Goal: Contribute content: Add original content to the website for others to see

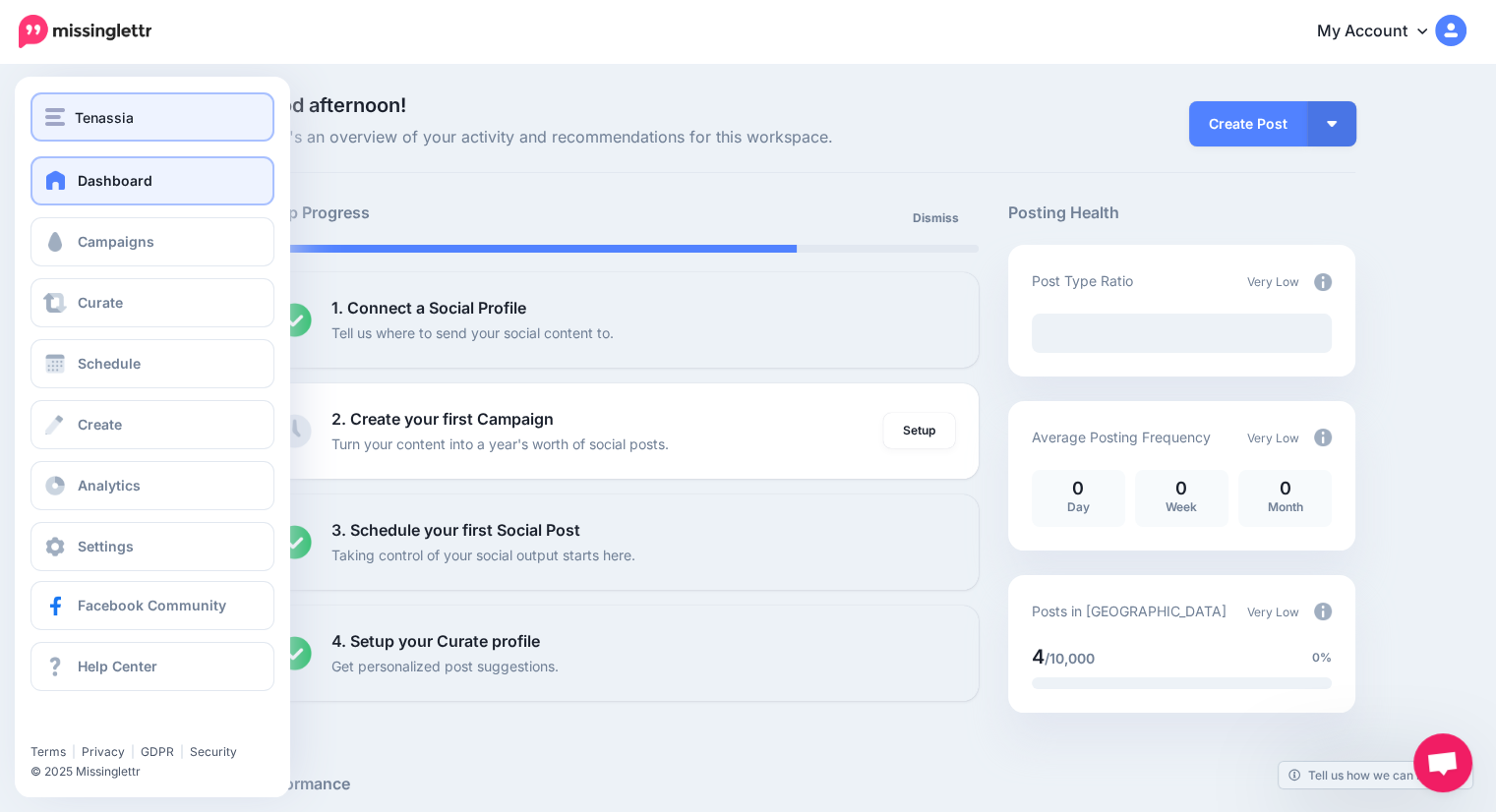
click at [80, 119] on span "Tenassia" at bounding box center [104, 117] width 59 height 23
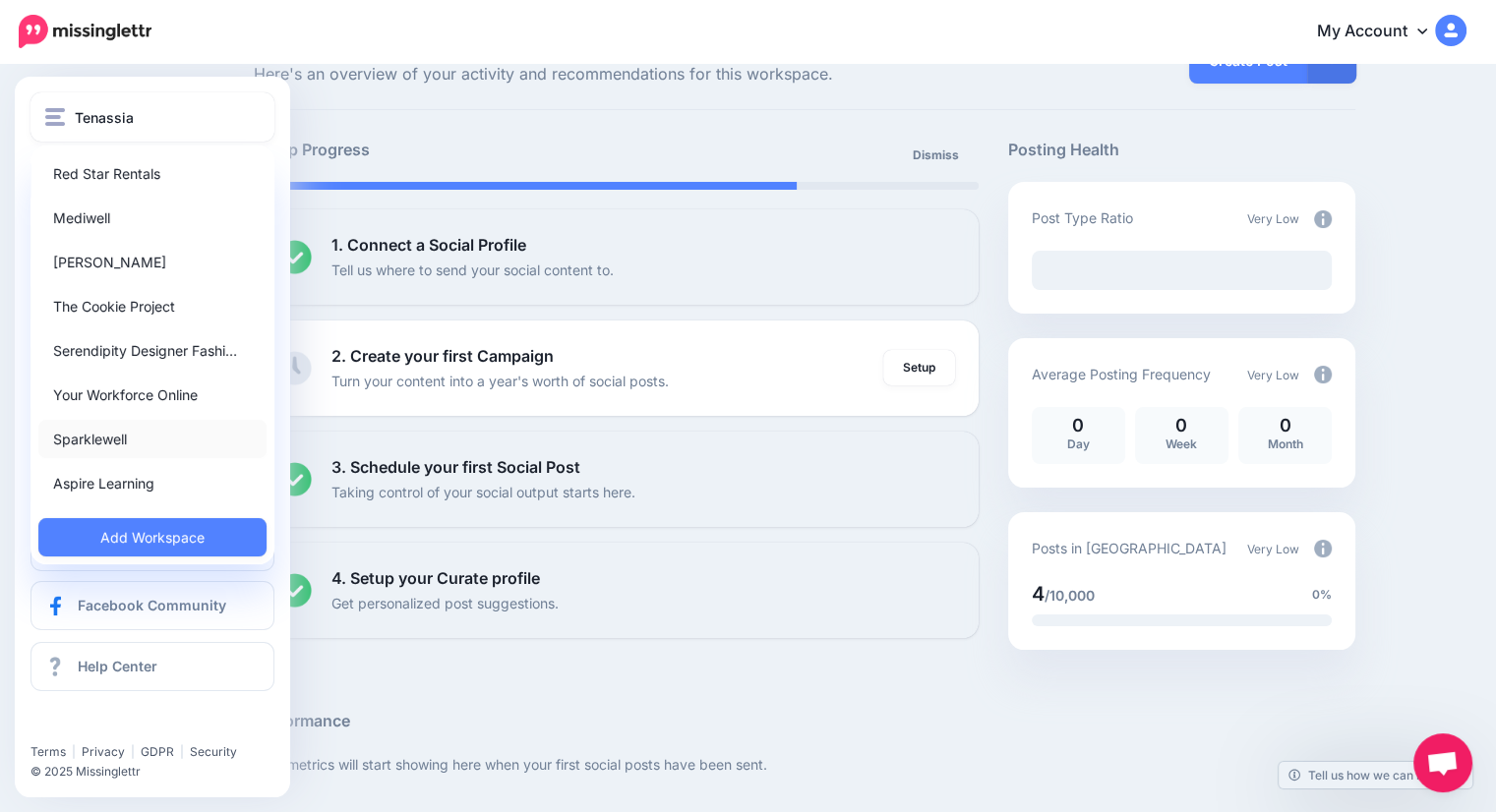
scroll to position [99, 0]
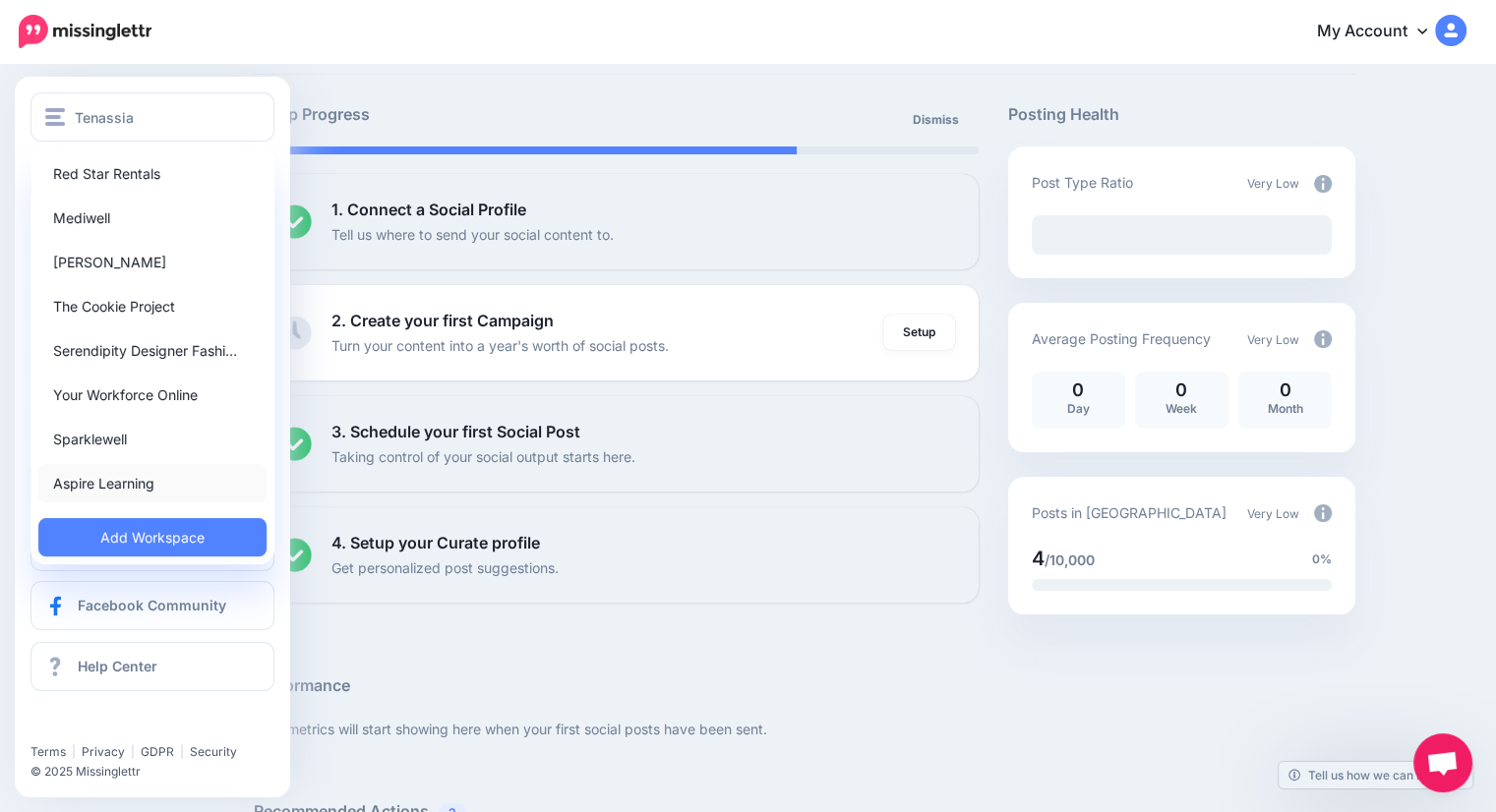
click at [159, 485] on link "Aspire Learning" at bounding box center [152, 483] width 229 height 38
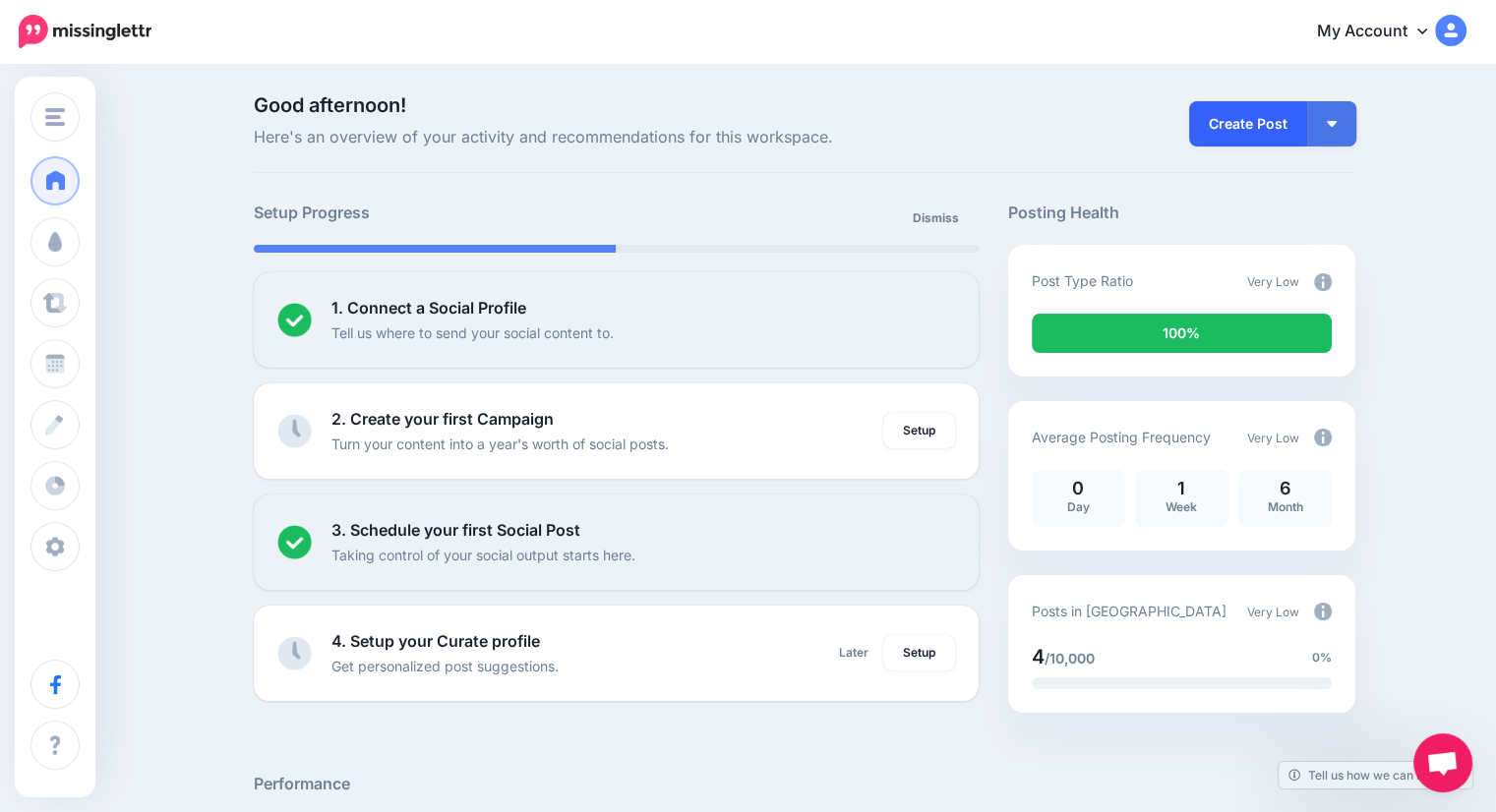
click at [1248, 122] on link "Create Post" at bounding box center [1247, 124] width 118 height 45
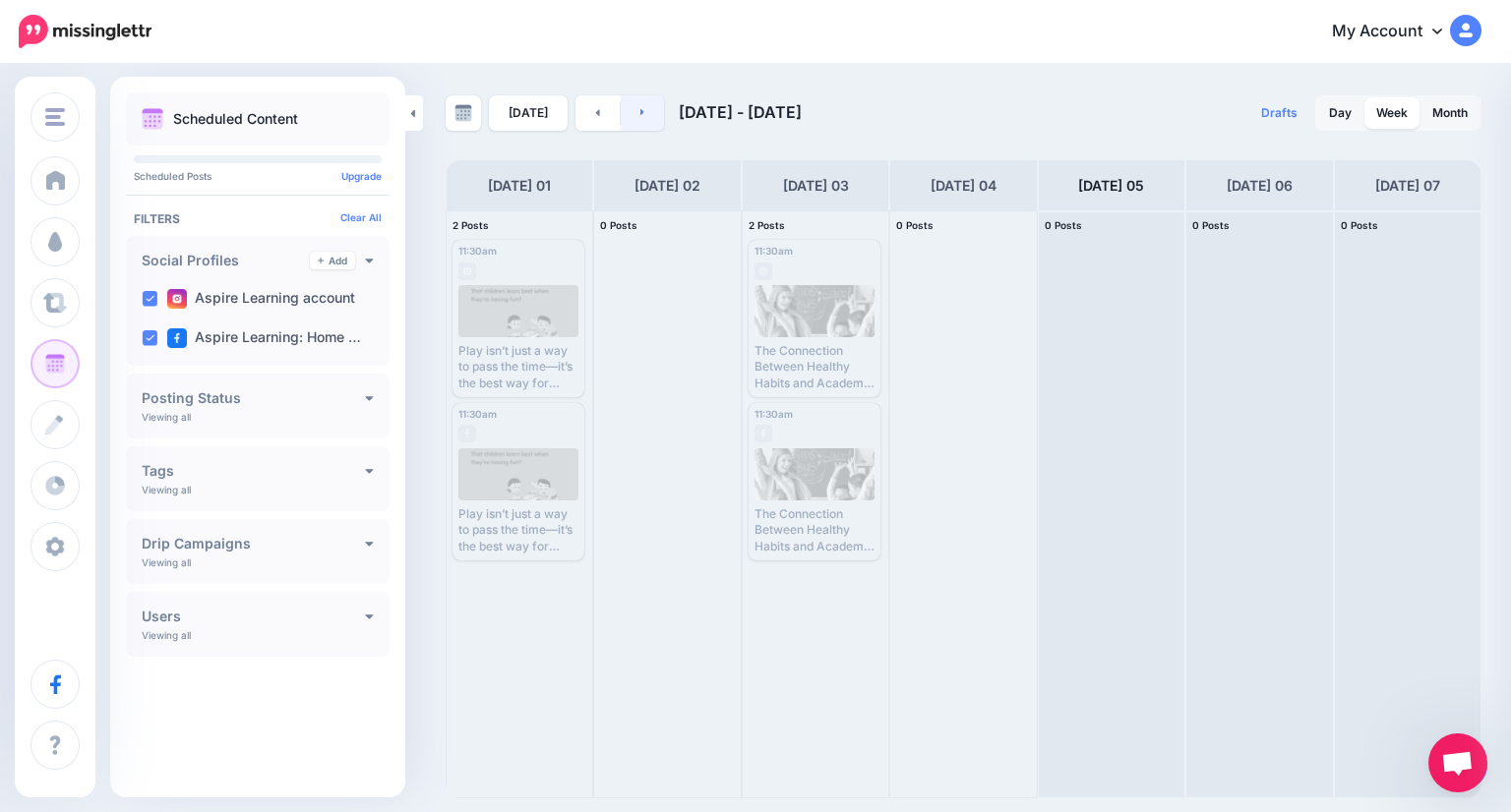
click at [630, 110] on link at bounding box center [643, 113] width 44 height 35
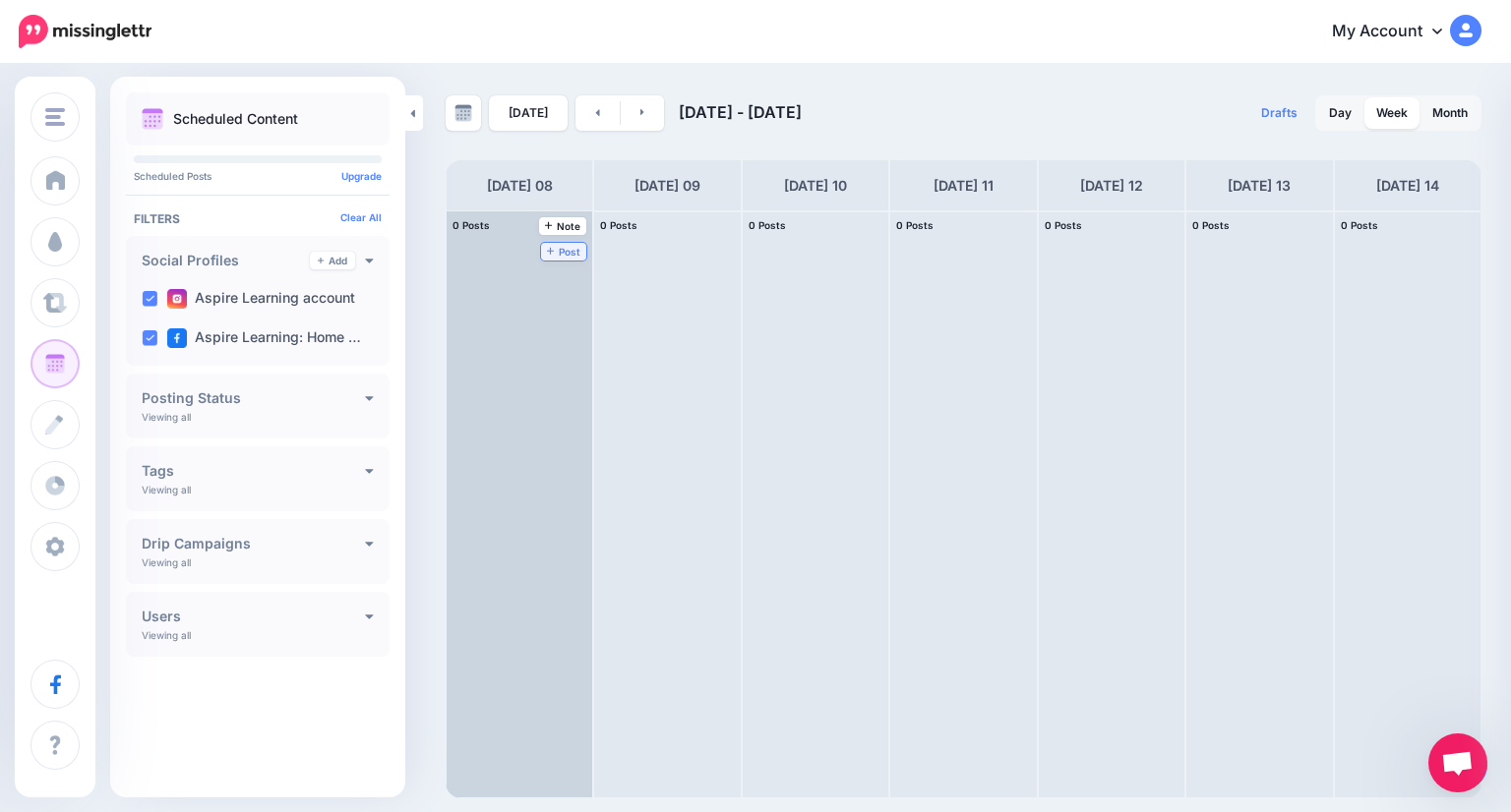
click at [547, 246] on span "Post" at bounding box center [564, 251] width 34 height 10
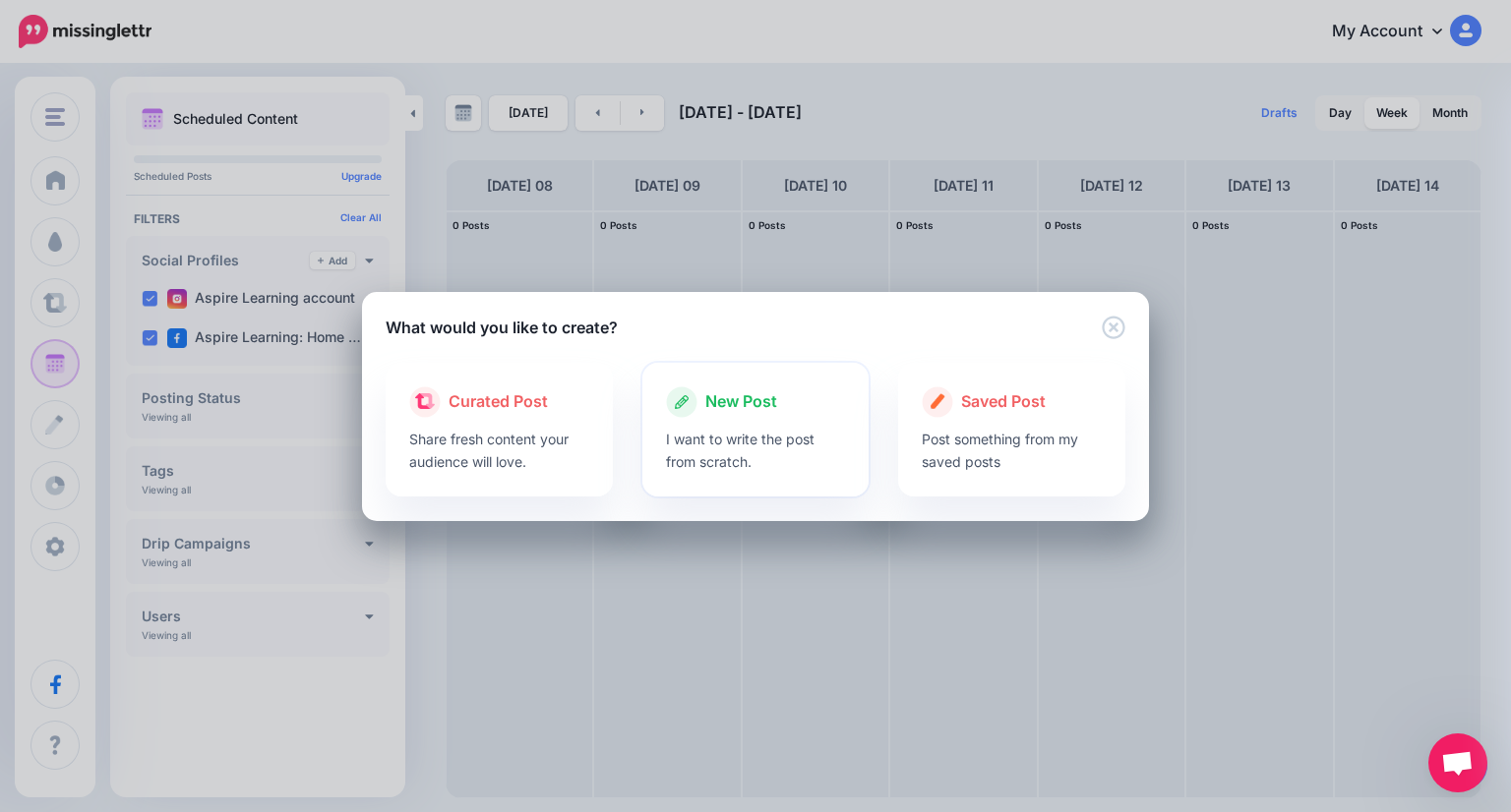
click at [705, 431] on p "I want to write the post from scratch." at bounding box center [756, 450] width 180 height 45
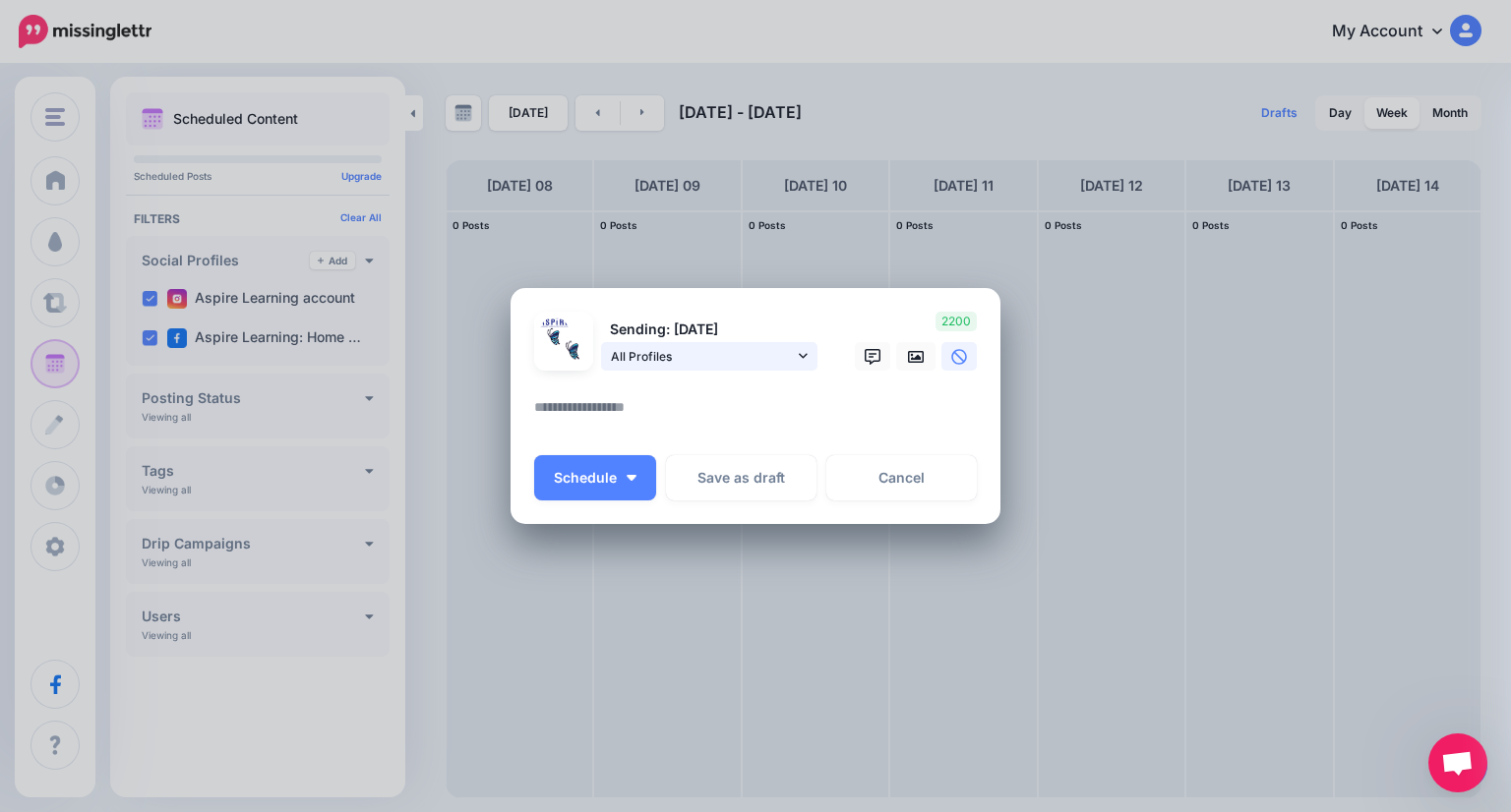
click at [699, 355] on span "All Profiles" at bounding box center [702, 356] width 183 height 21
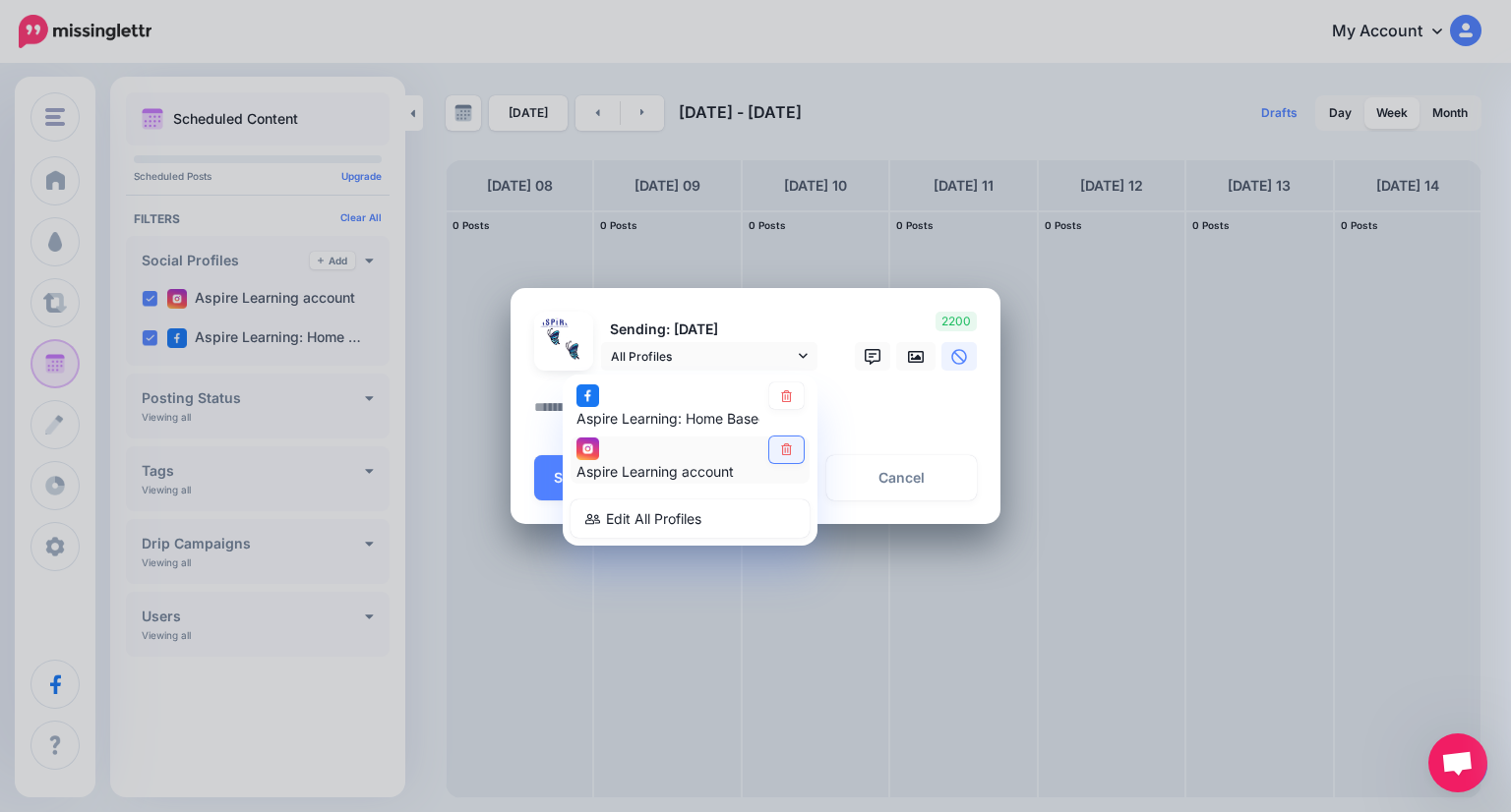
click at [790, 444] on icon at bounding box center [785, 450] width 15 height 12
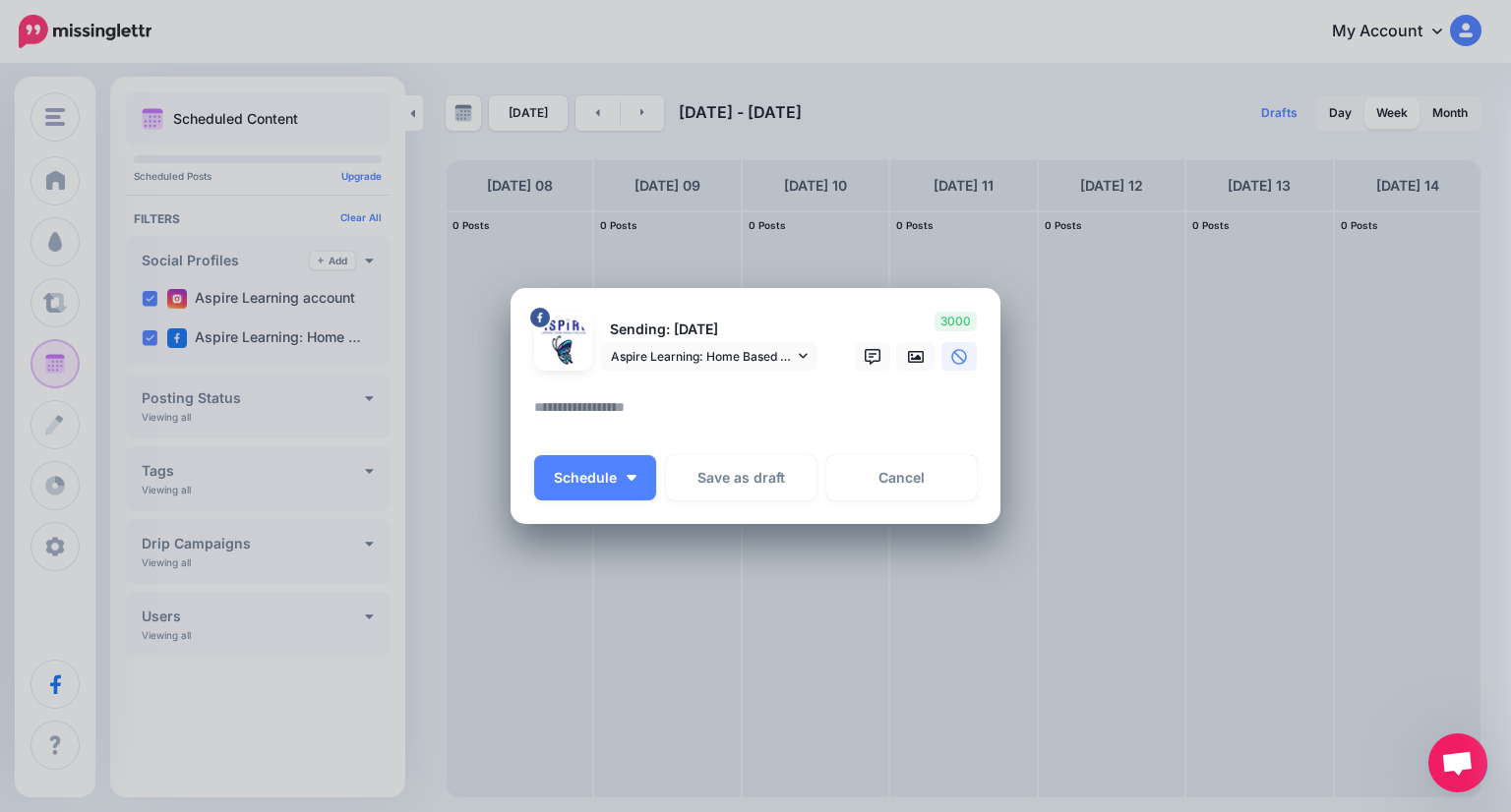
click at [752, 414] on textarea at bounding box center [759, 414] width 452 height 38
click at [706, 403] on textarea at bounding box center [759, 414] width 452 height 38
click at [625, 410] on textarea at bounding box center [759, 414] width 452 height 38
paste textarea "**********"
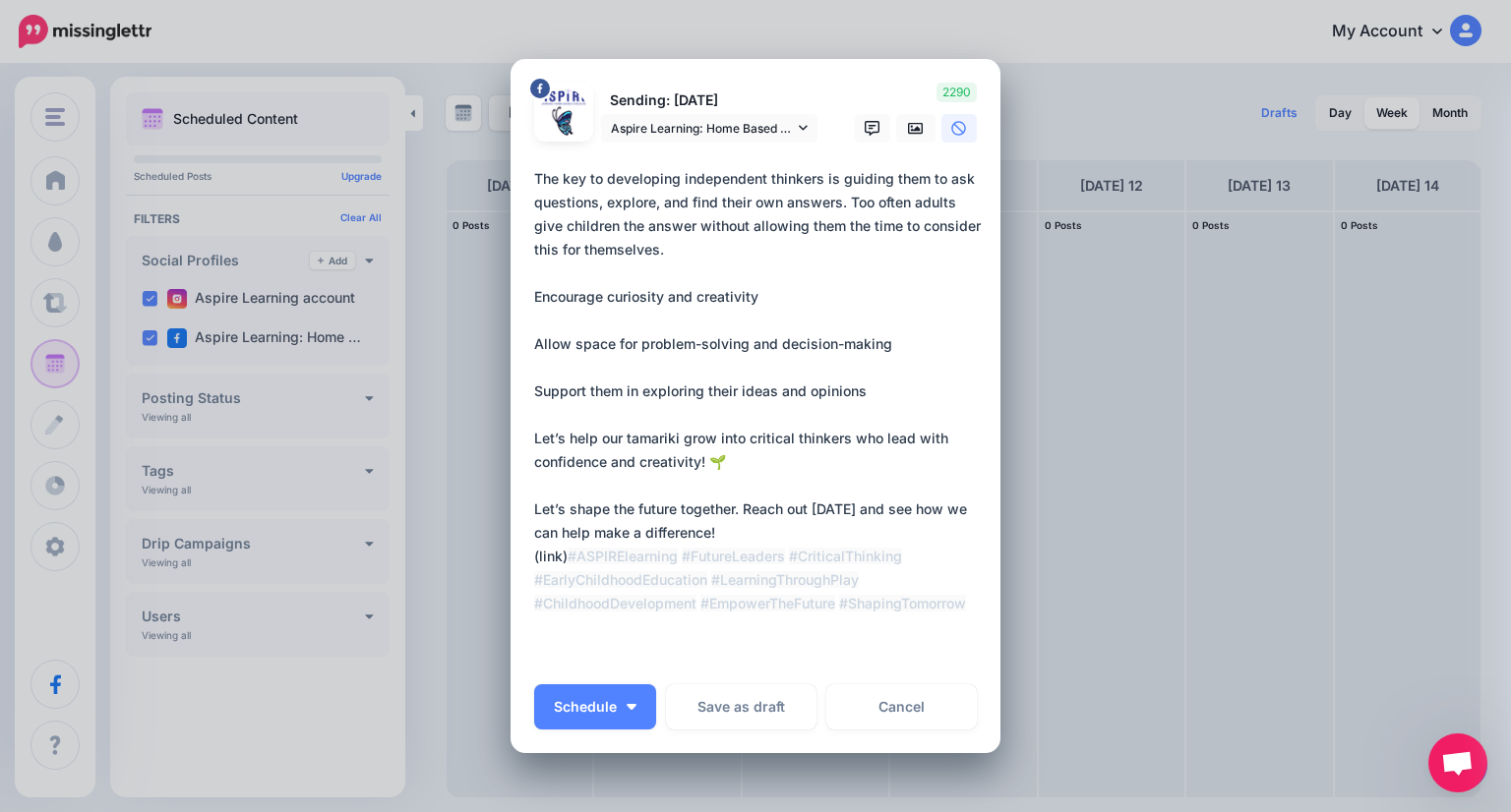
drag, startPoint x: 574, startPoint y: 559, endPoint x: 519, endPoint y: 559, distance: 55.0
click at [519, 559] on div "Loading Sending: [DATE] Aspire Learning: Home Based Childcare page" at bounding box center [755, 406] width 490 height 694
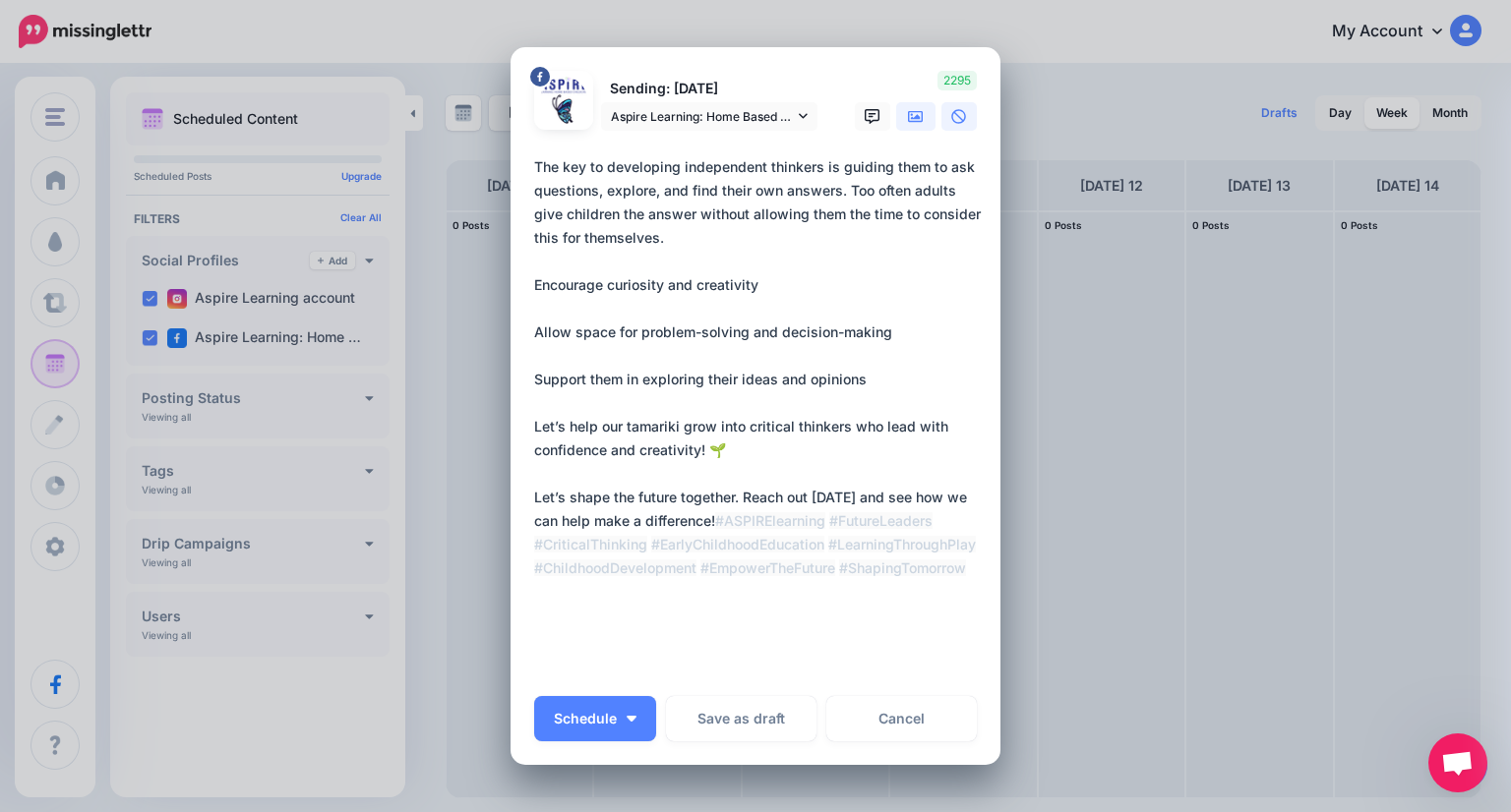
click at [896, 119] on link at bounding box center [915, 116] width 39 height 29
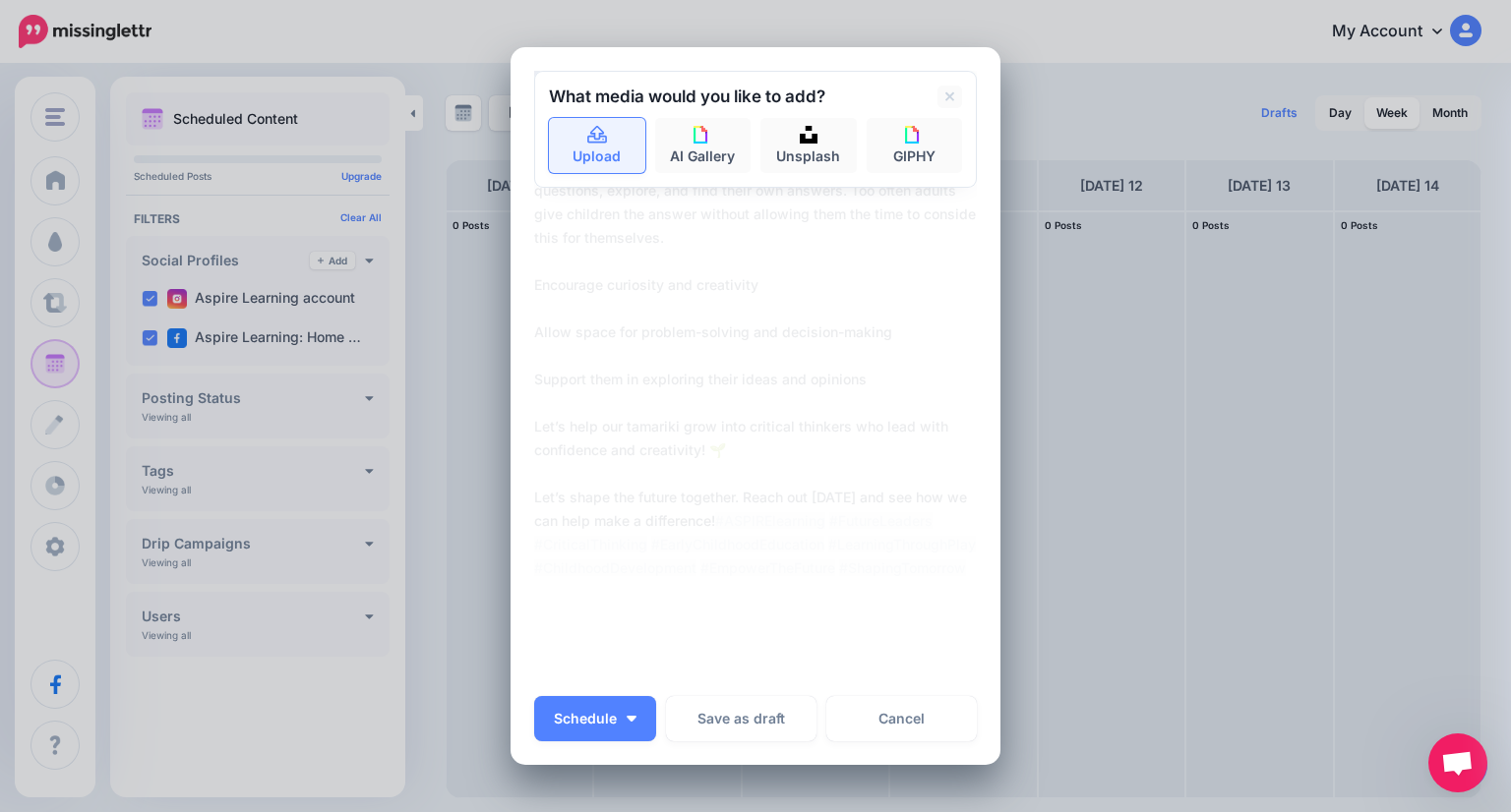
click at [586, 148] on link "Upload" at bounding box center [597, 145] width 97 height 55
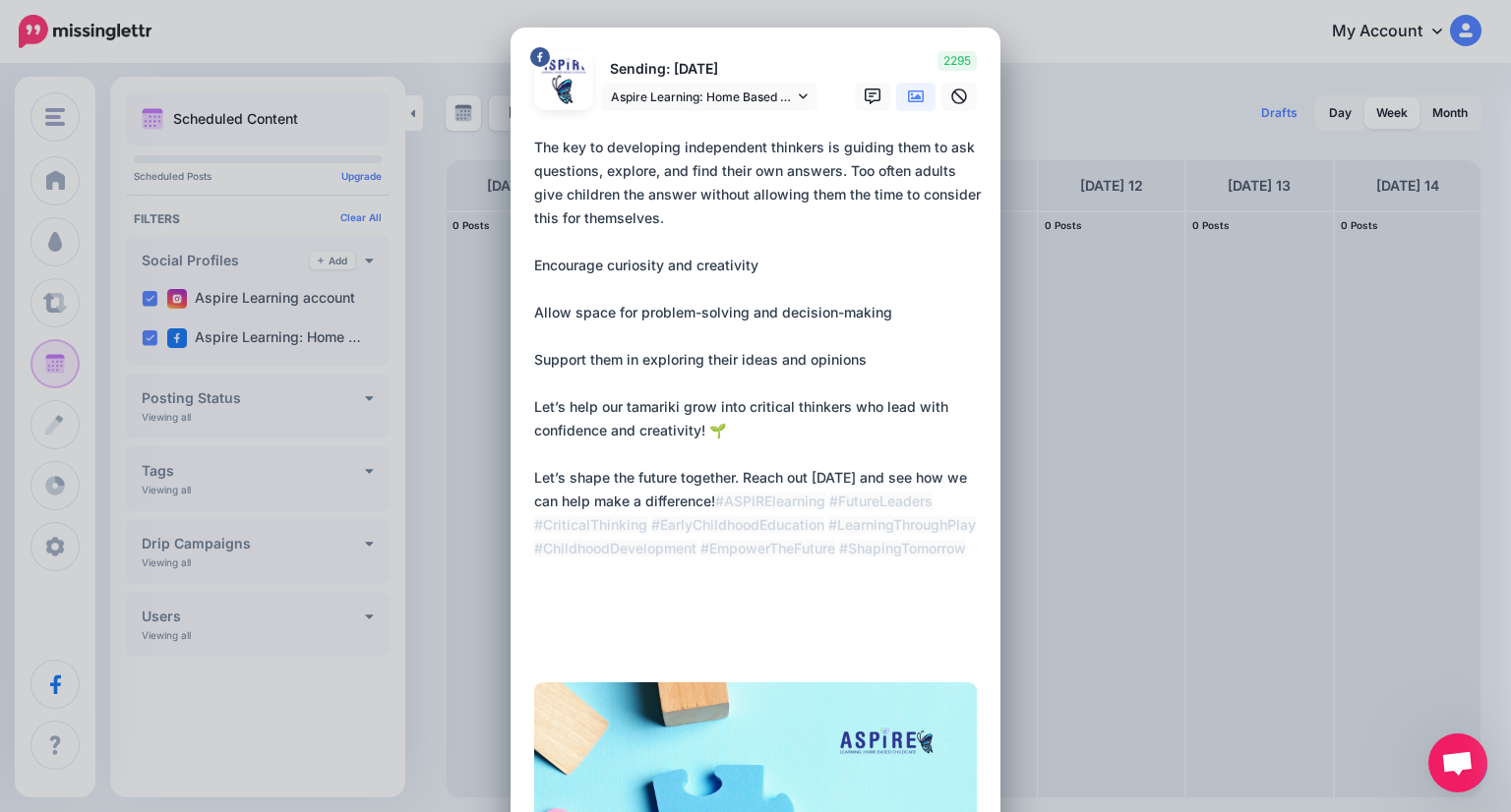
click at [579, 558] on textarea "**********" at bounding box center [759, 395] width 452 height 519
paste textarea "**********"
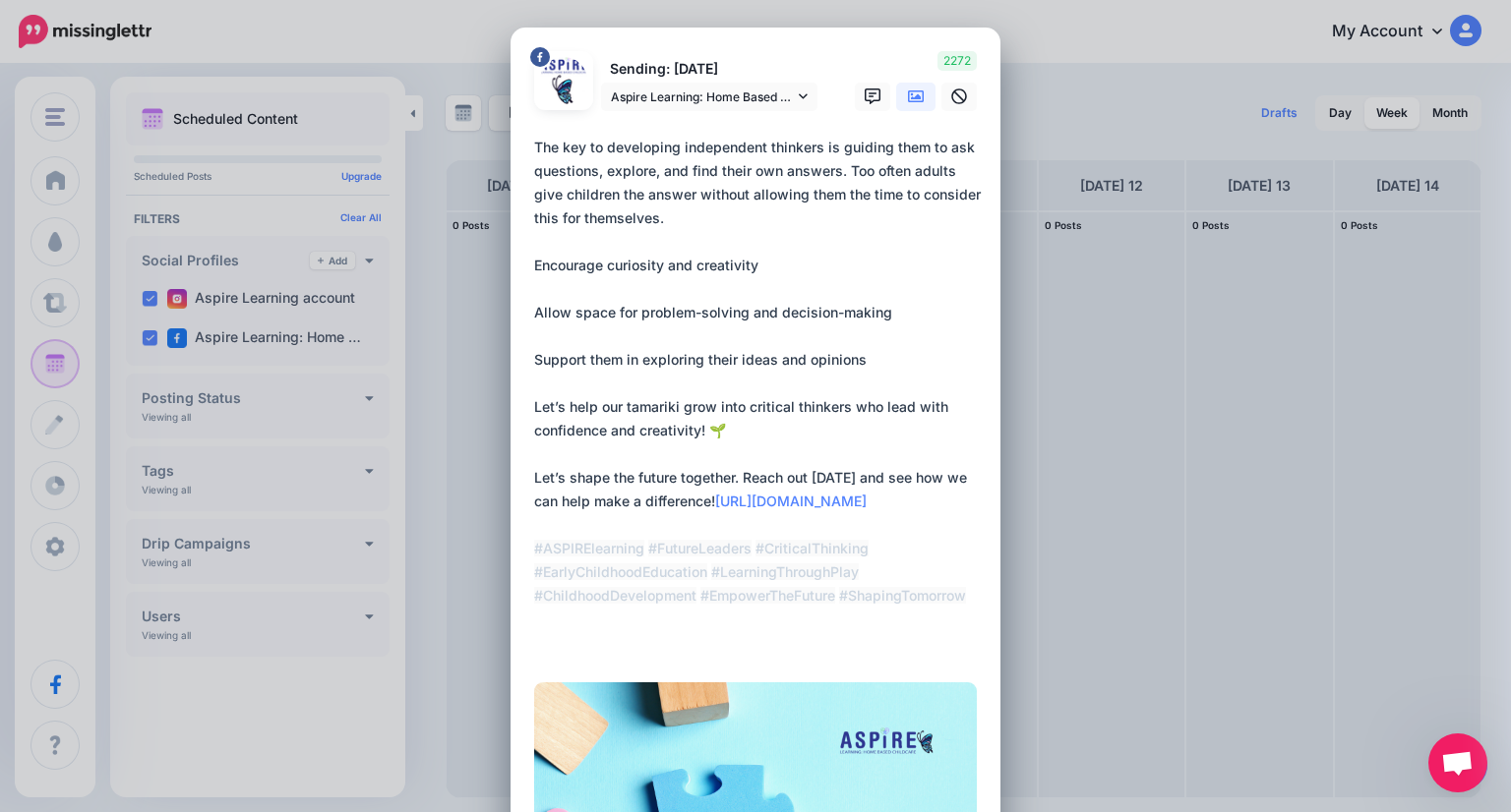
click at [534, 304] on textarea "**********" at bounding box center [759, 395] width 452 height 519
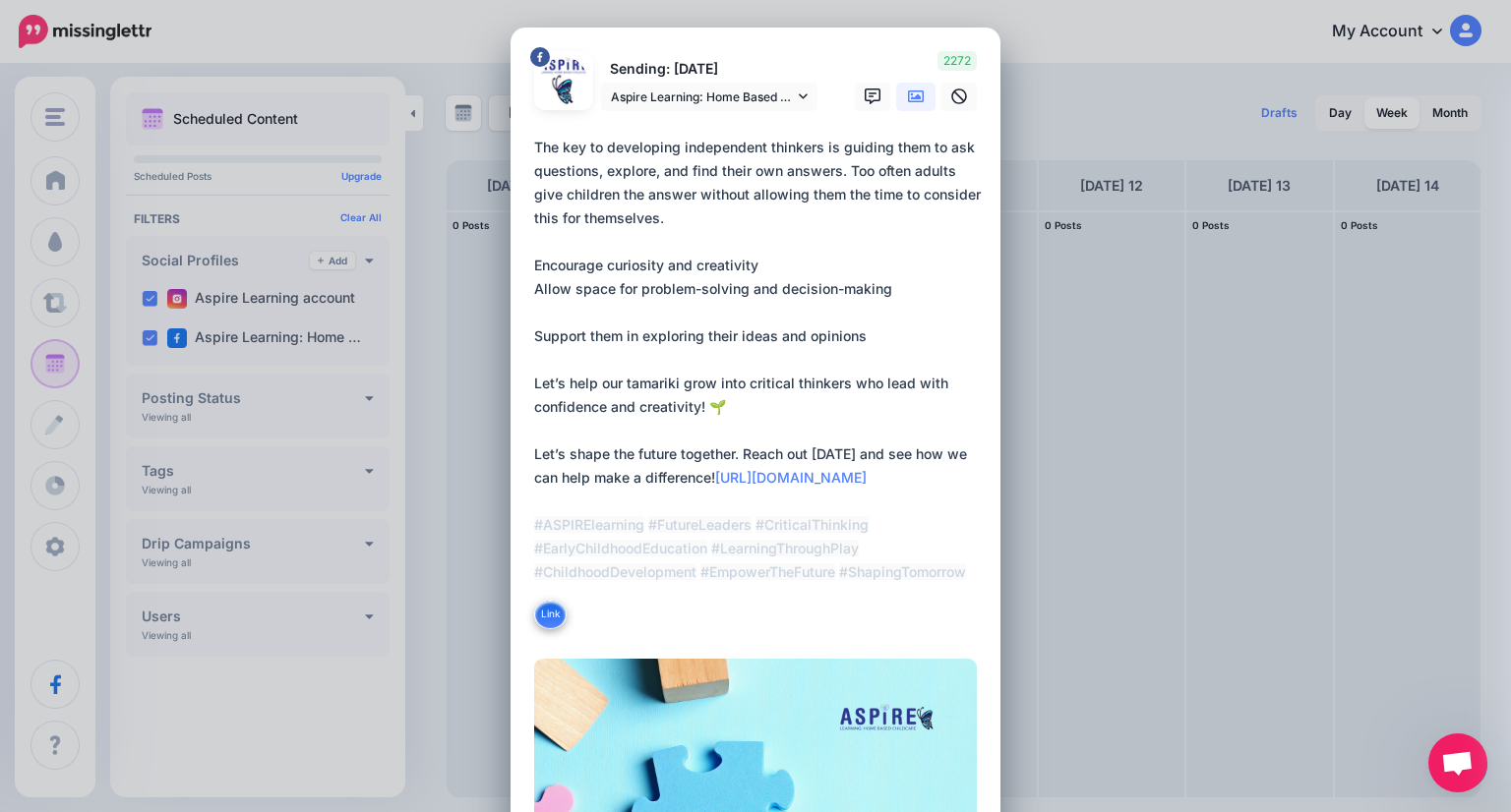
click at [534, 334] on textarea "**********" at bounding box center [759, 383] width 452 height 496
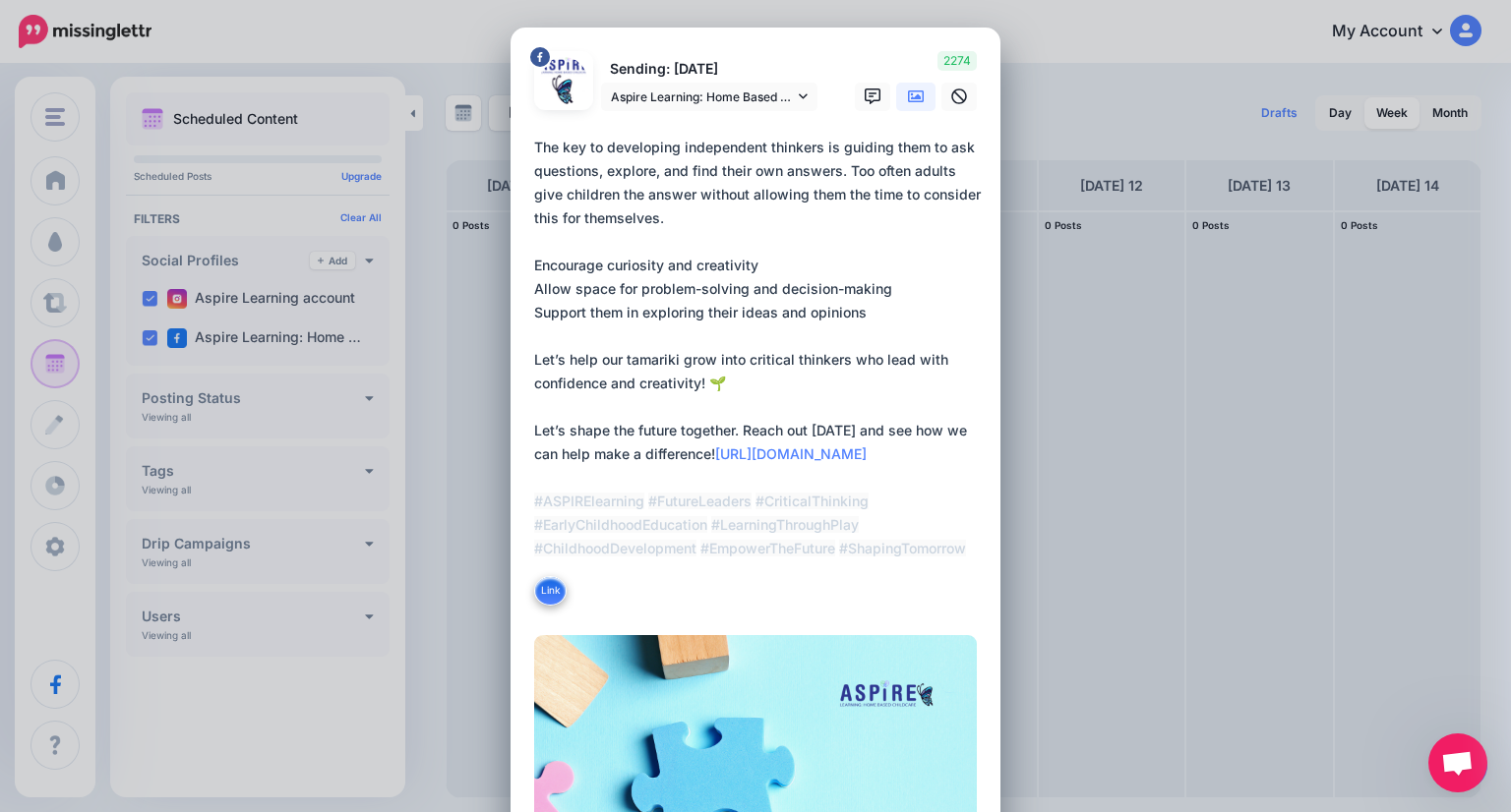
click at [522, 260] on div "Loading Sending: [DATE] Aspire Learning: Home Based Childcare page" at bounding box center [755, 649] width 490 height 1243
click at [525, 260] on div "Loading Sending: [DATE] Aspire Learning: Home Based Childcare page" at bounding box center [755, 649] width 490 height 1243
click at [534, 263] on textarea "**********" at bounding box center [759, 371] width 452 height 472
click at [534, 262] on textarea "**********" at bounding box center [759, 371] width 452 height 472
click at [534, 286] on textarea "**********" at bounding box center [759, 371] width 452 height 472
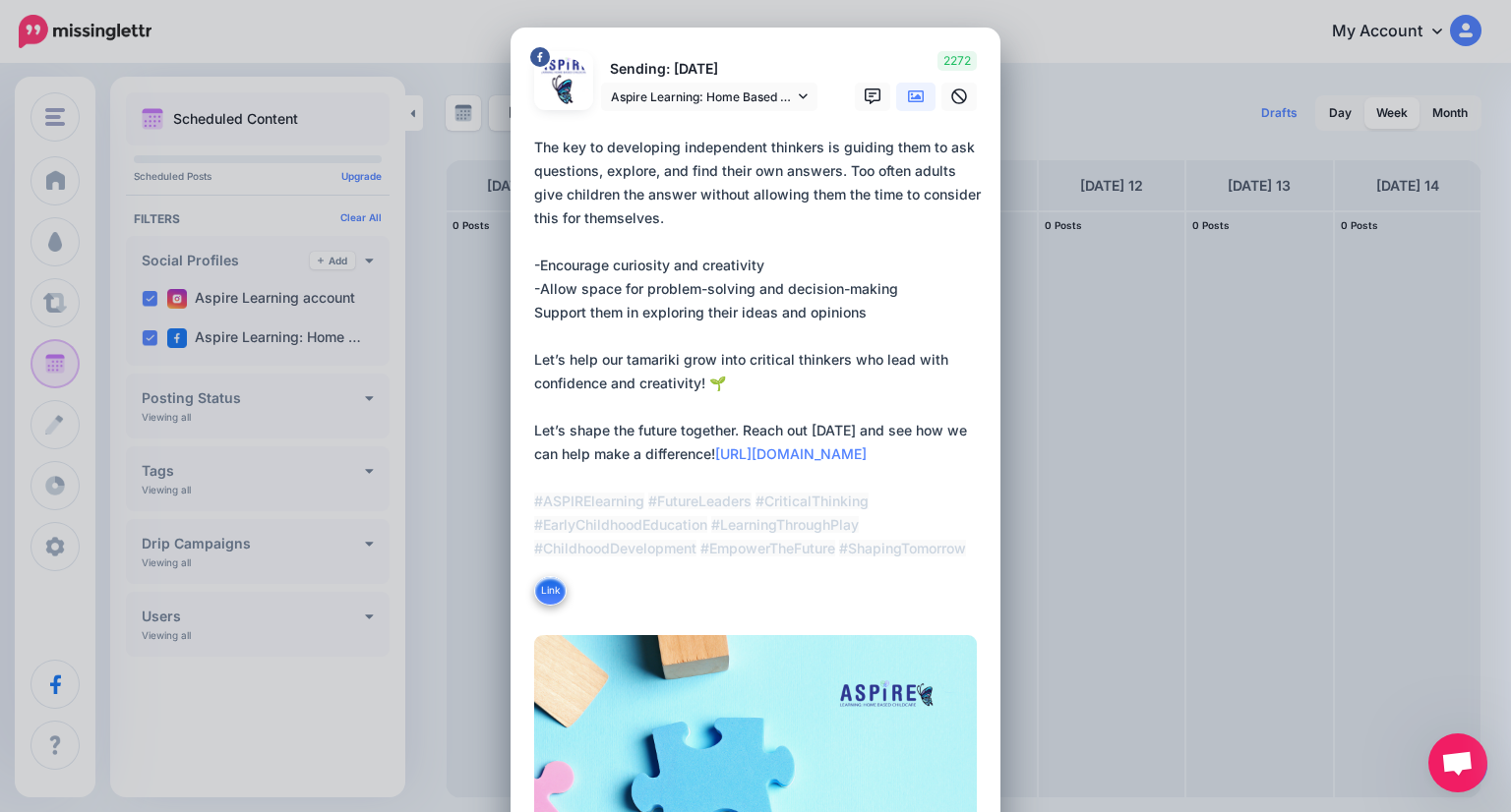
click at [525, 305] on div "Loading Sending: [DATE] Aspire Learning: Home Based Childcare page" at bounding box center [755, 649] width 490 height 1243
click at [534, 311] on textarea "**********" at bounding box center [759, 371] width 452 height 472
drag, startPoint x: 735, startPoint y: 430, endPoint x: 505, endPoint y: 429, distance: 230.0
click at [510, 429] on div "Loading Sending: [DATE] Aspire Learning: Home Based Childcare page" at bounding box center [755, 649] width 490 height 1243
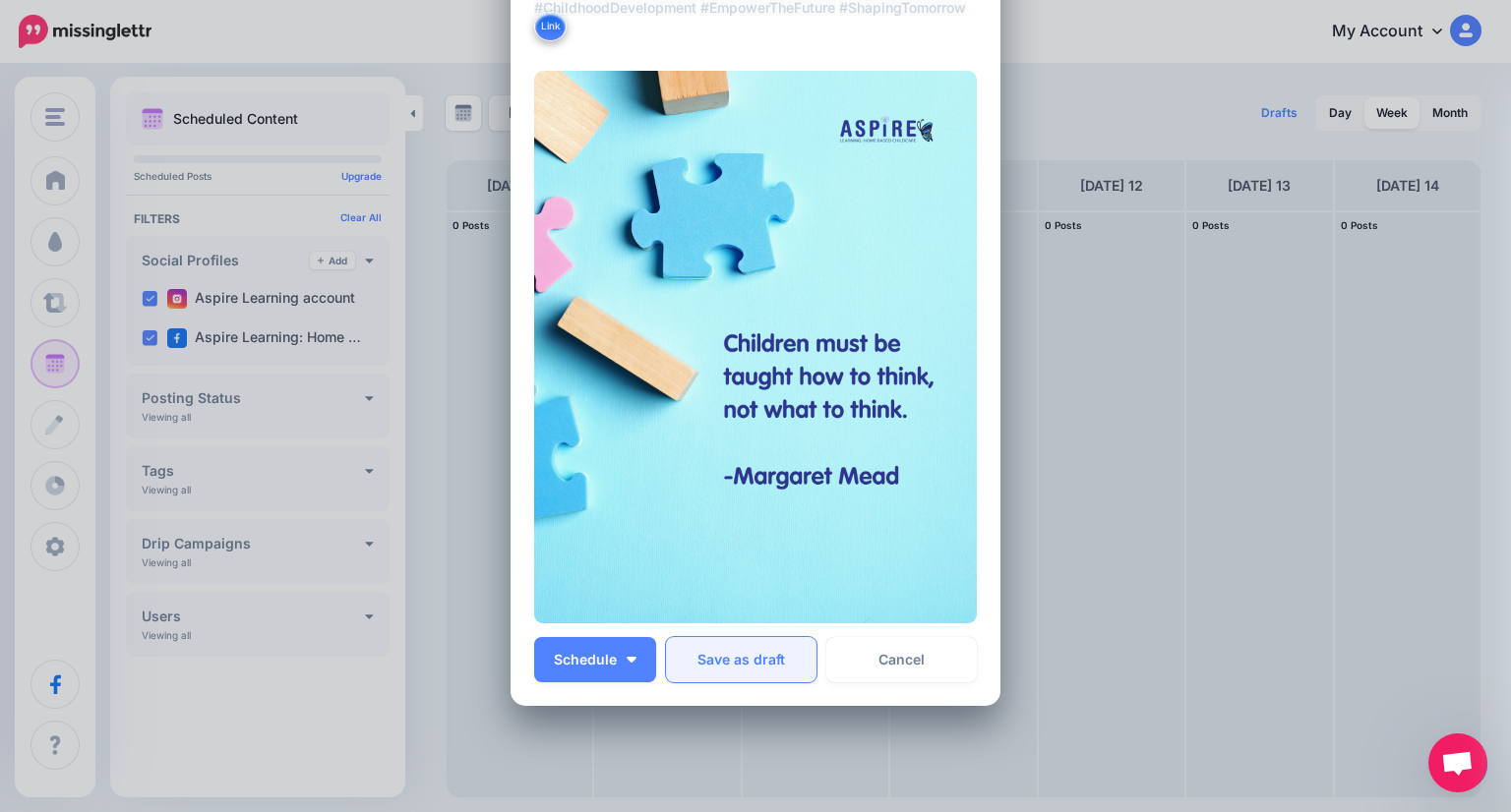
scroll to position [647, 0]
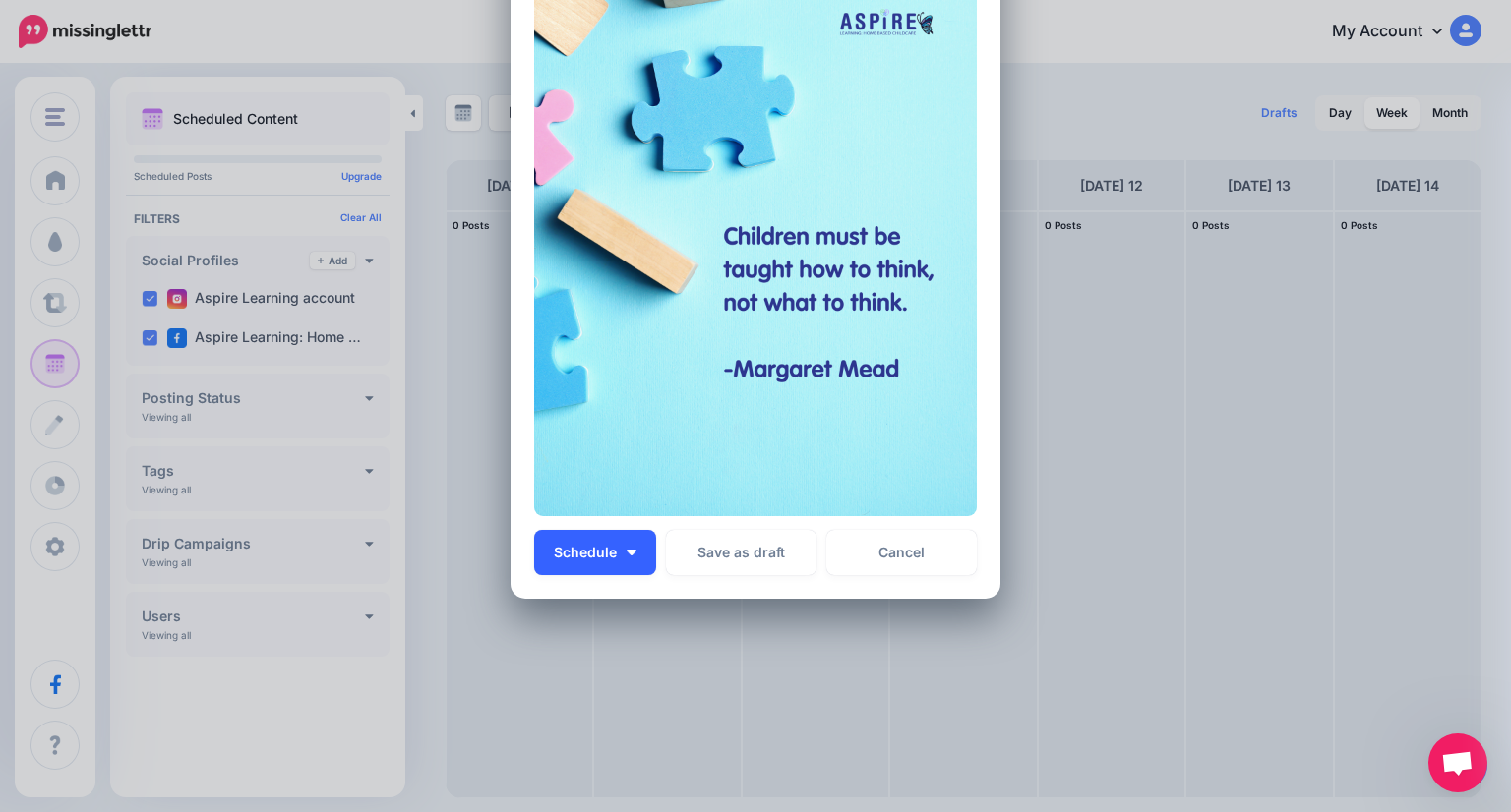
type textarea "**********"
click at [642, 549] on button "Schedule" at bounding box center [595, 552] width 122 height 45
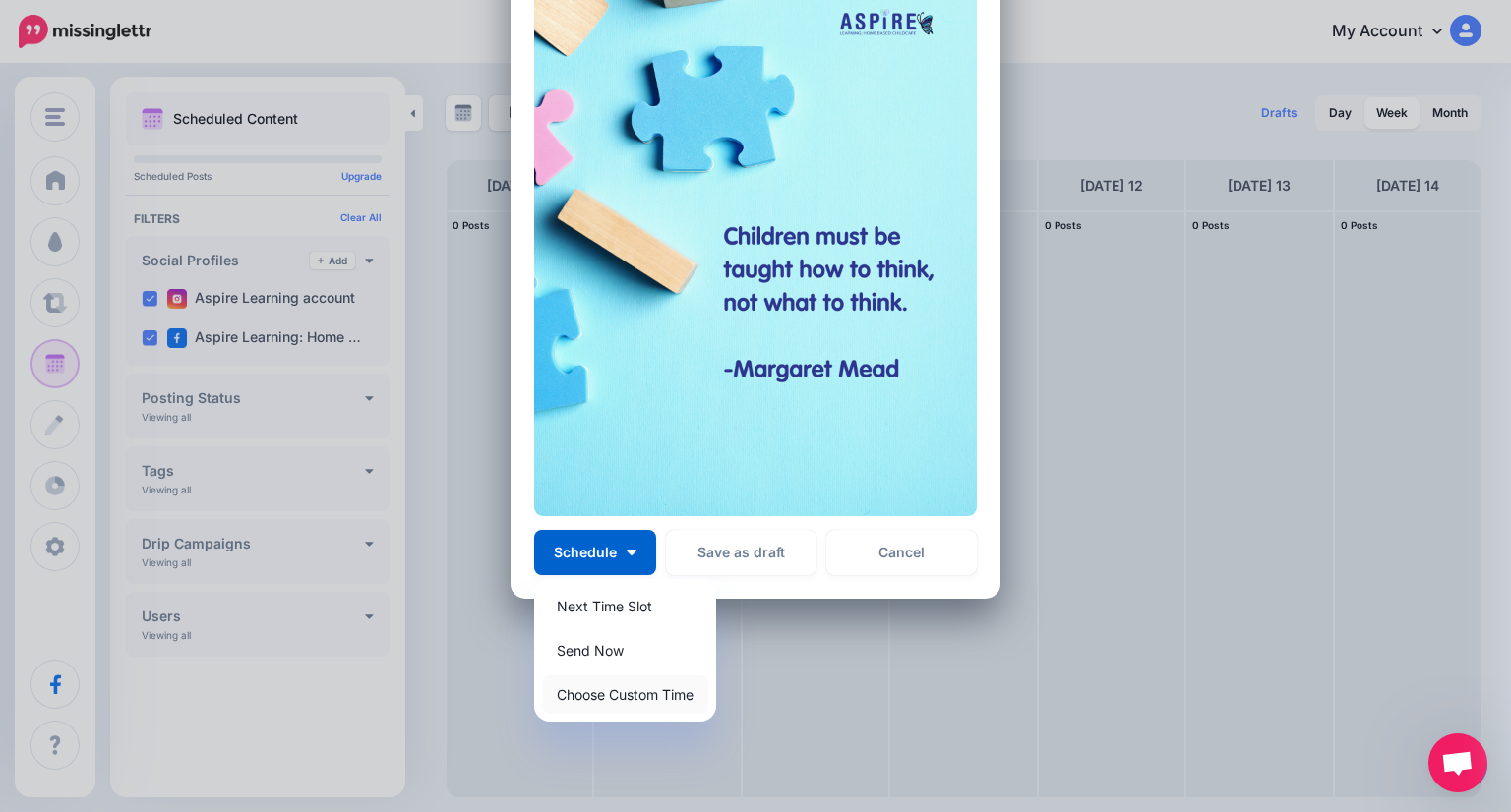
click at [645, 689] on link "Choose Custom Time" at bounding box center [625, 694] width 167 height 38
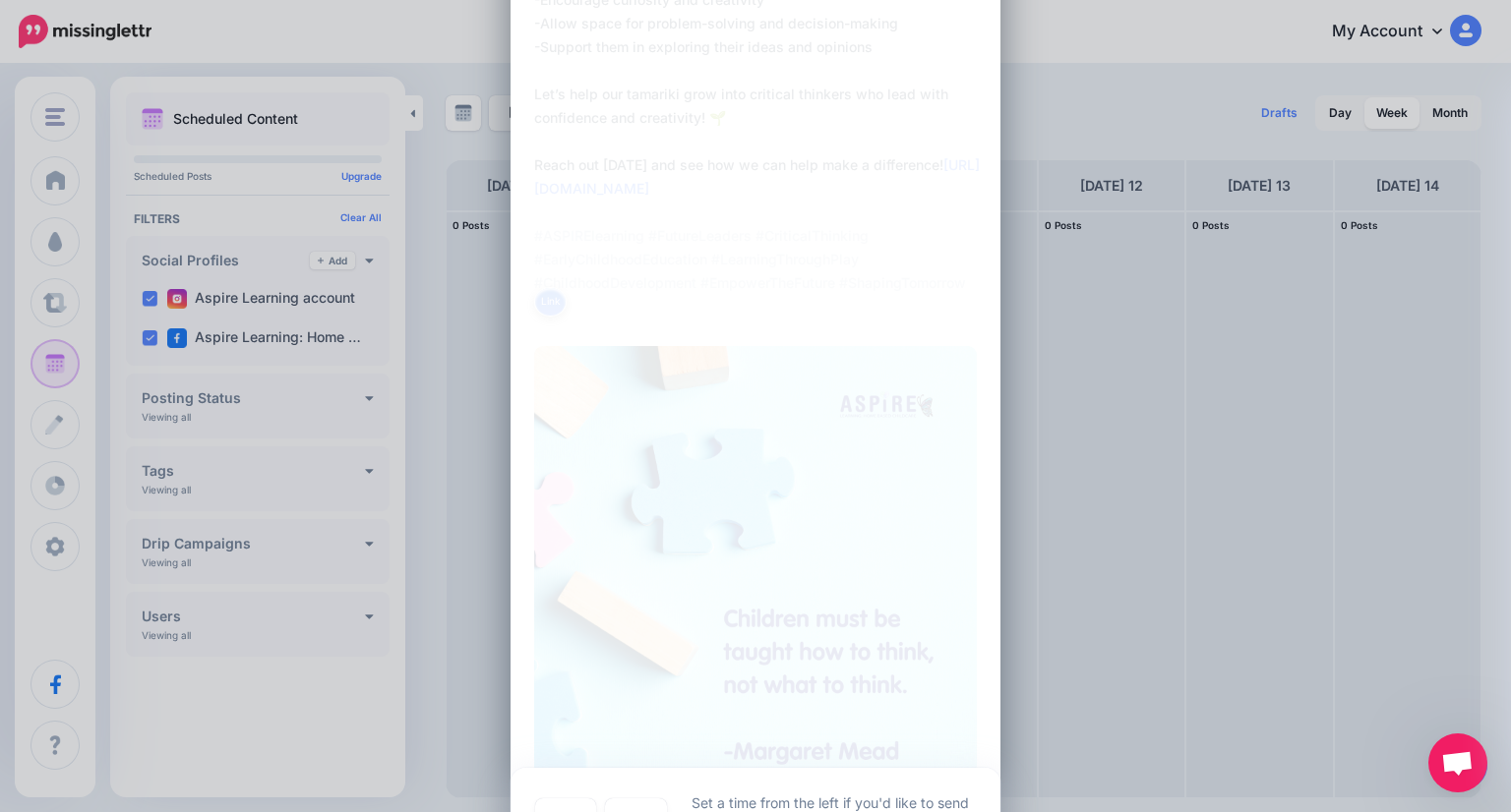
scroll to position [462, 0]
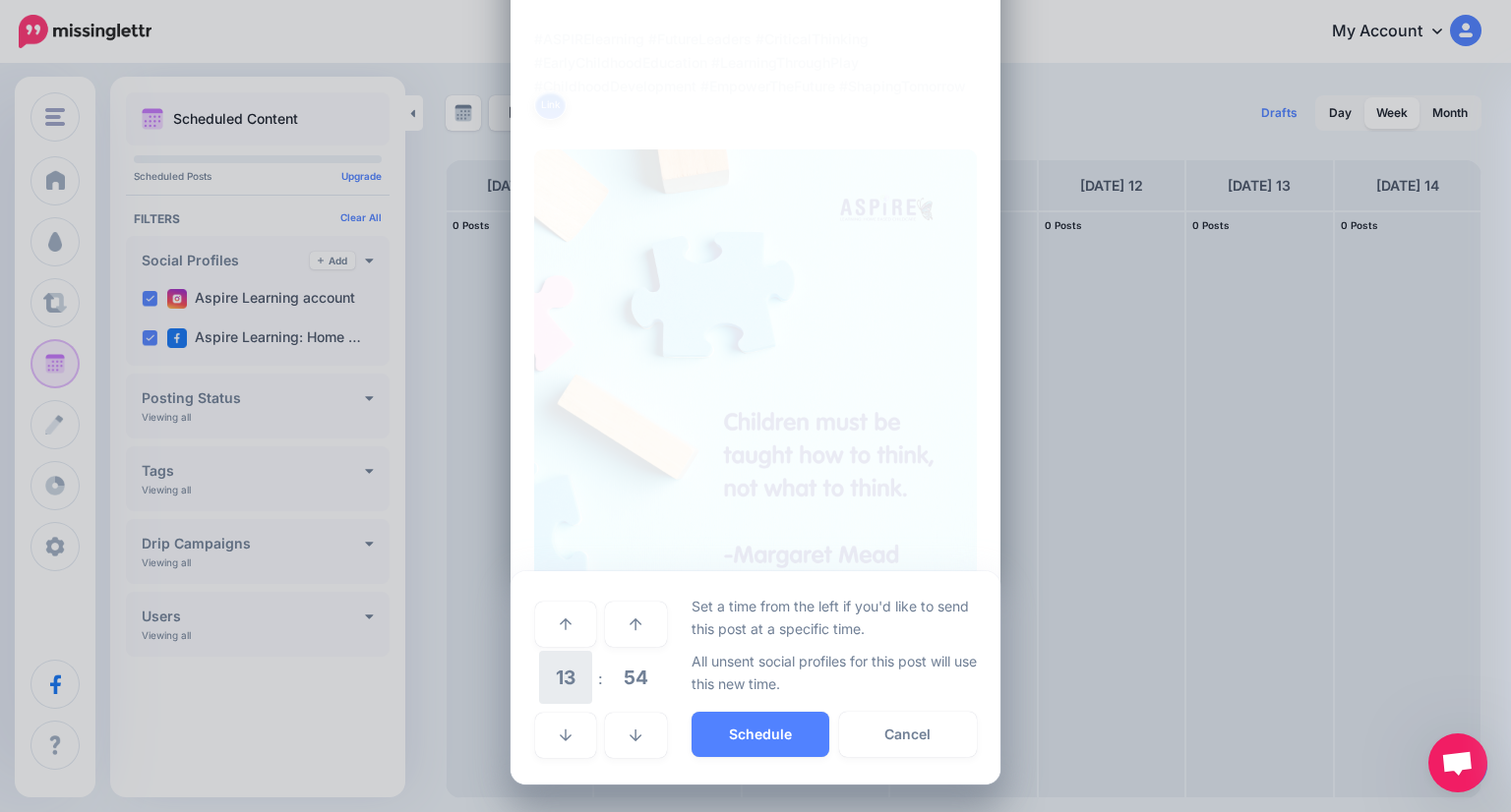
click at [566, 672] on span "13" at bounding box center [565, 676] width 53 height 53
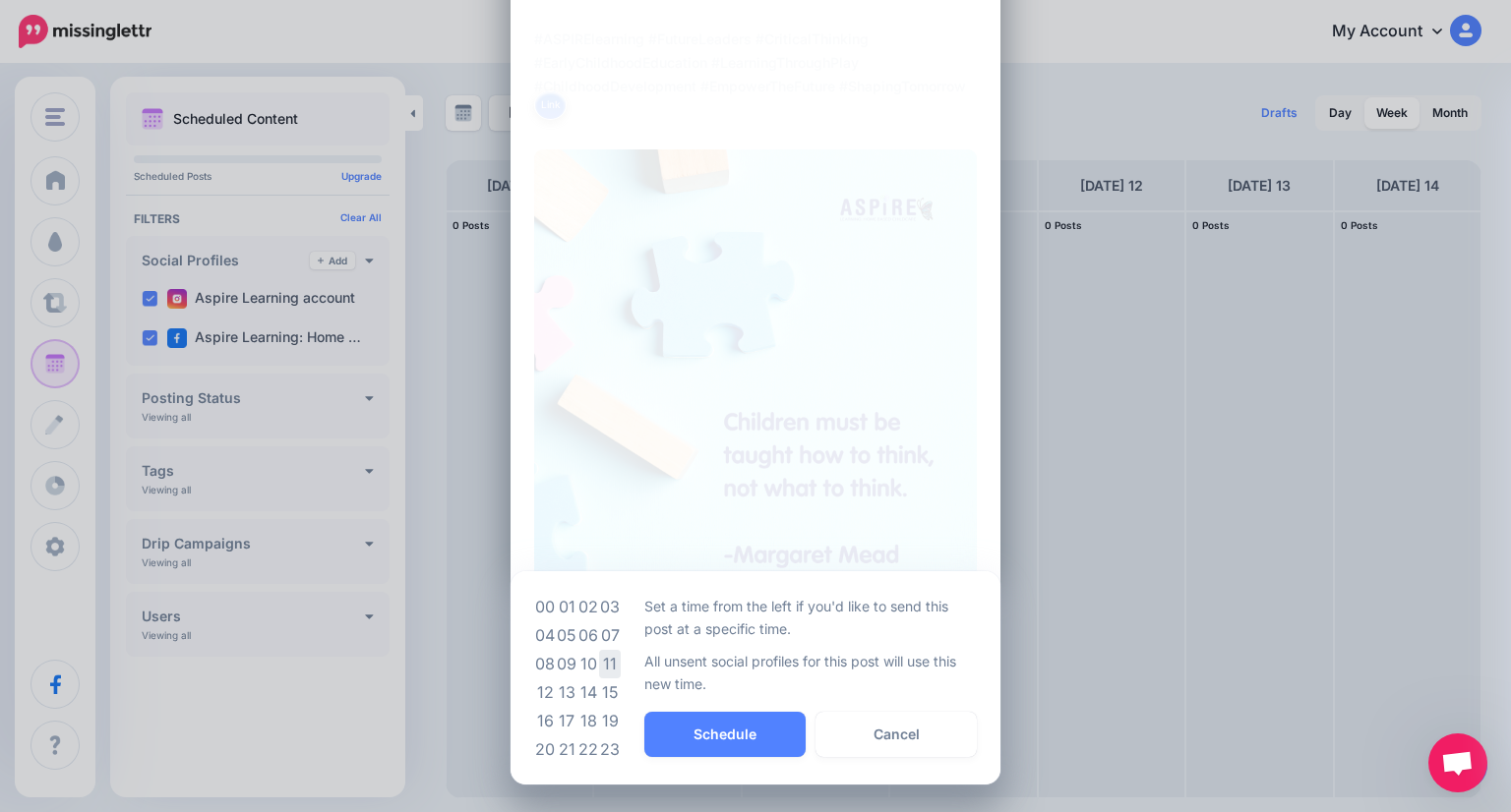
click at [599, 666] on td "11" at bounding box center [610, 663] width 22 height 29
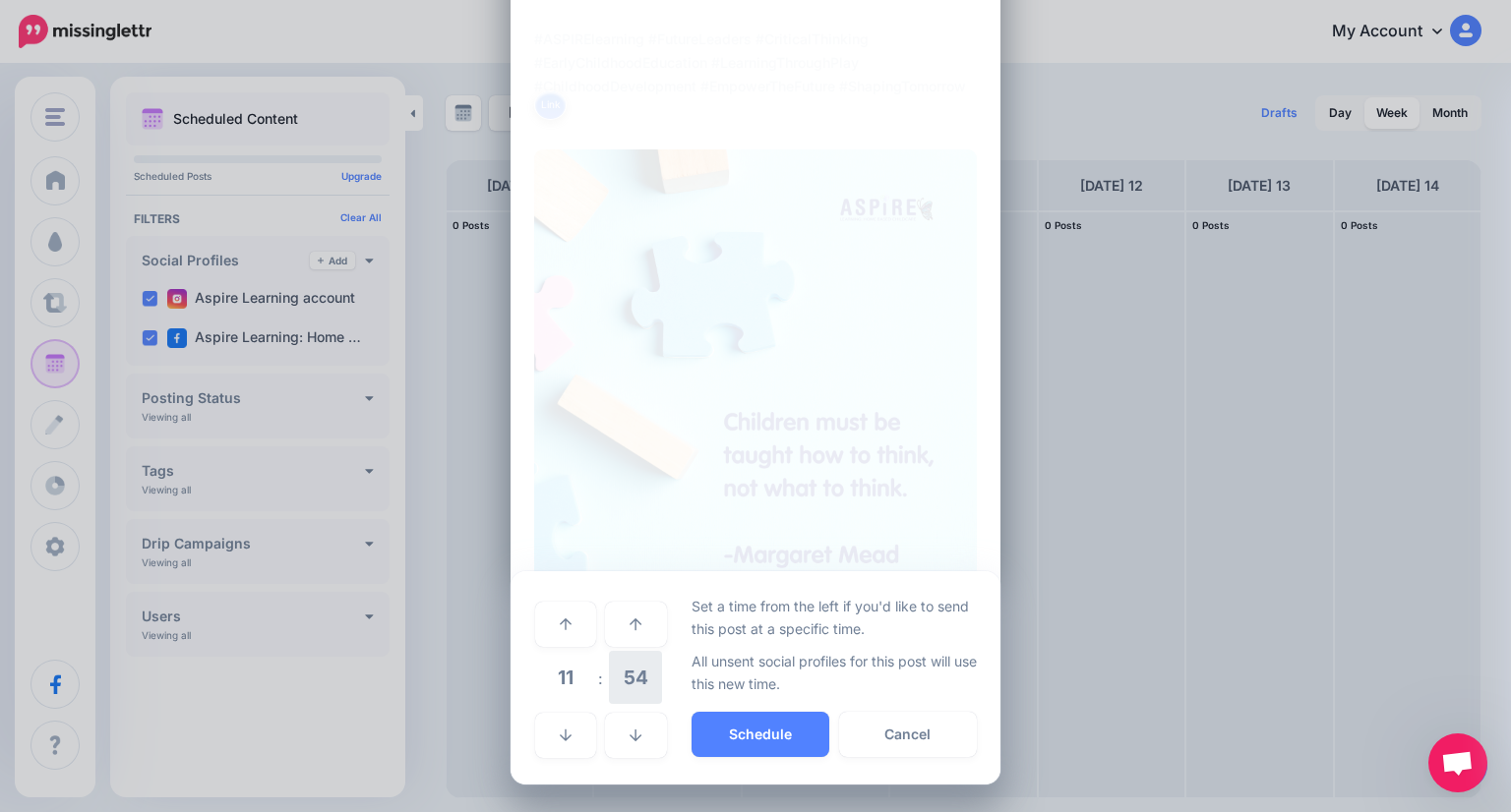
click at [618, 680] on span "54" at bounding box center [635, 676] width 53 height 53
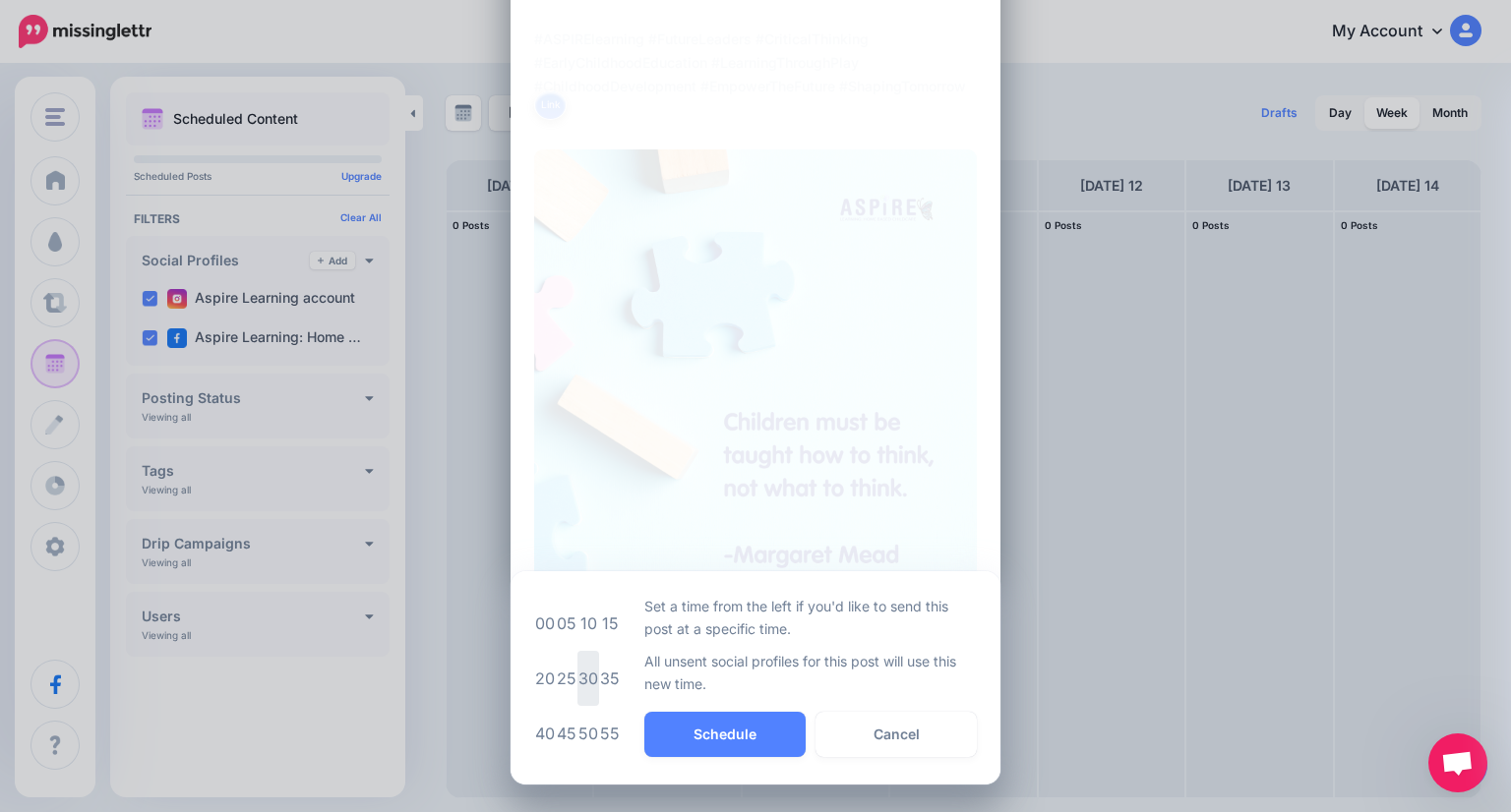
click at [585, 672] on td "30" at bounding box center [588, 677] width 22 height 55
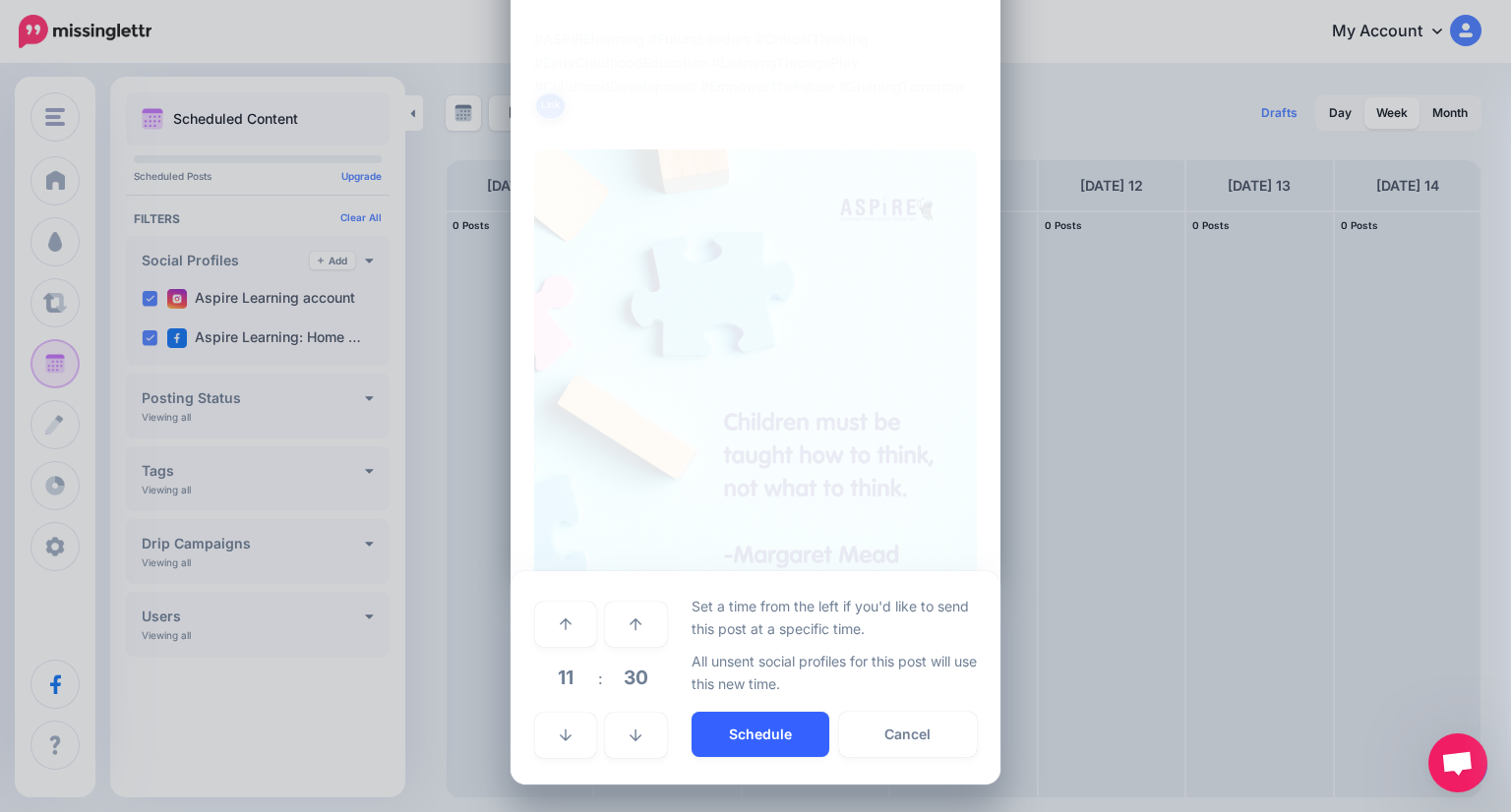
click at [774, 744] on button "Schedule" at bounding box center [760, 733] width 138 height 45
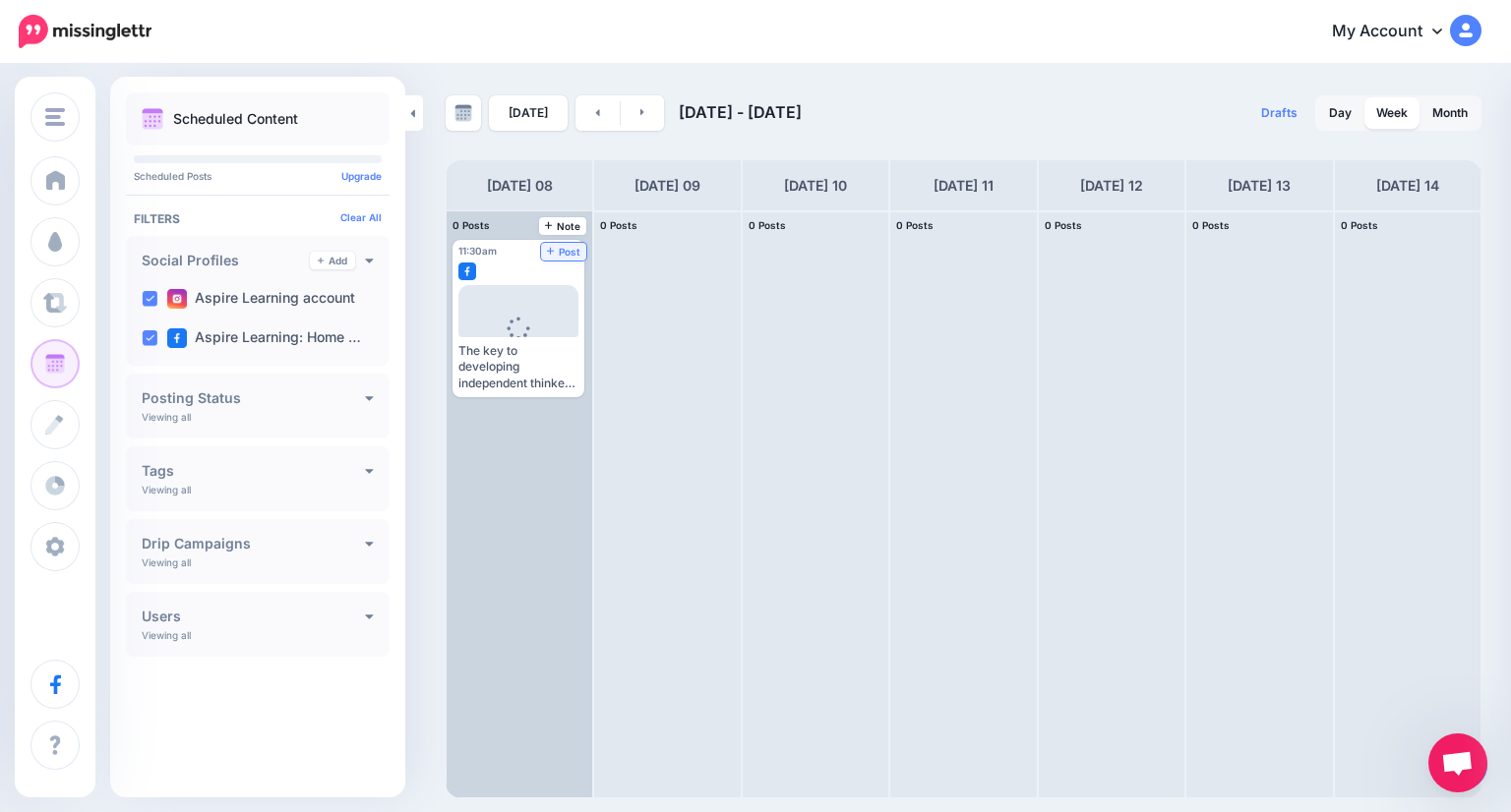
click at [547, 246] on span "Post" at bounding box center [564, 251] width 34 height 10
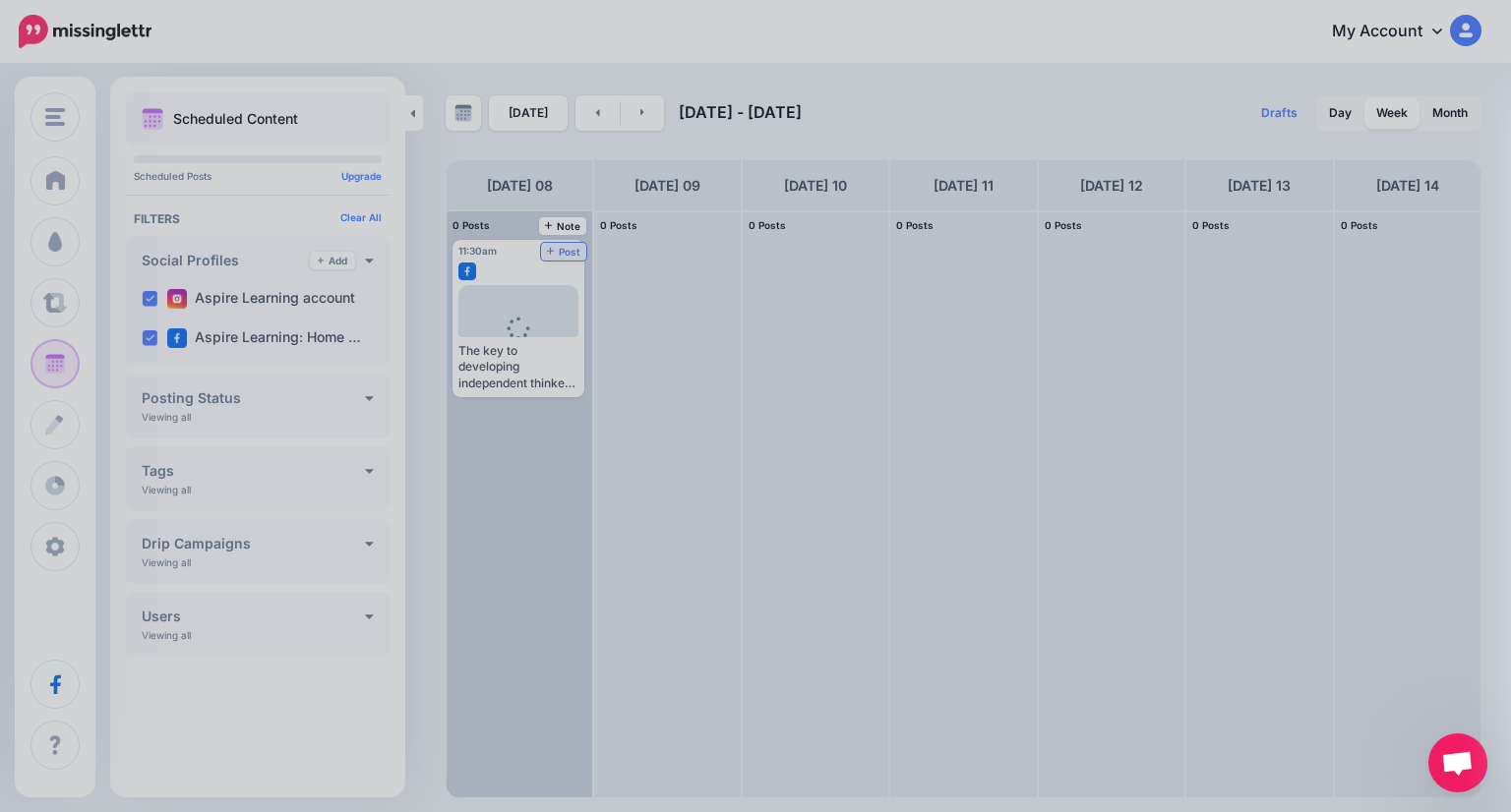
scroll to position [0, 0]
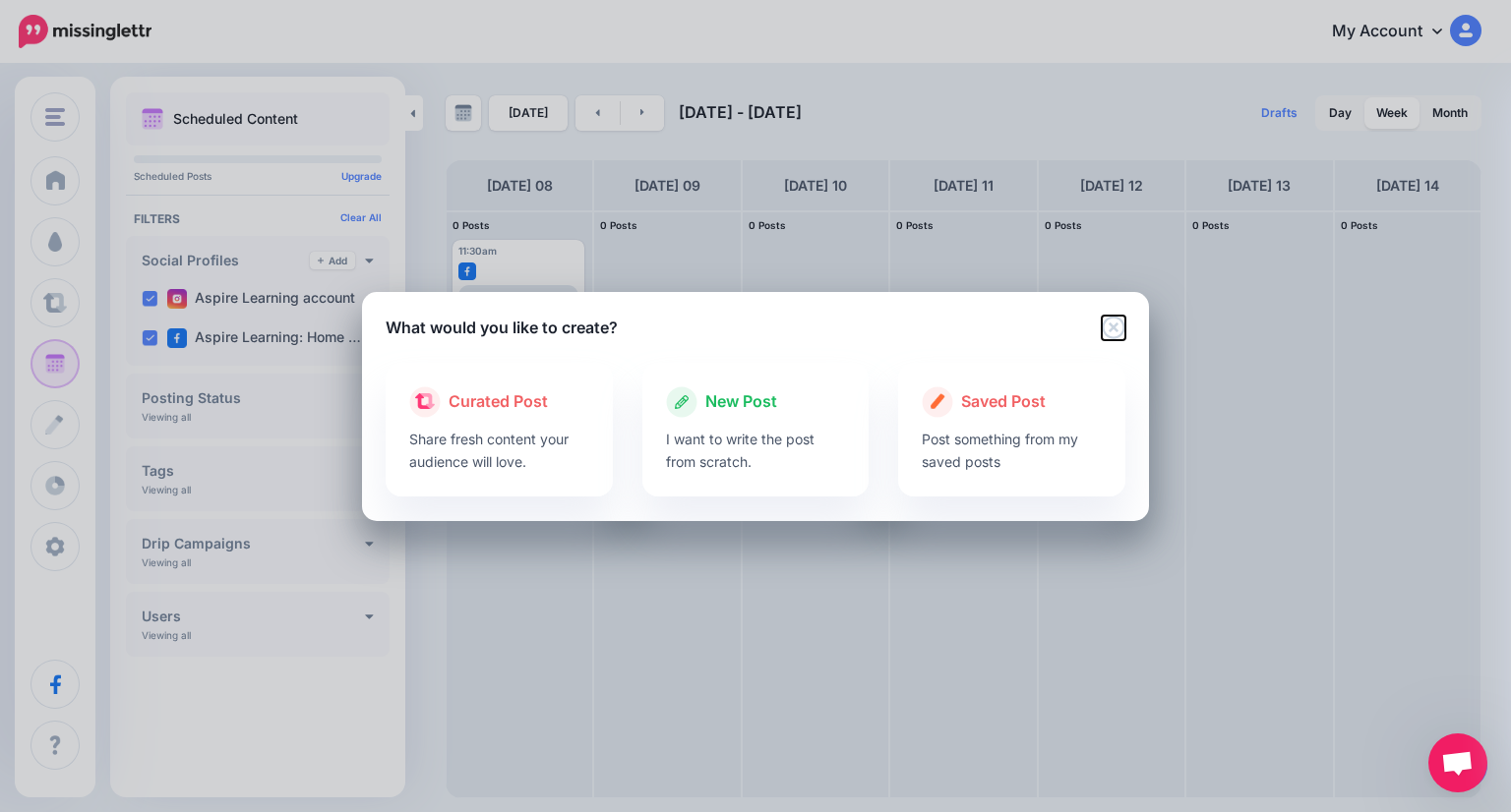
click at [1110, 327] on icon "Close" at bounding box center [1114, 327] width 24 height 24
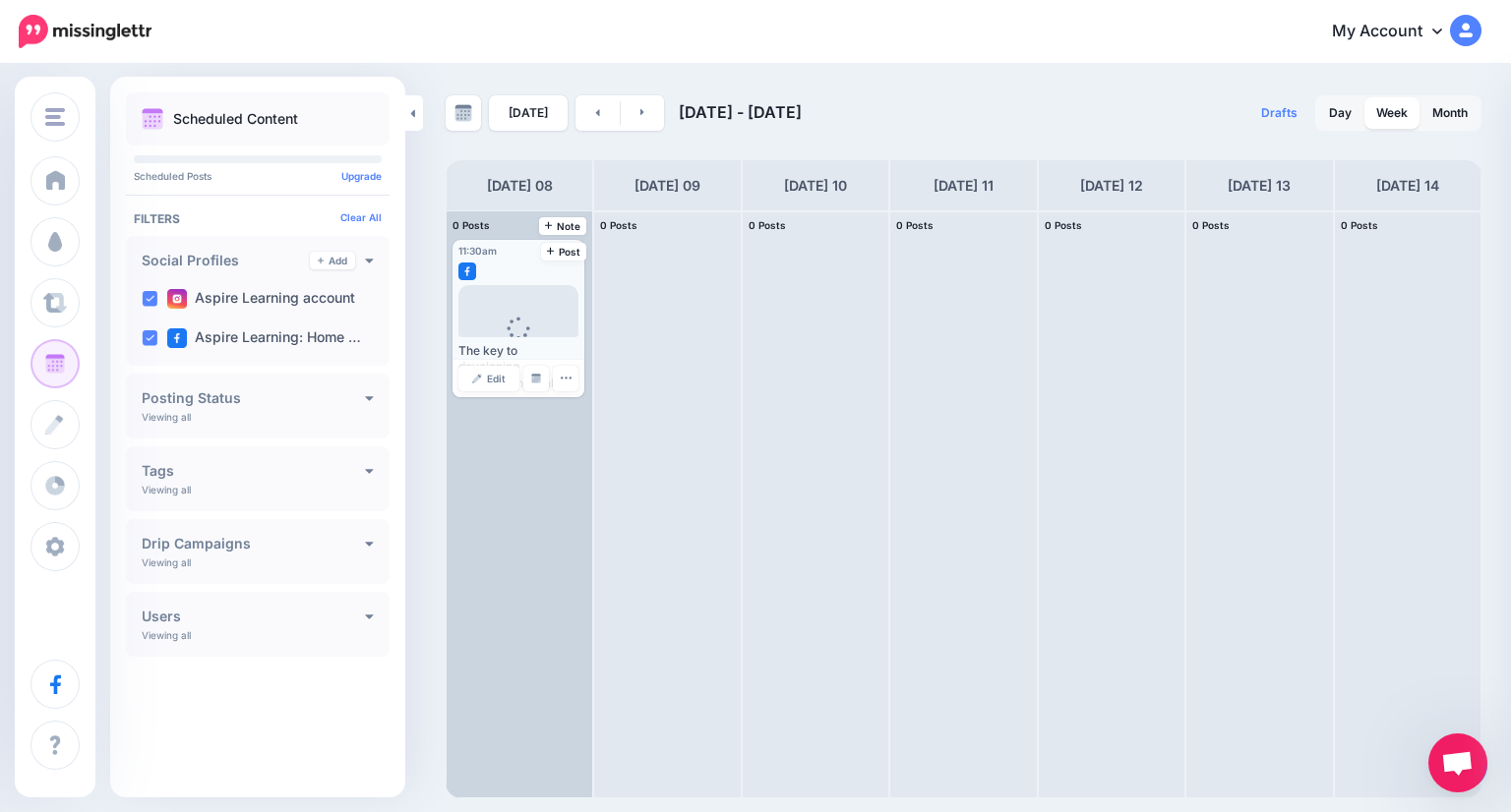
click at [556, 308] on span "Loading" at bounding box center [518, 341] width 120 height 113
click at [497, 373] on span "Edit" at bounding box center [496, 378] width 19 height 10
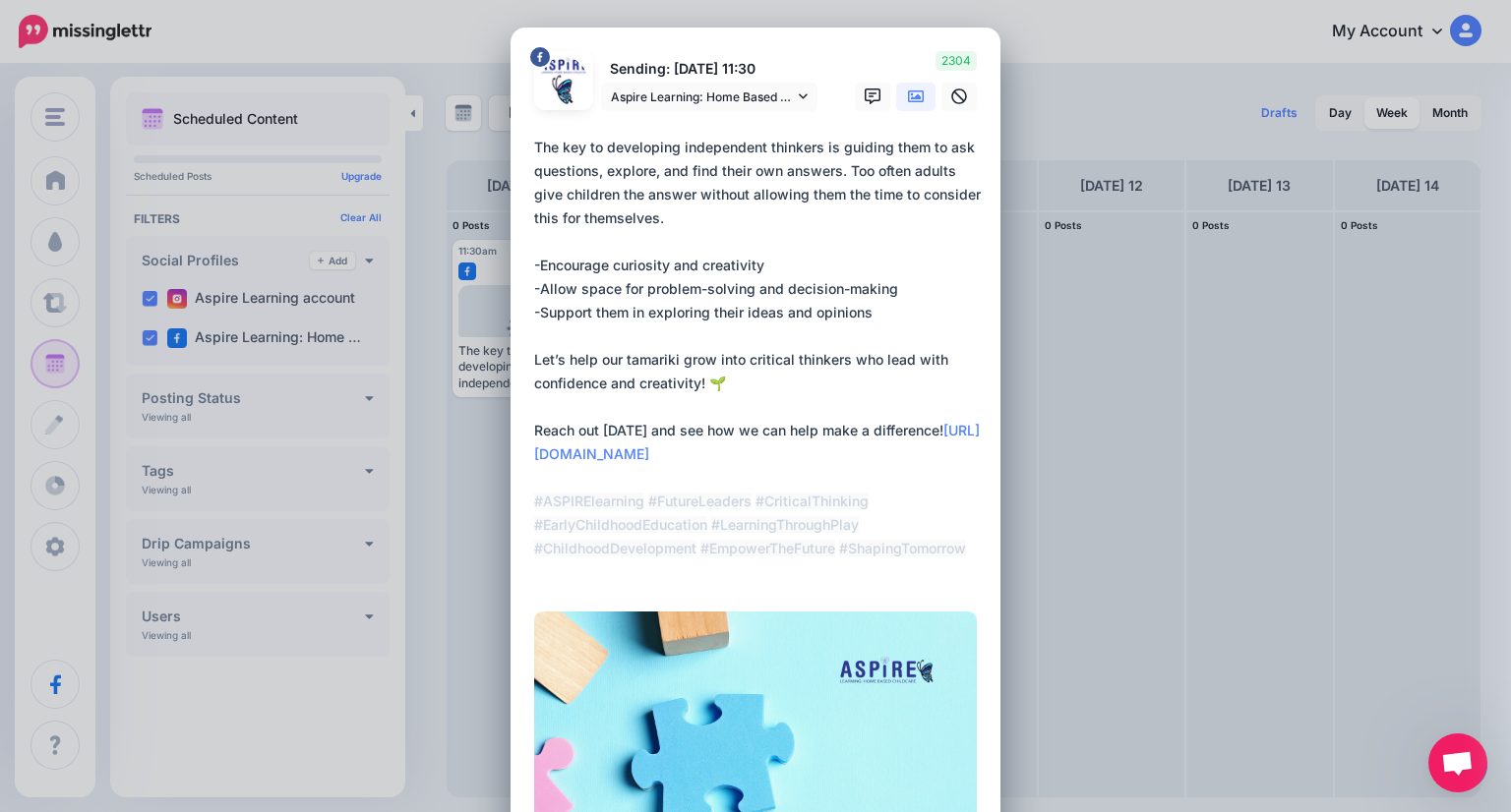
click at [766, 329] on textarea "**********" at bounding box center [759, 359] width 452 height 448
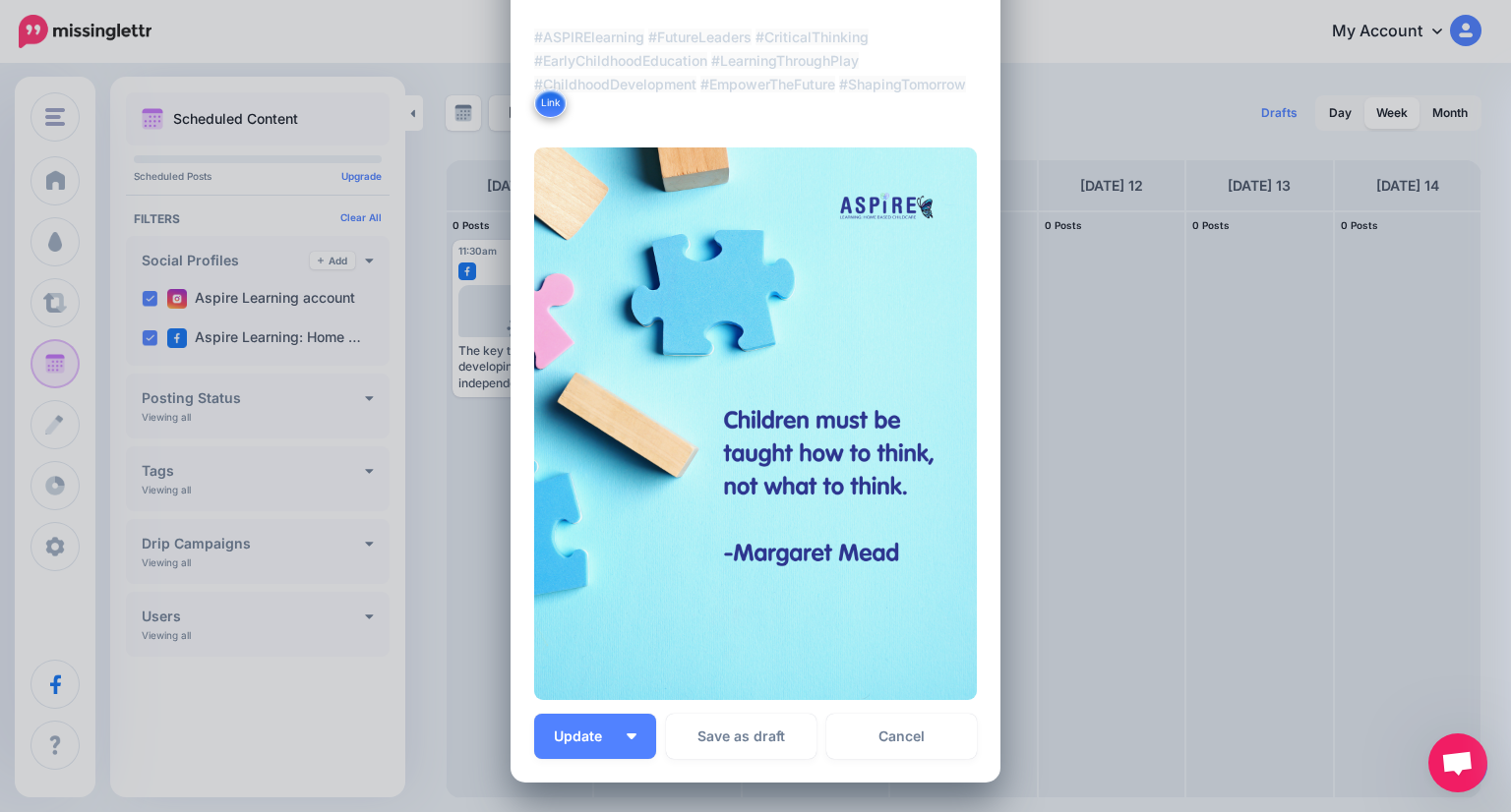
scroll to position [590, 0]
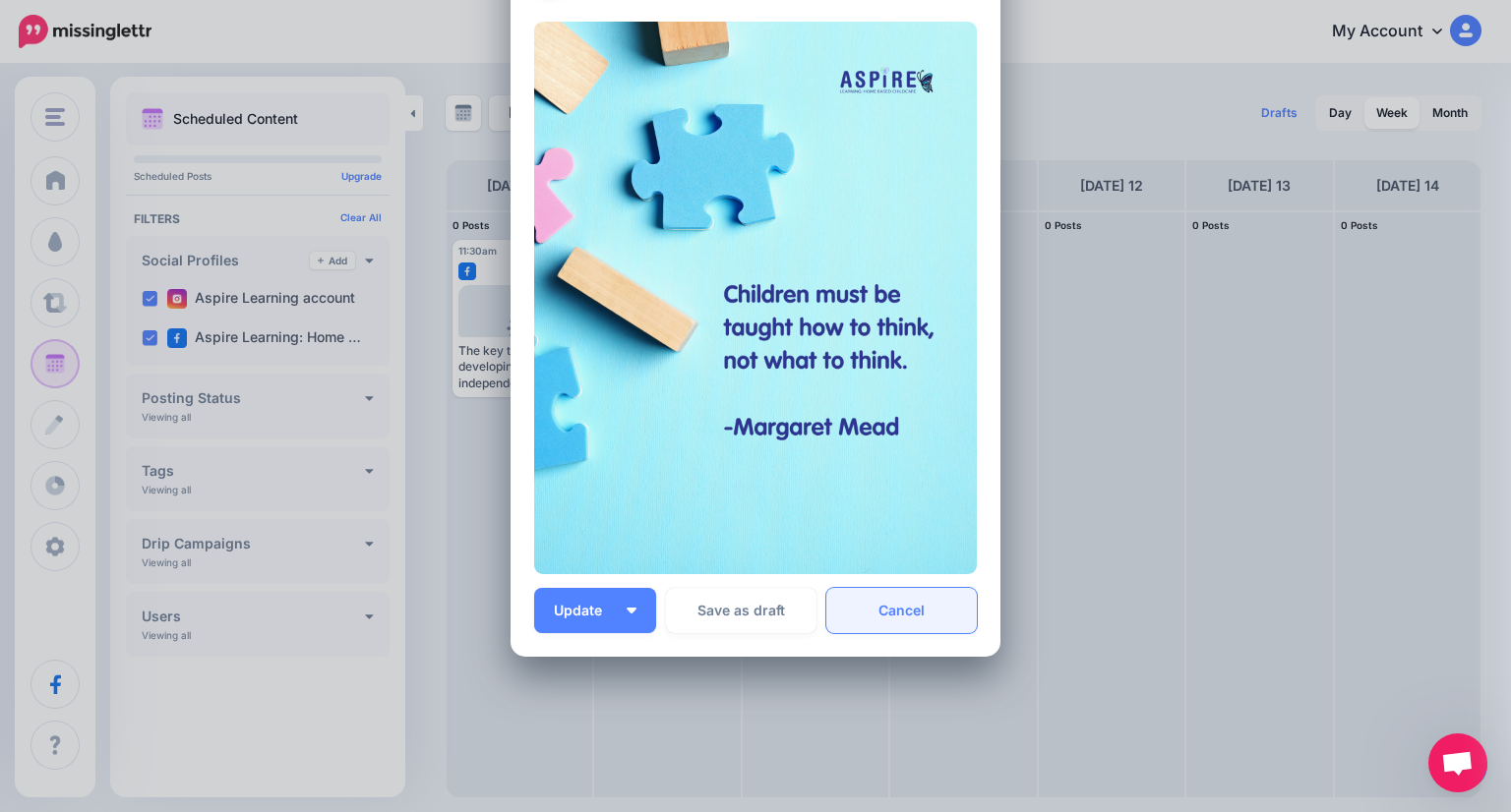
click at [896, 619] on link "Cancel" at bounding box center [901, 609] width 151 height 45
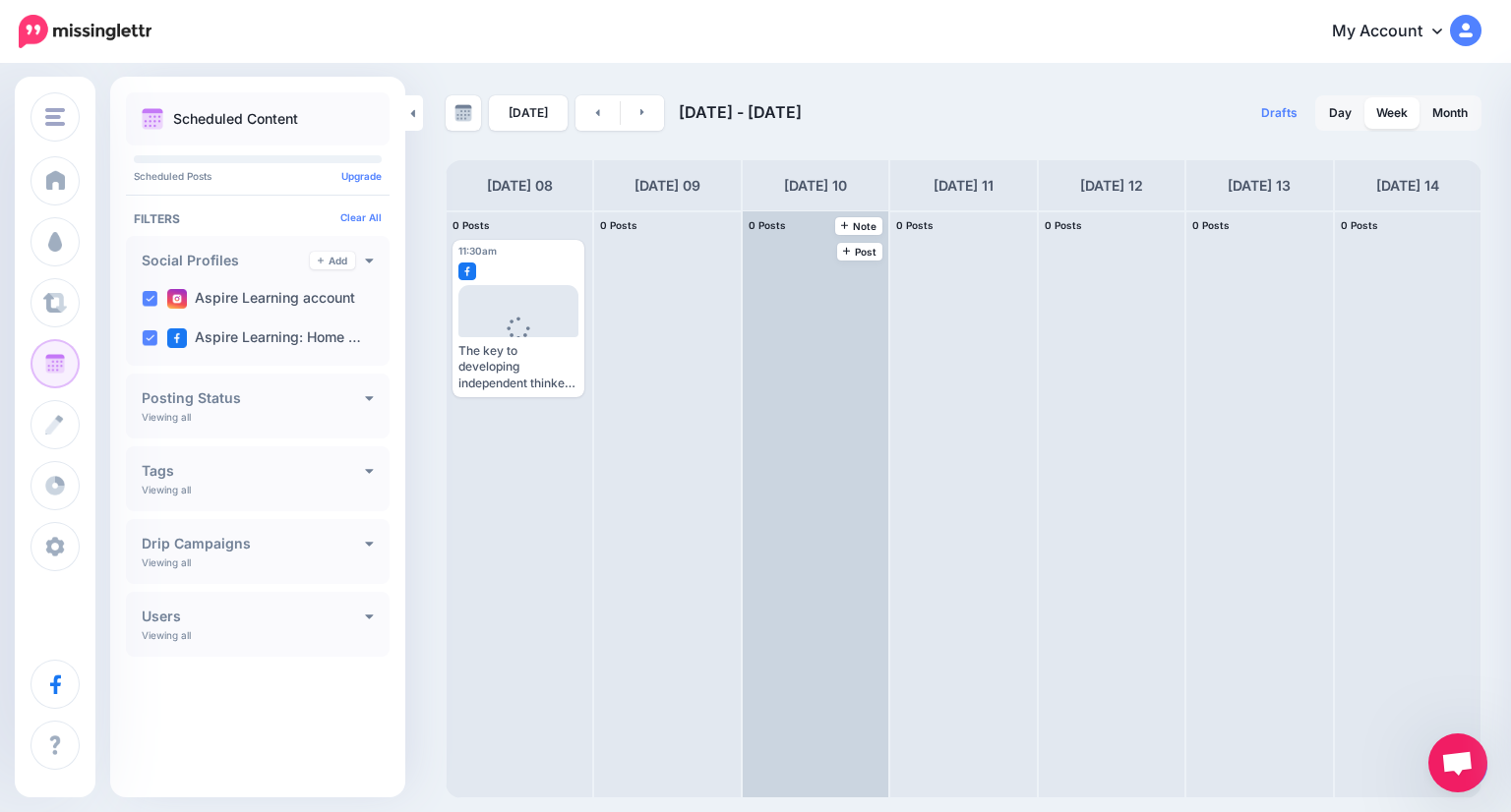
scroll to position [0, 0]
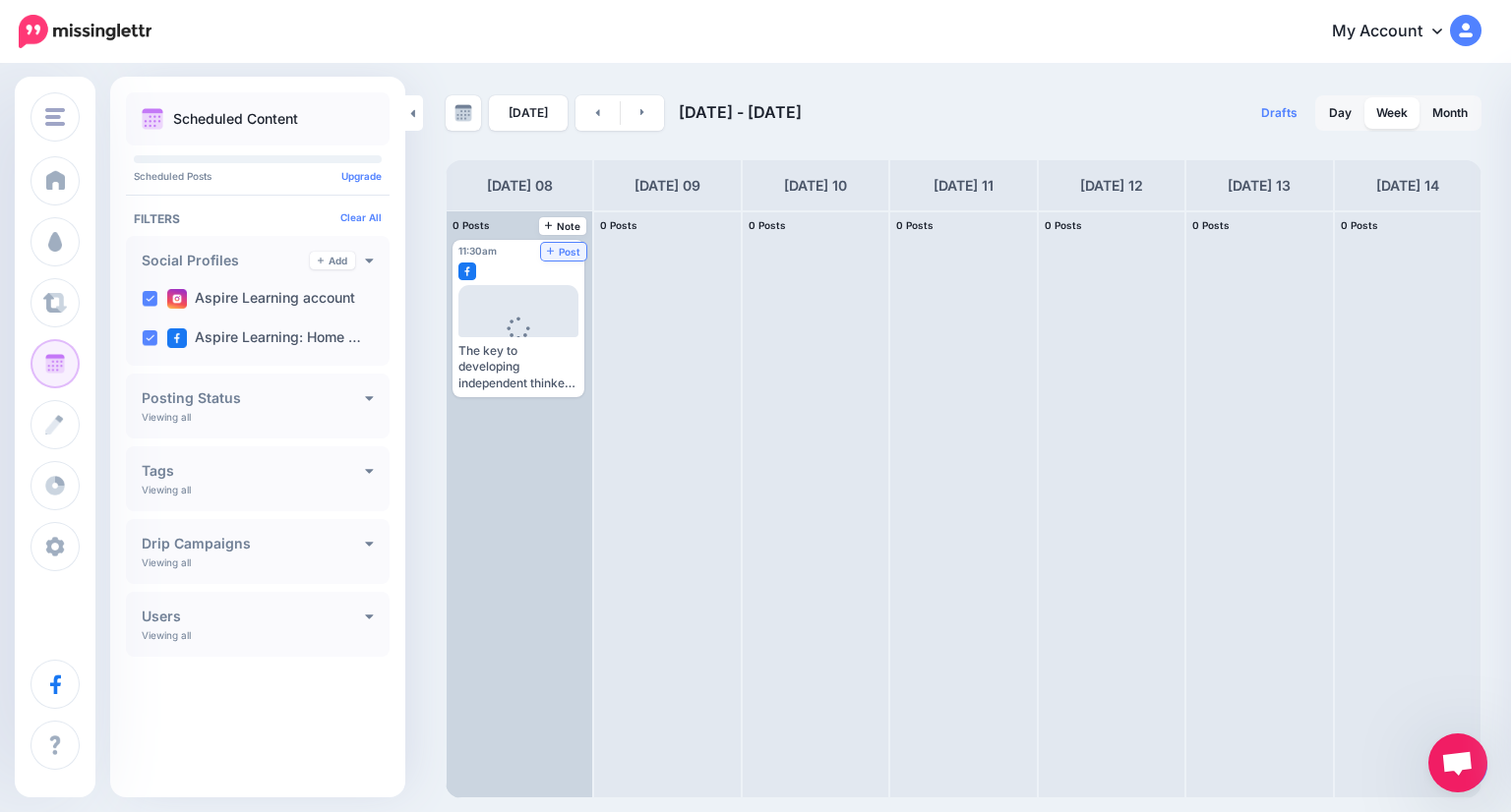
click at [547, 246] on span "Post" at bounding box center [564, 251] width 34 height 10
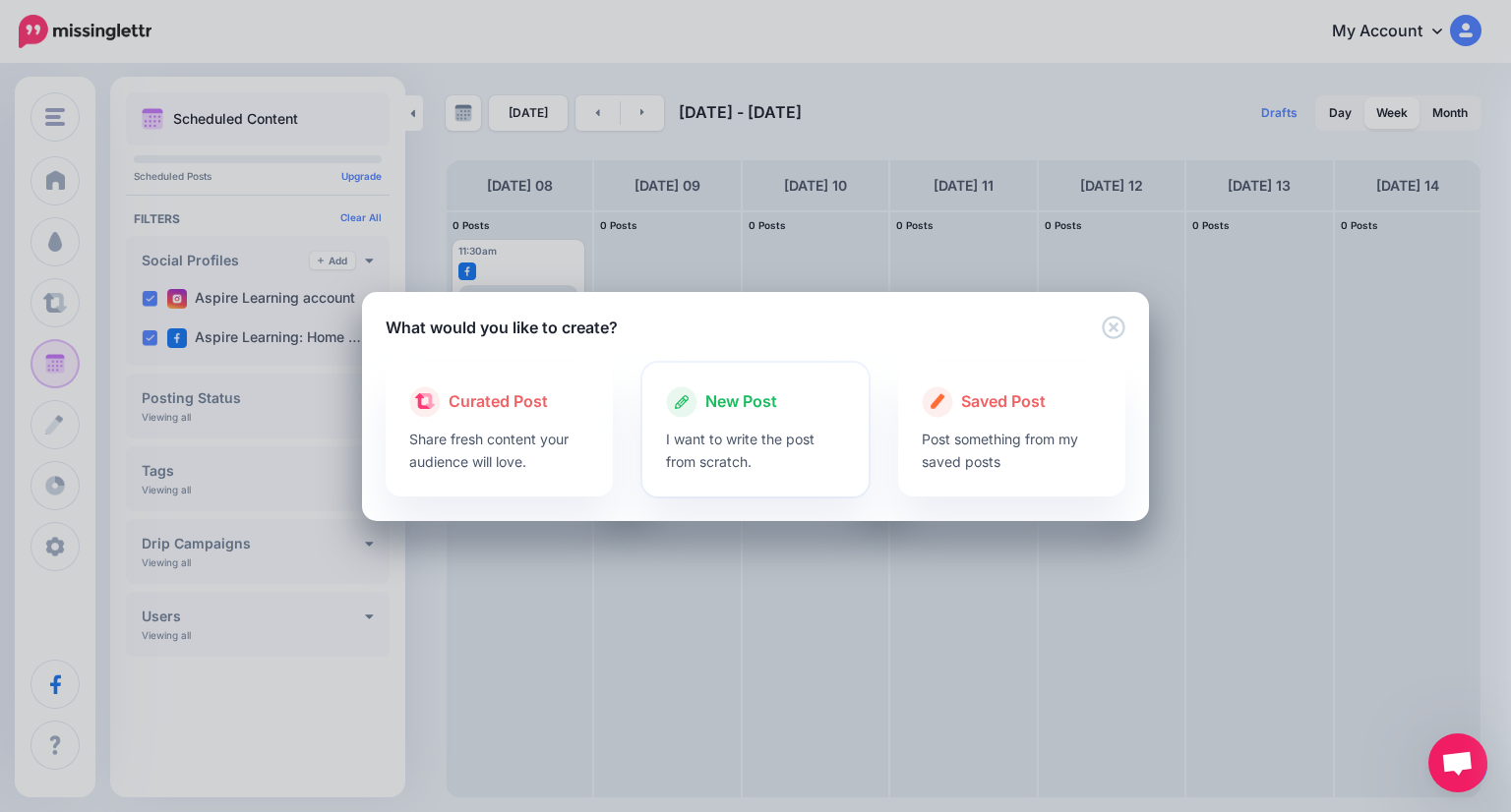
click at [751, 424] on div at bounding box center [756, 423] width 180 height 10
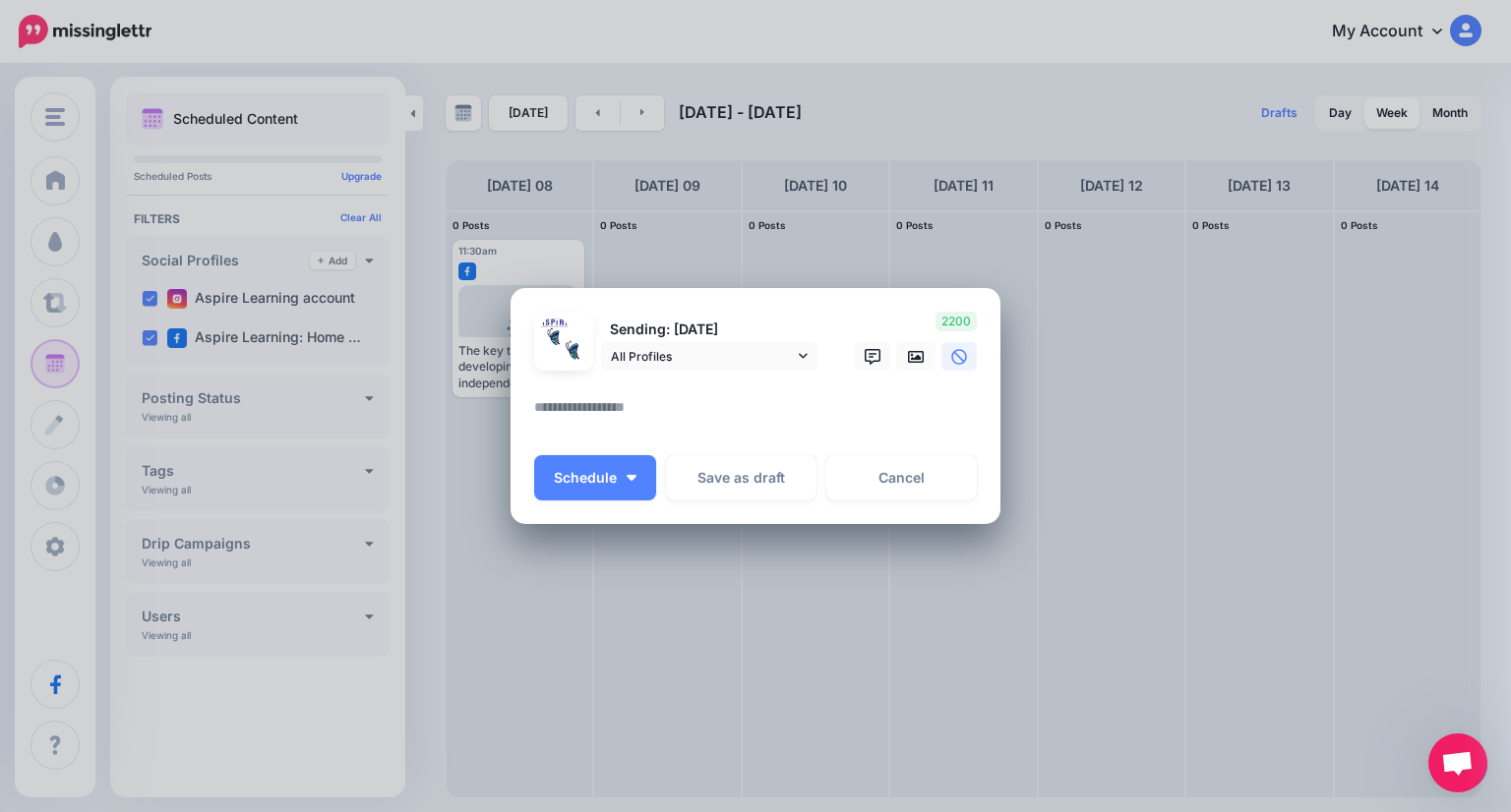
click at [735, 422] on textarea at bounding box center [759, 414] width 452 height 38
paste textarea "**********"
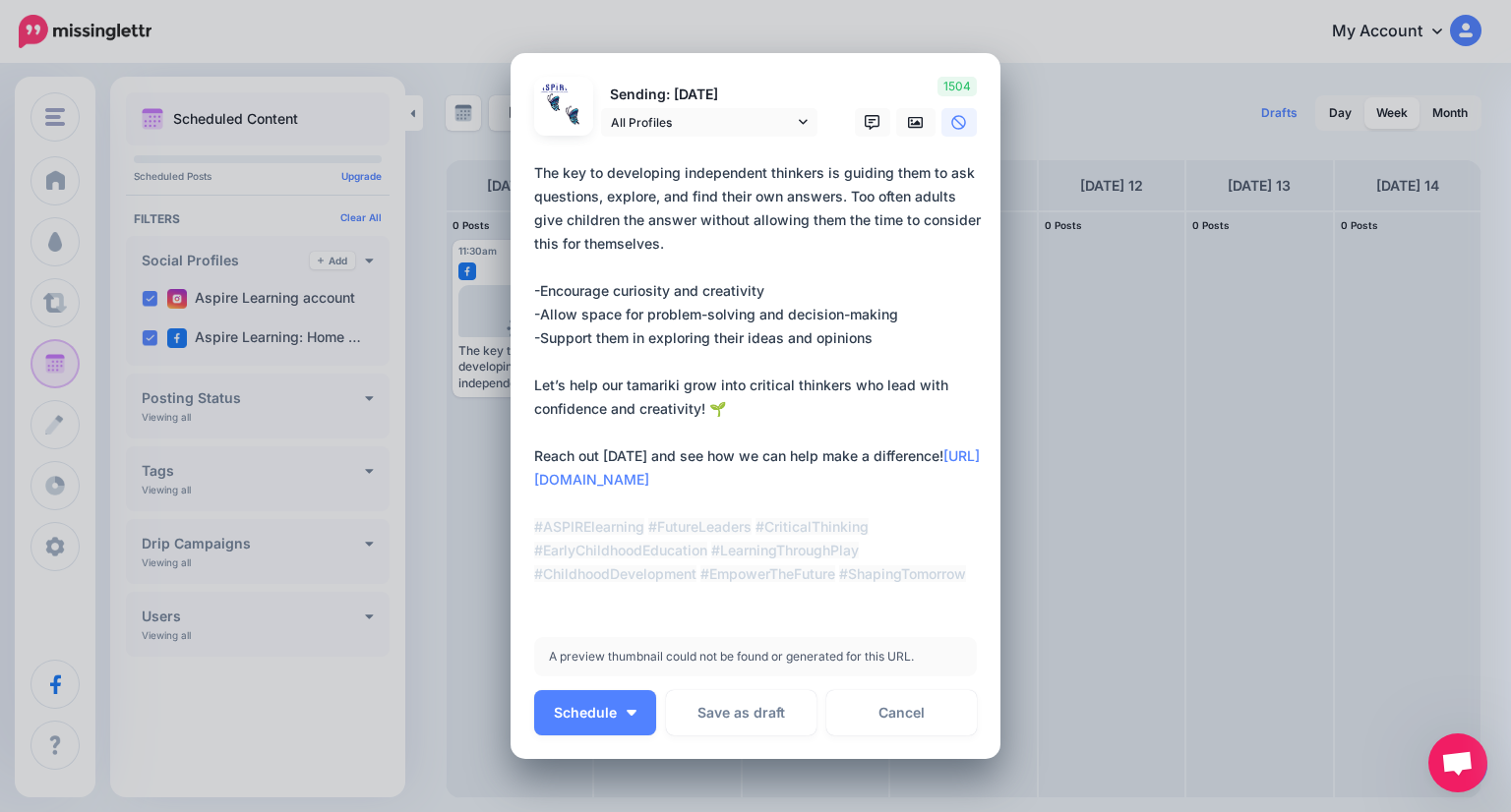
drag, startPoint x: 770, startPoint y: 472, endPoint x: 517, endPoint y: 471, distance: 253.0
click at [517, 471] on div "Loading Sending: [DATE] All Profiles" at bounding box center [755, 406] width 490 height 706
click at [794, 510] on textarea "**********" at bounding box center [759, 385] width 452 height 448
drag, startPoint x: 784, startPoint y: 506, endPoint x: 507, endPoint y: 507, distance: 277.0
click at [510, 507] on div "Loading Sending: [DATE] All Profiles" at bounding box center [755, 406] width 490 height 706
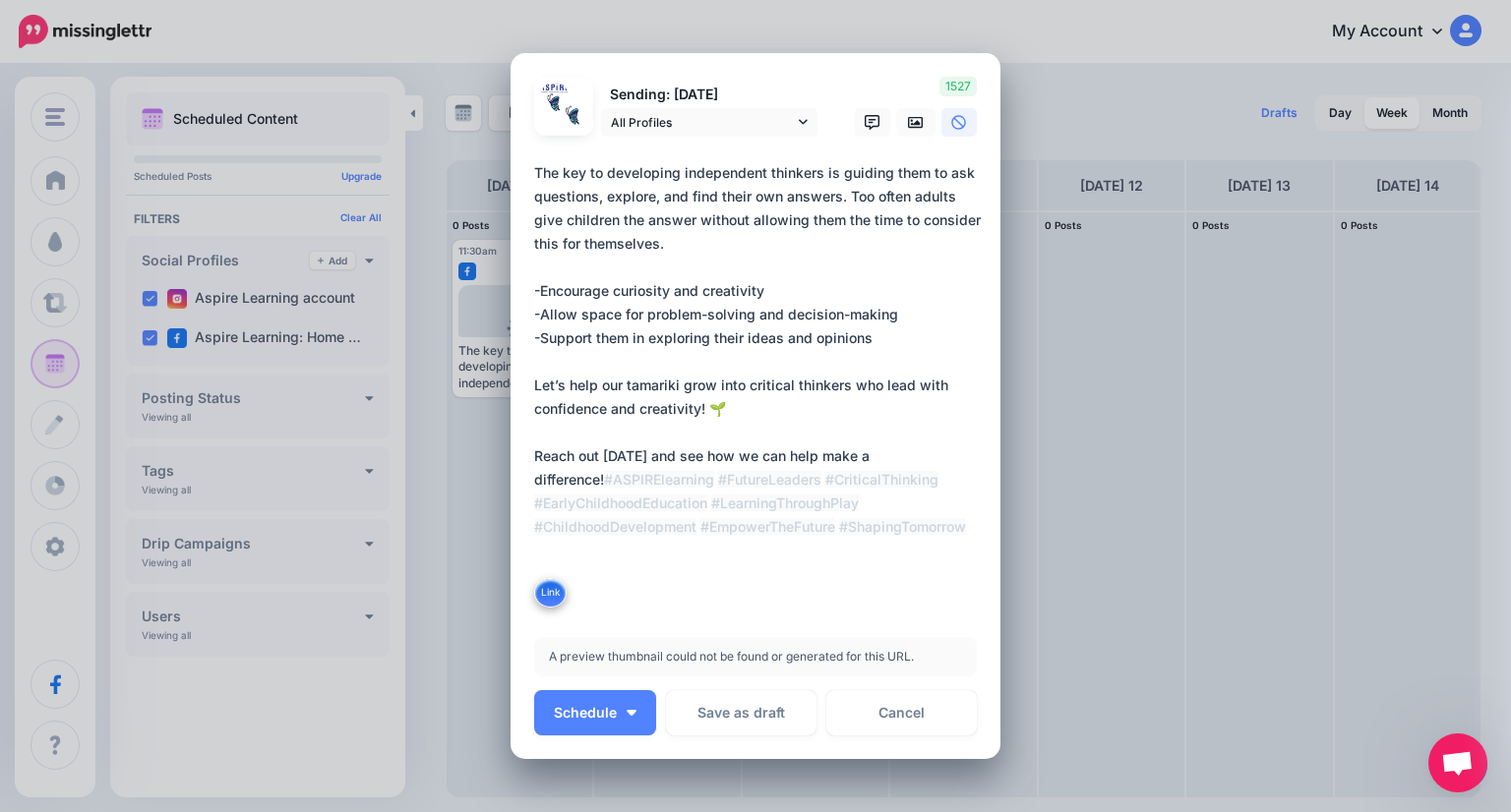
paste textarea "**********"
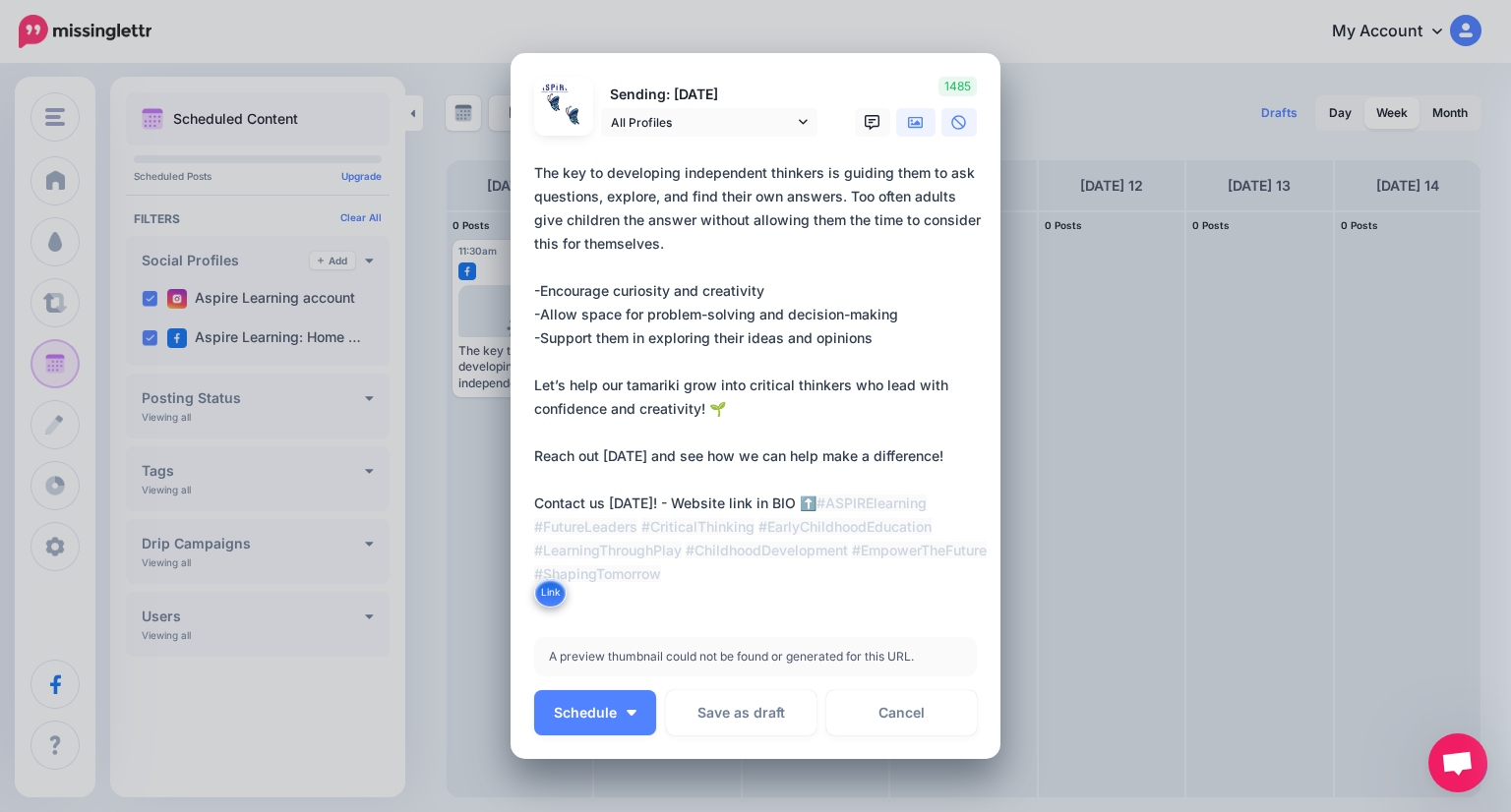
type textarea "**********"
click at [908, 122] on icon at bounding box center [916, 123] width 16 height 16
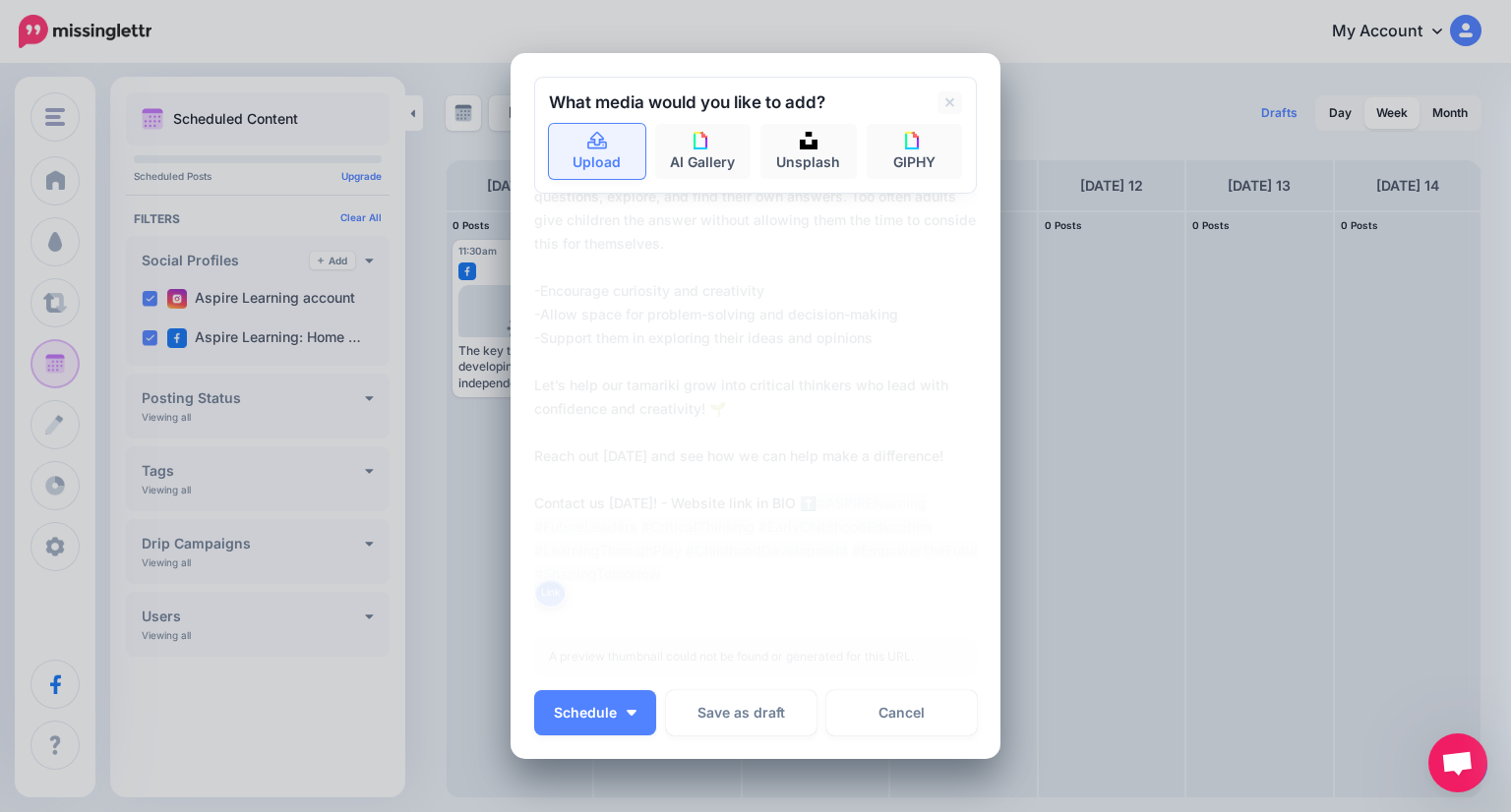
click at [633, 147] on link "Upload" at bounding box center [597, 151] width 97 height 55
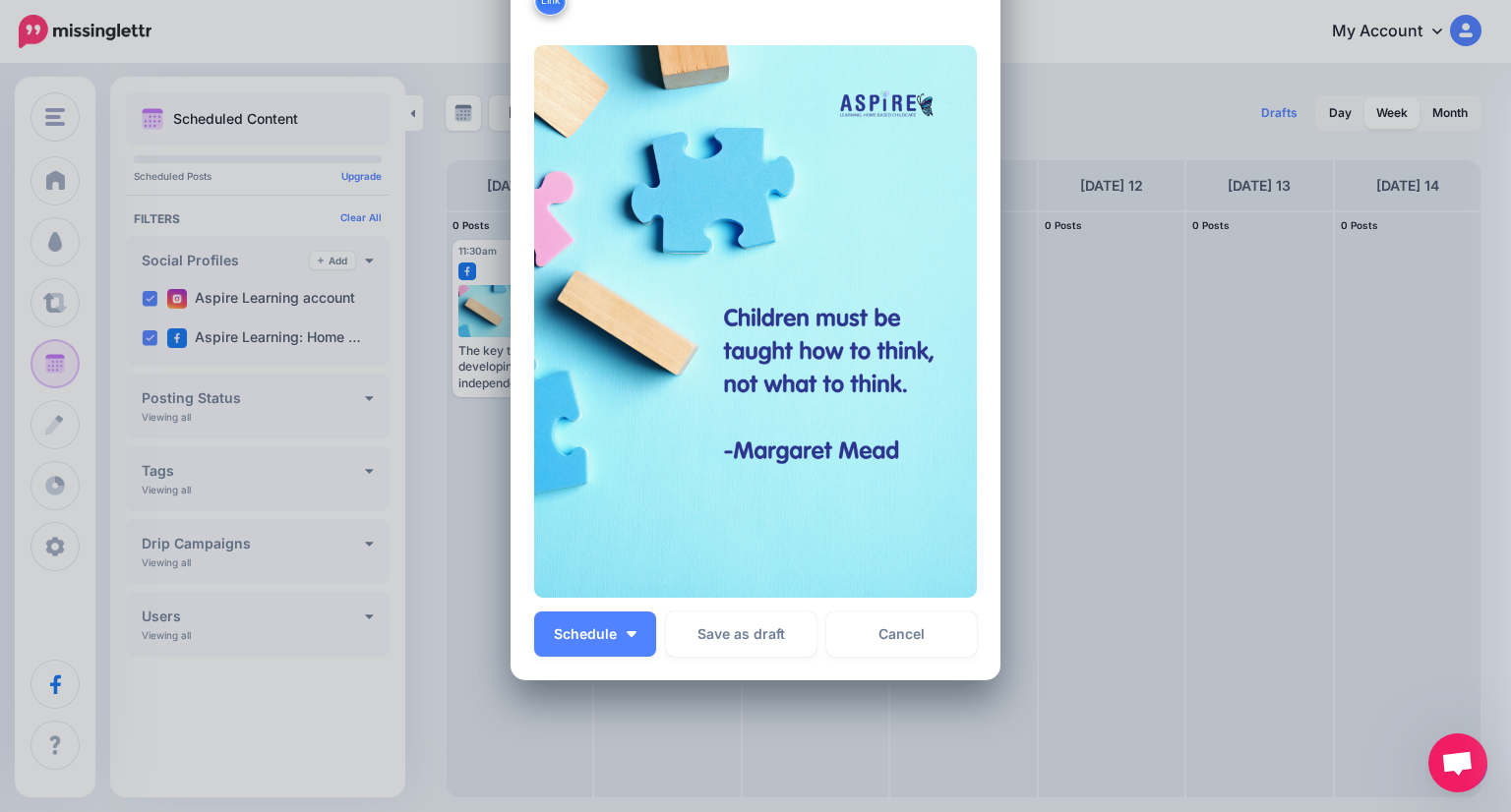
scroll to position [647, 0]
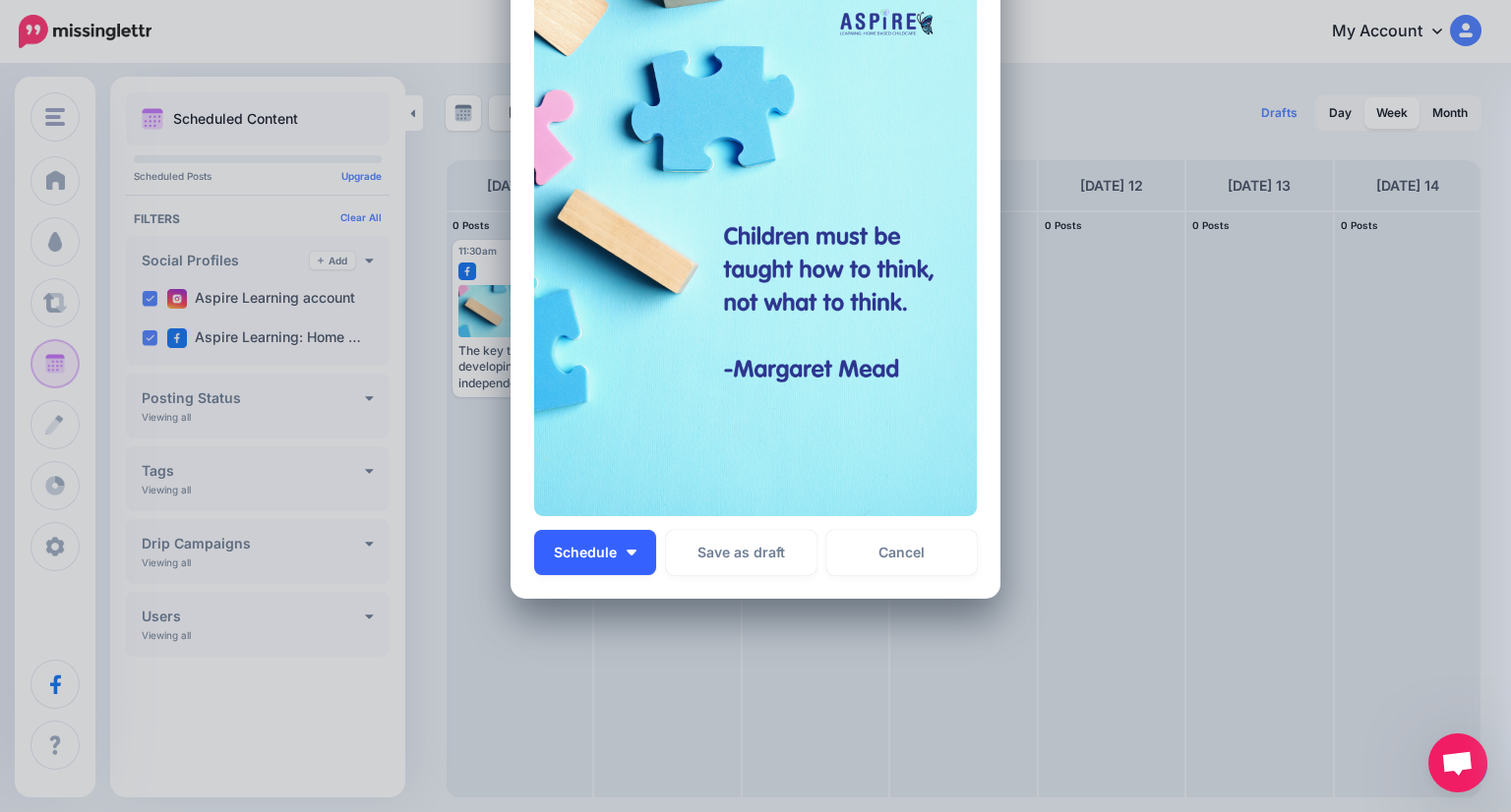
click at [622, 567] on button "Schedule" at bounding box center [595, 552] width 122 height 45
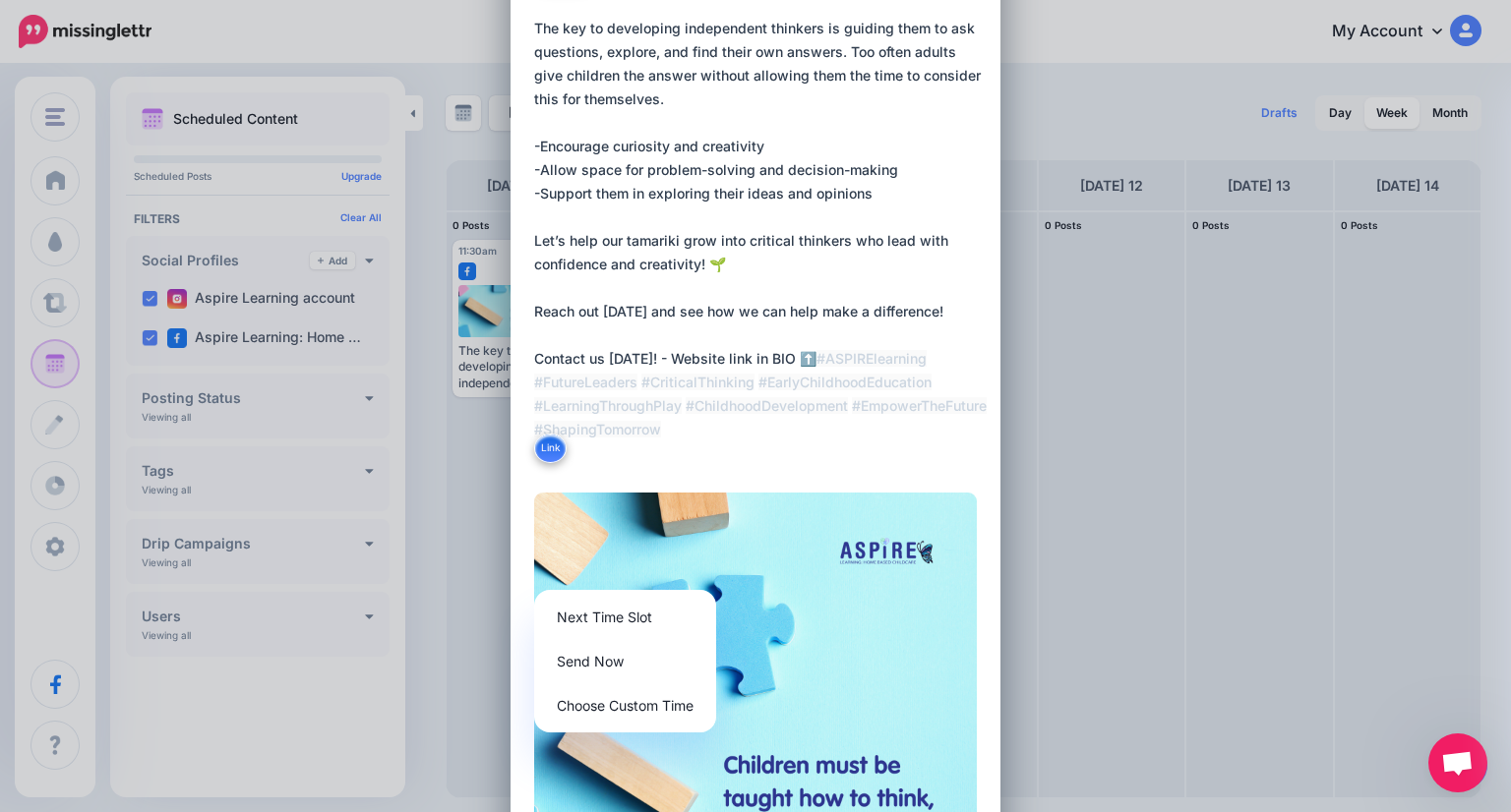
scroll to position [0, 0]
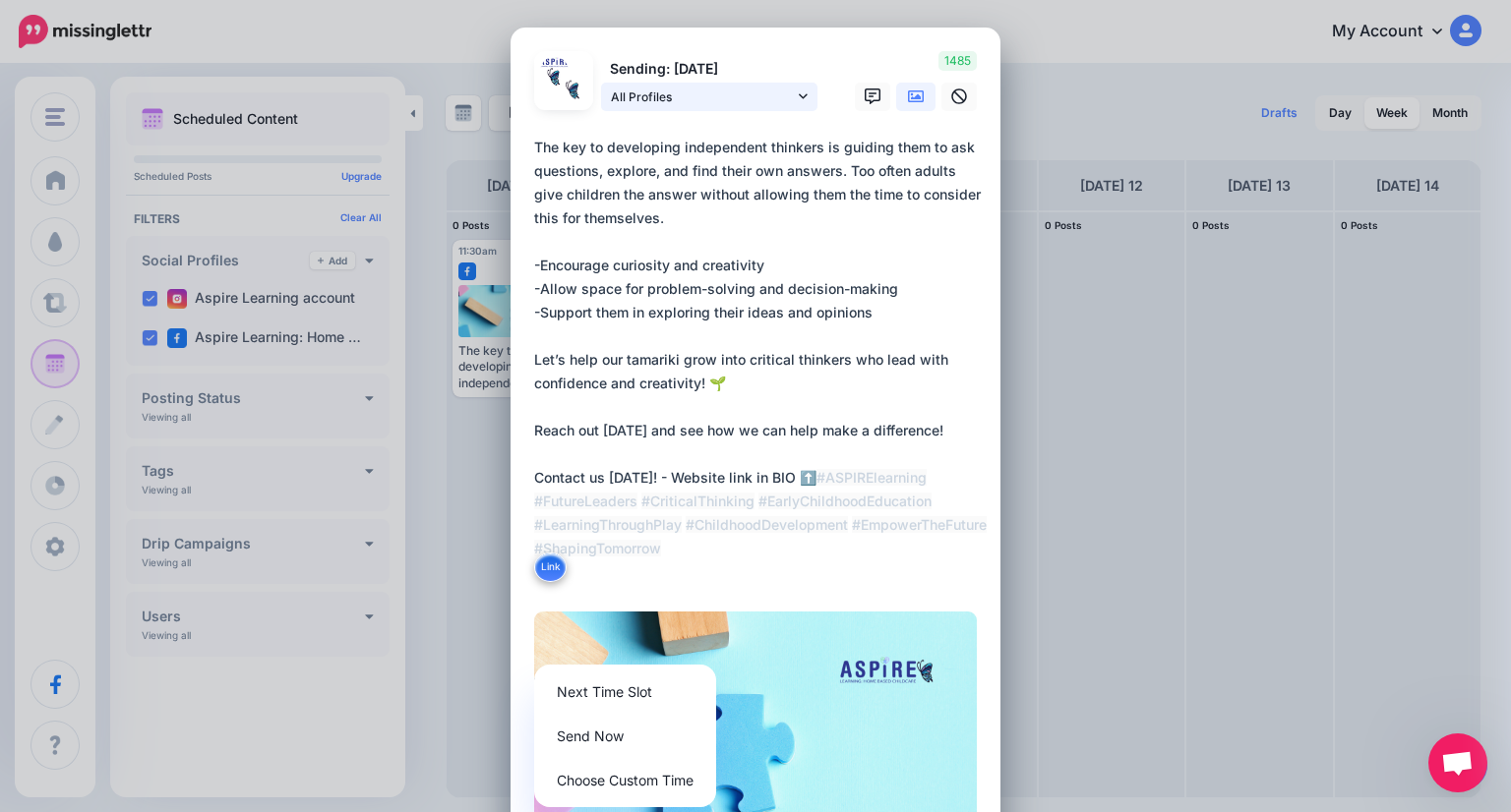
click at [764, 94] on span "All Profiles" at bounding box center [702, 97] width 183 height 21
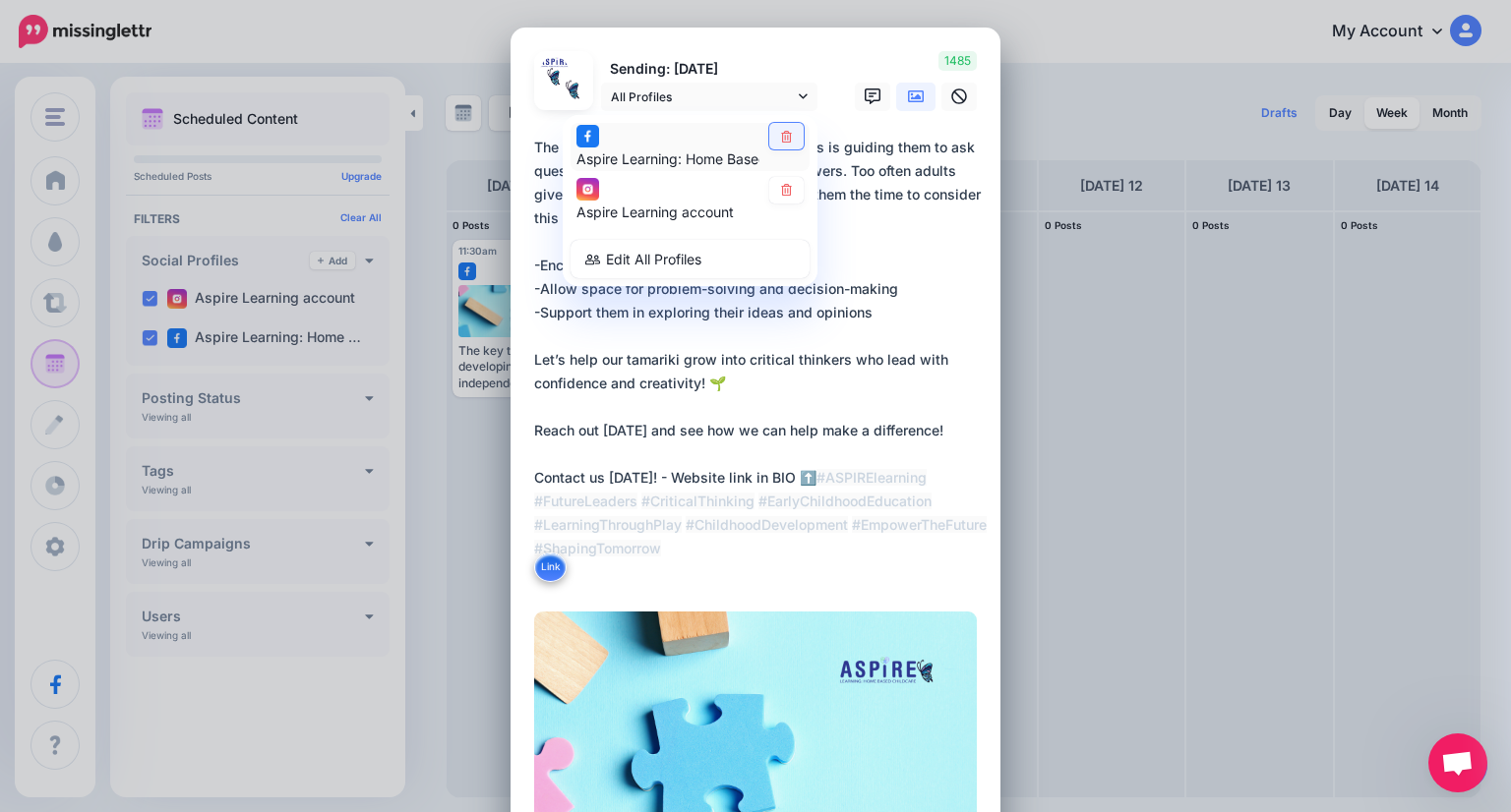
click at [792, 139] on link at bounding box center [786, 136] width 34 height 27
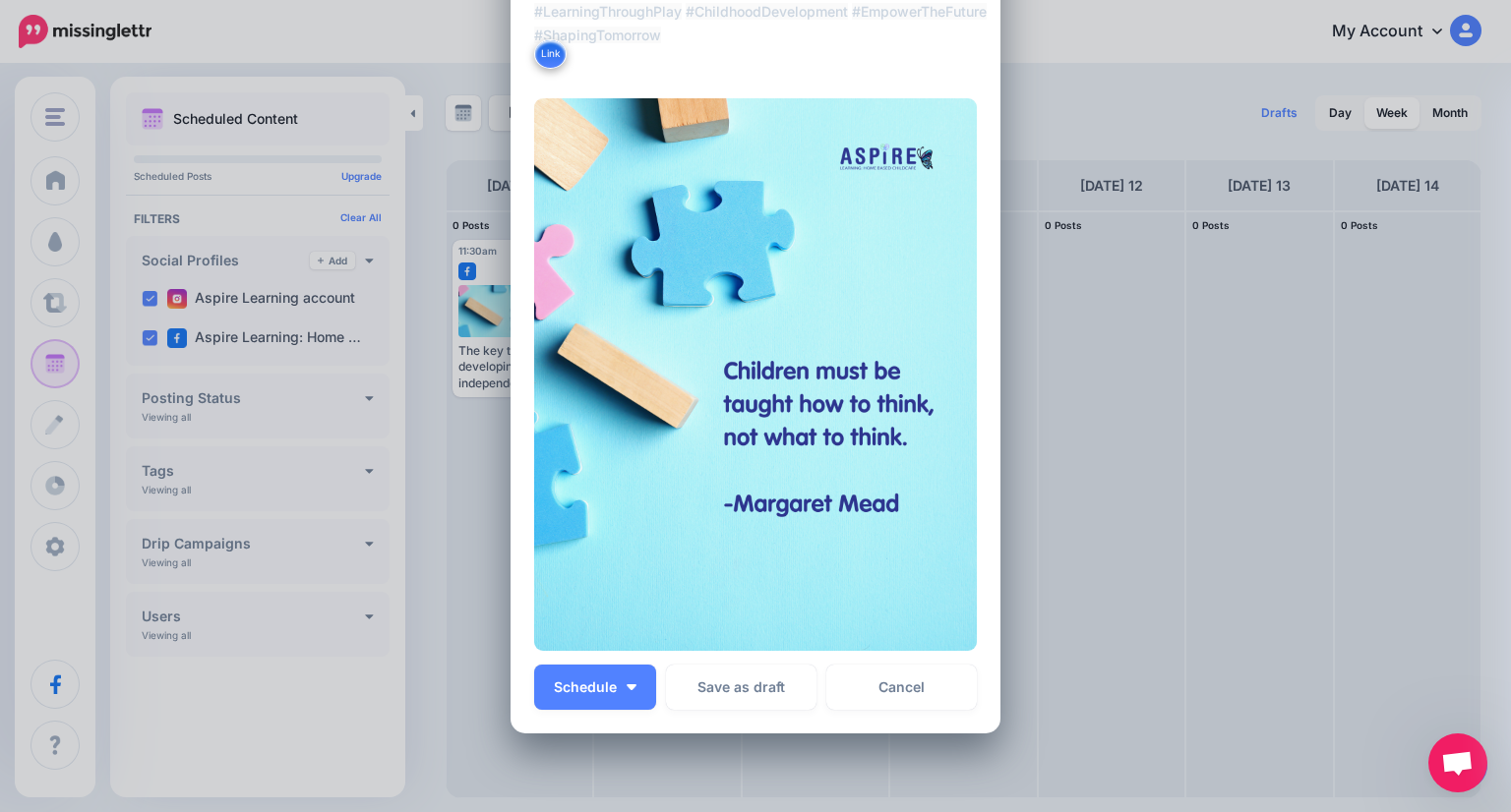
scroll to position [647, 0]
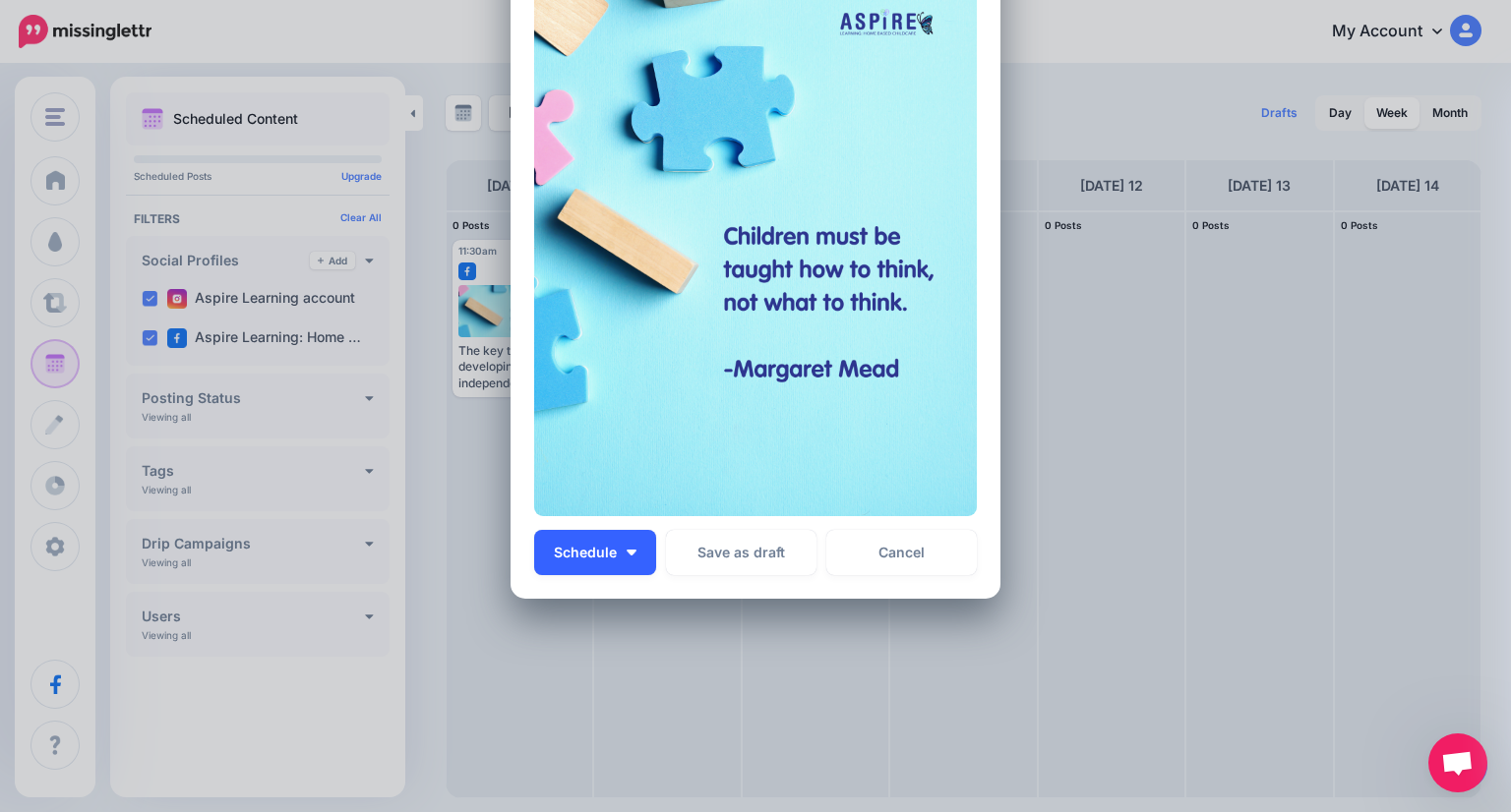
click at [631, 556] on button "Schedule" at bounding box center [595, 552] width 122 height 45
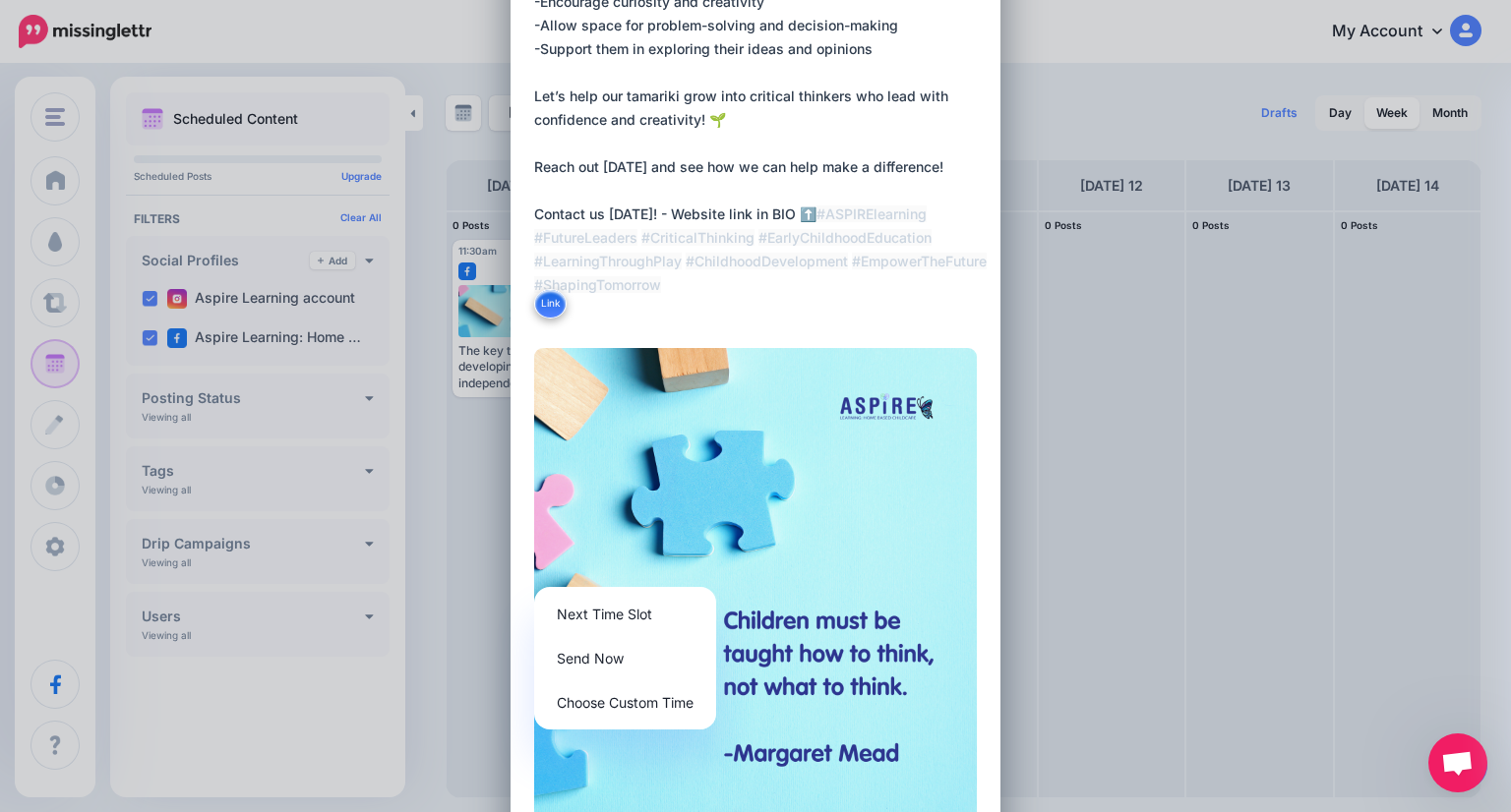
scroll to position [157, 0]
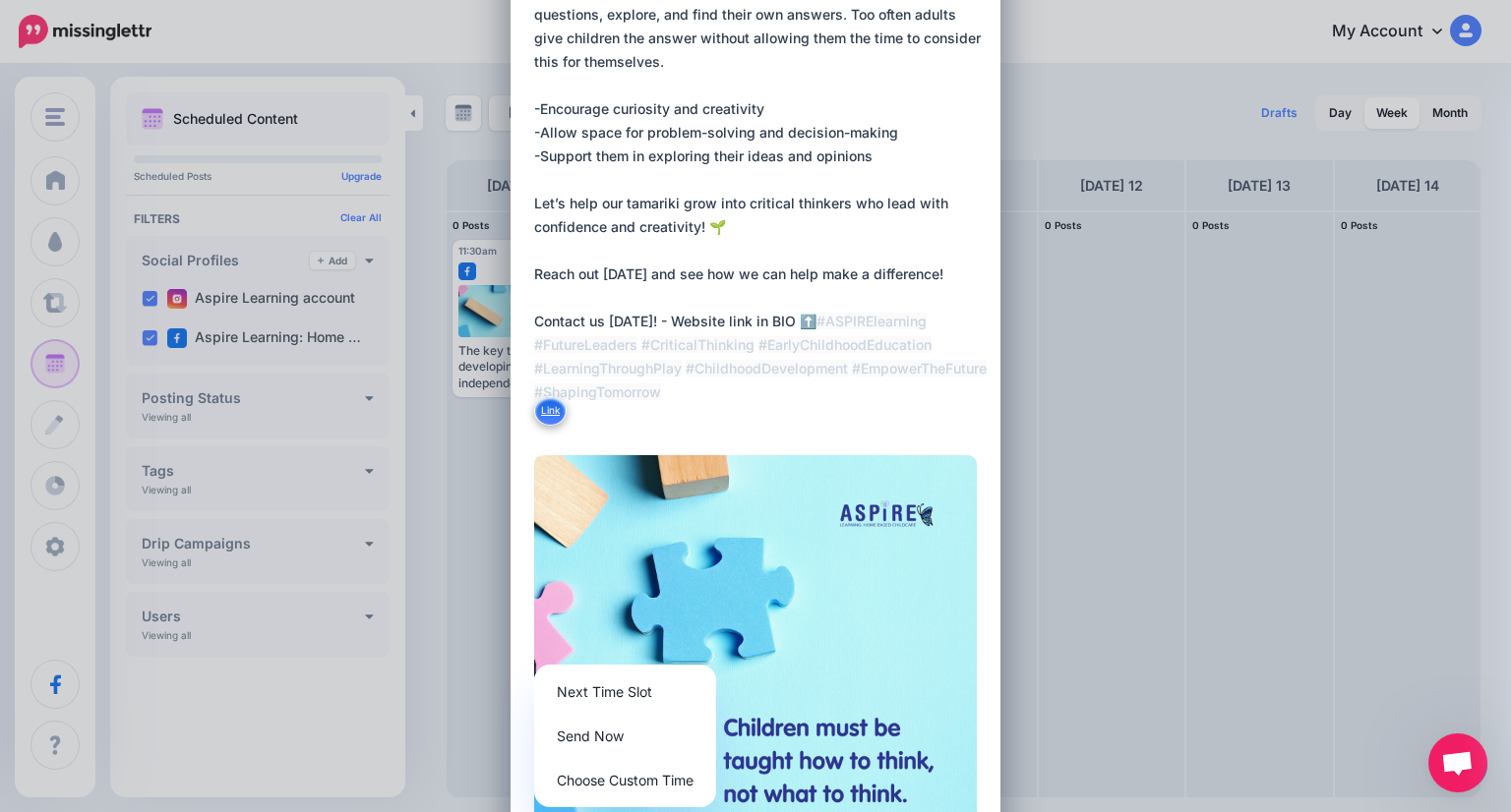
click at [548, 410] on button "Link" at bounding box center [550, 411] width 33 height 30
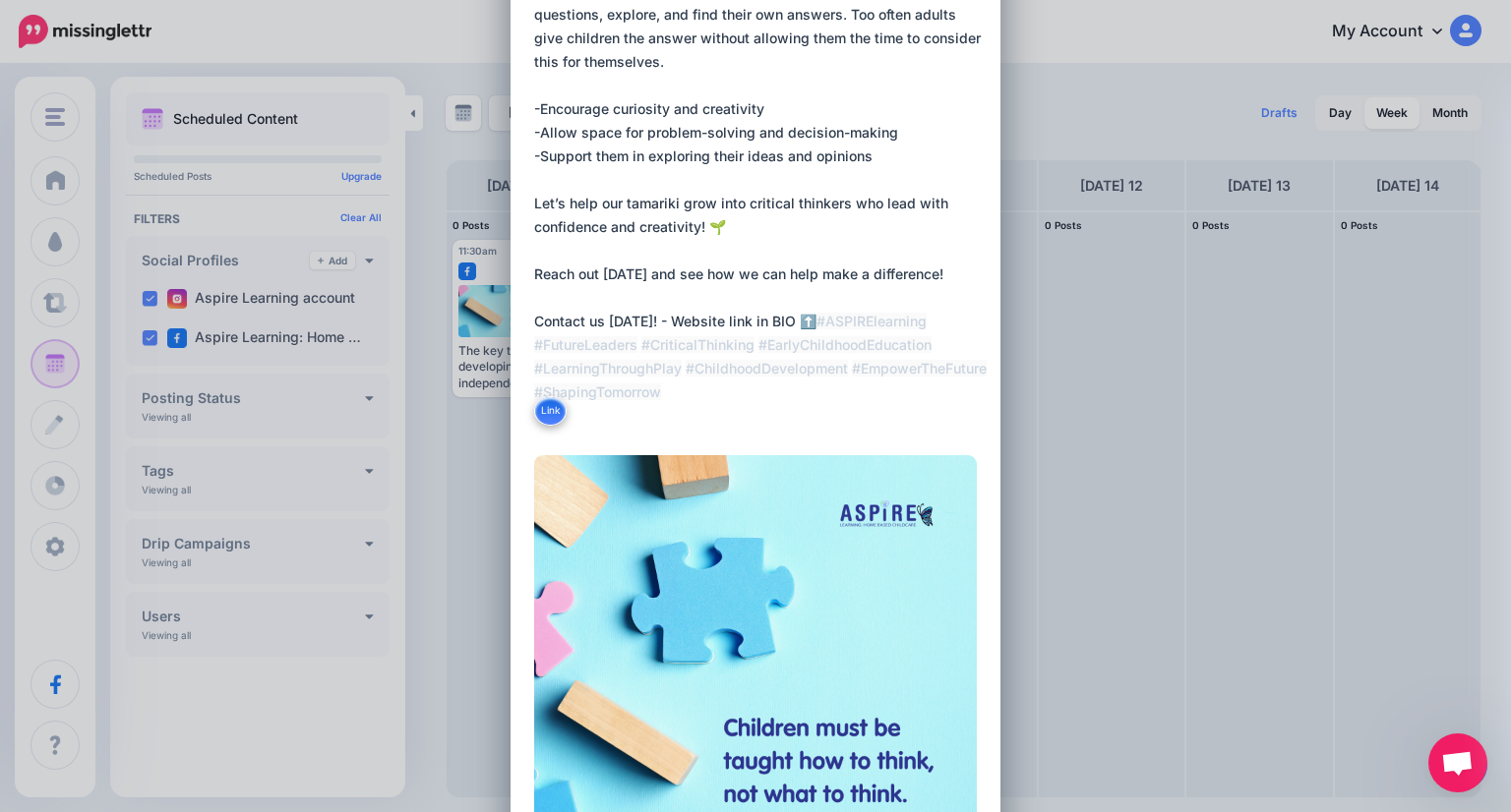
click at [631, 371] on textarea "**********" at bounding box center [759, 203] width 452 height 448
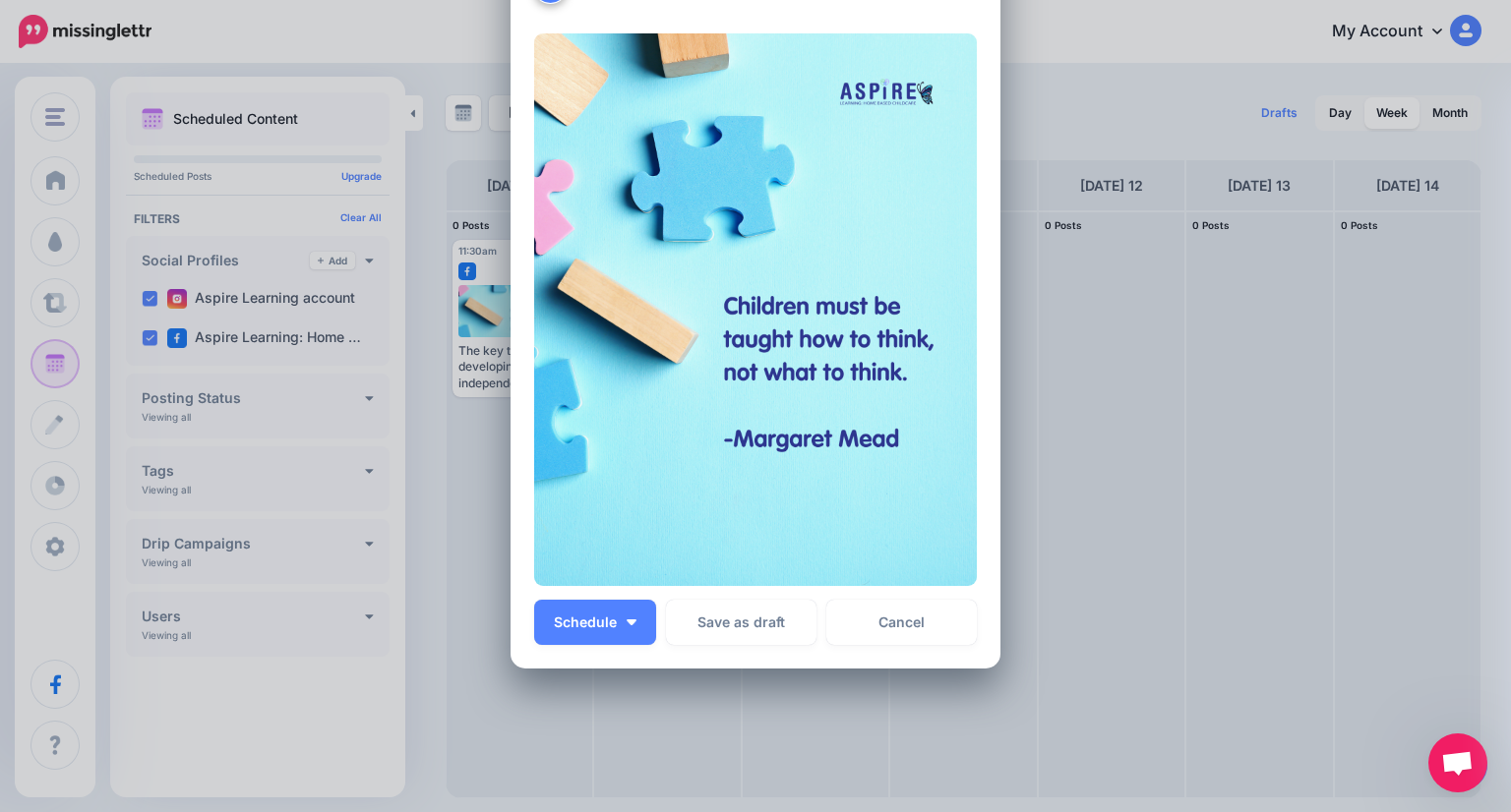
scroll to position [647, 0]
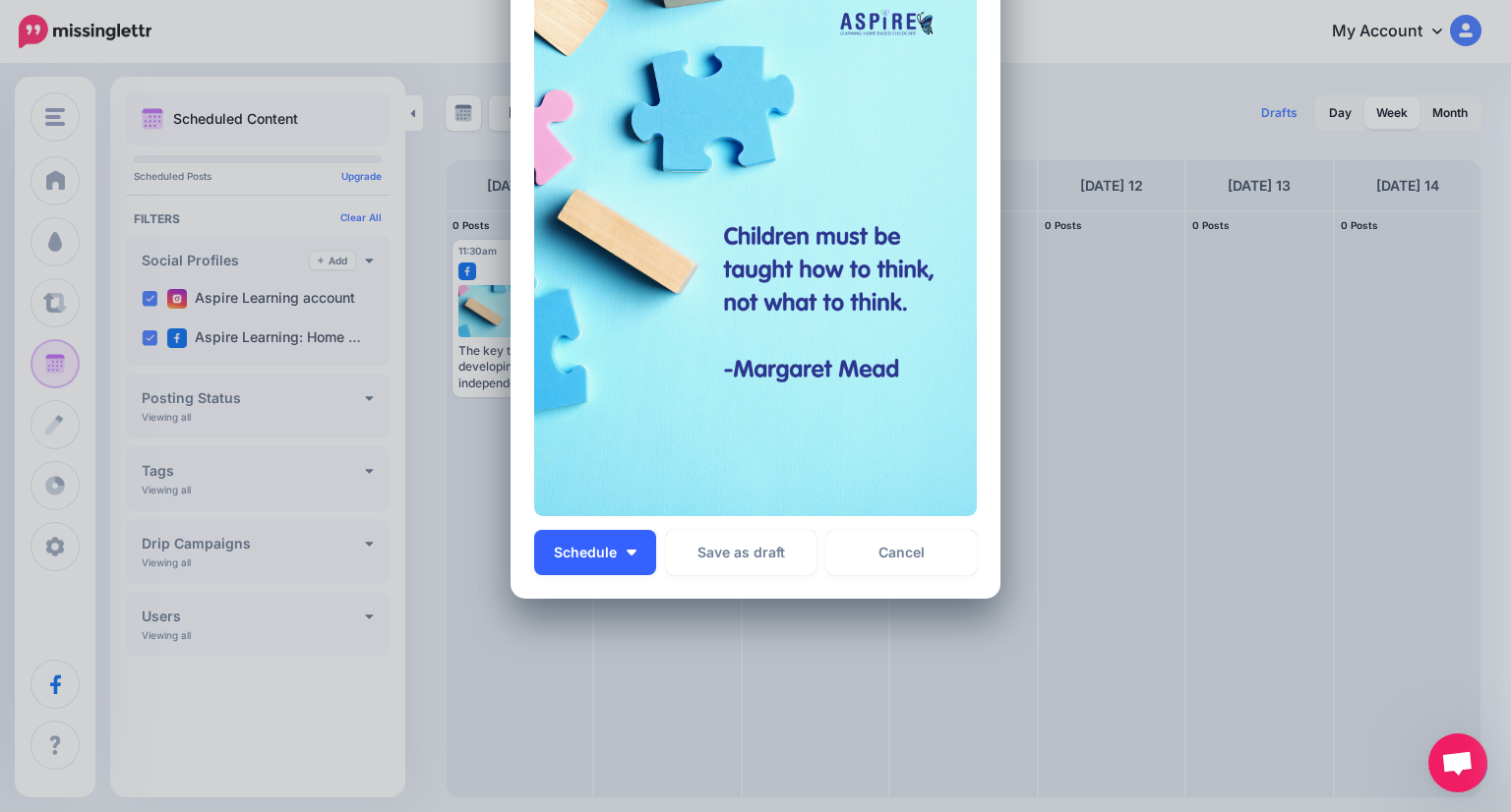
click at [622, 560] on button "Schedule" at bounding box center [595, 552] width 122 height 45
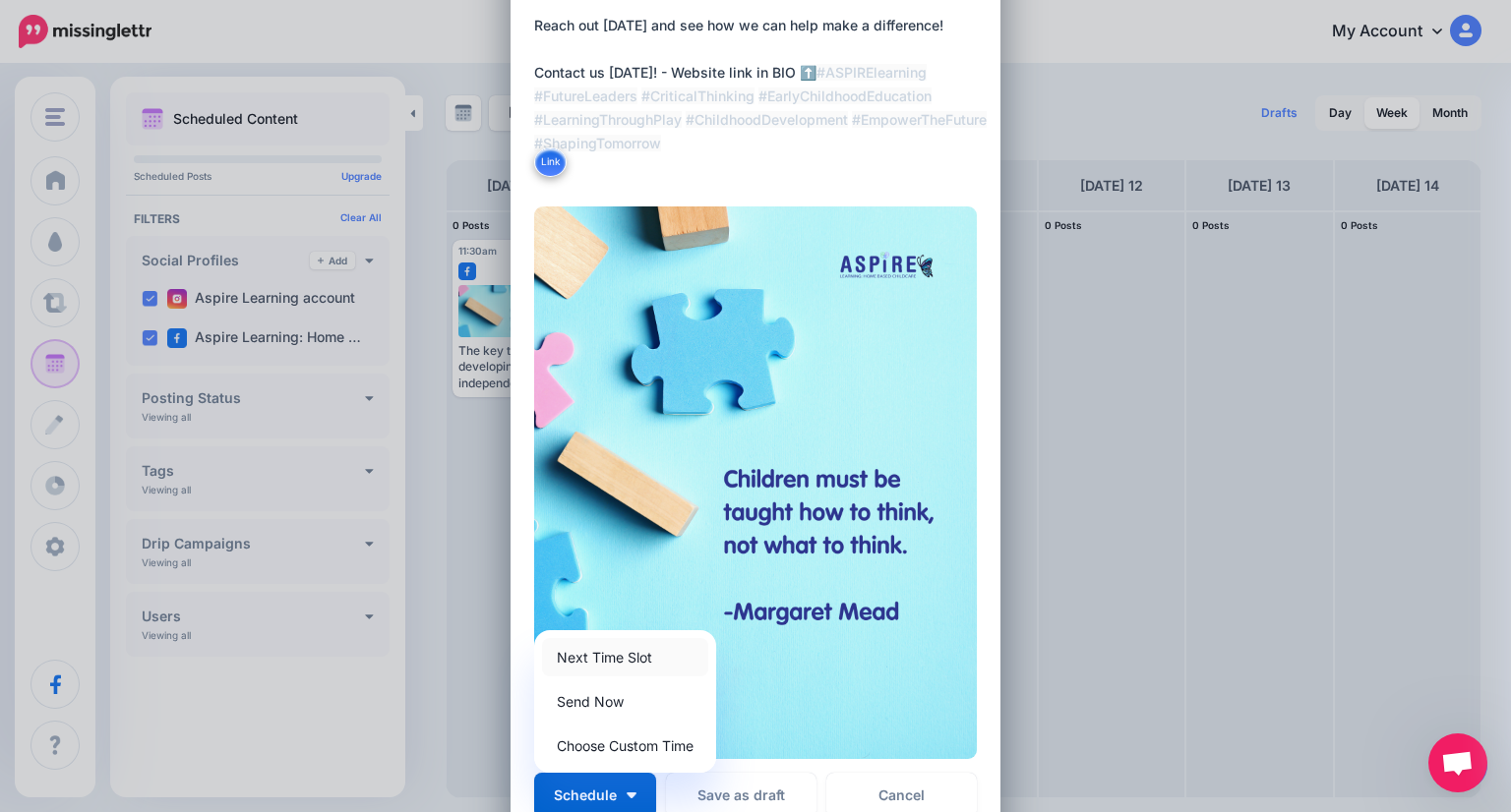
scroll to position [492, 0]
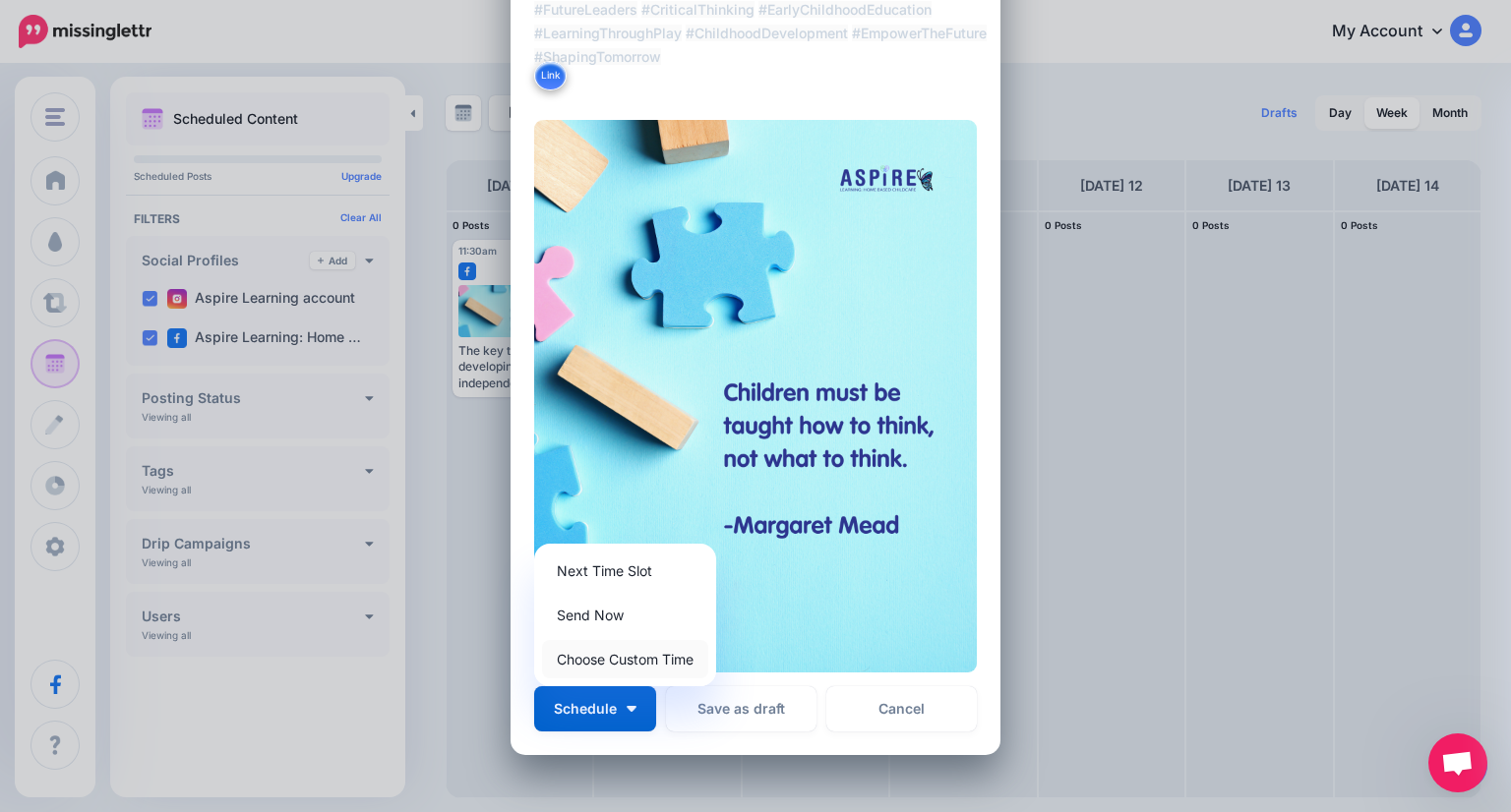
click at [634, 652] on link "Choose Custom Time" at bounding box center [625, 659] width 167 height 38
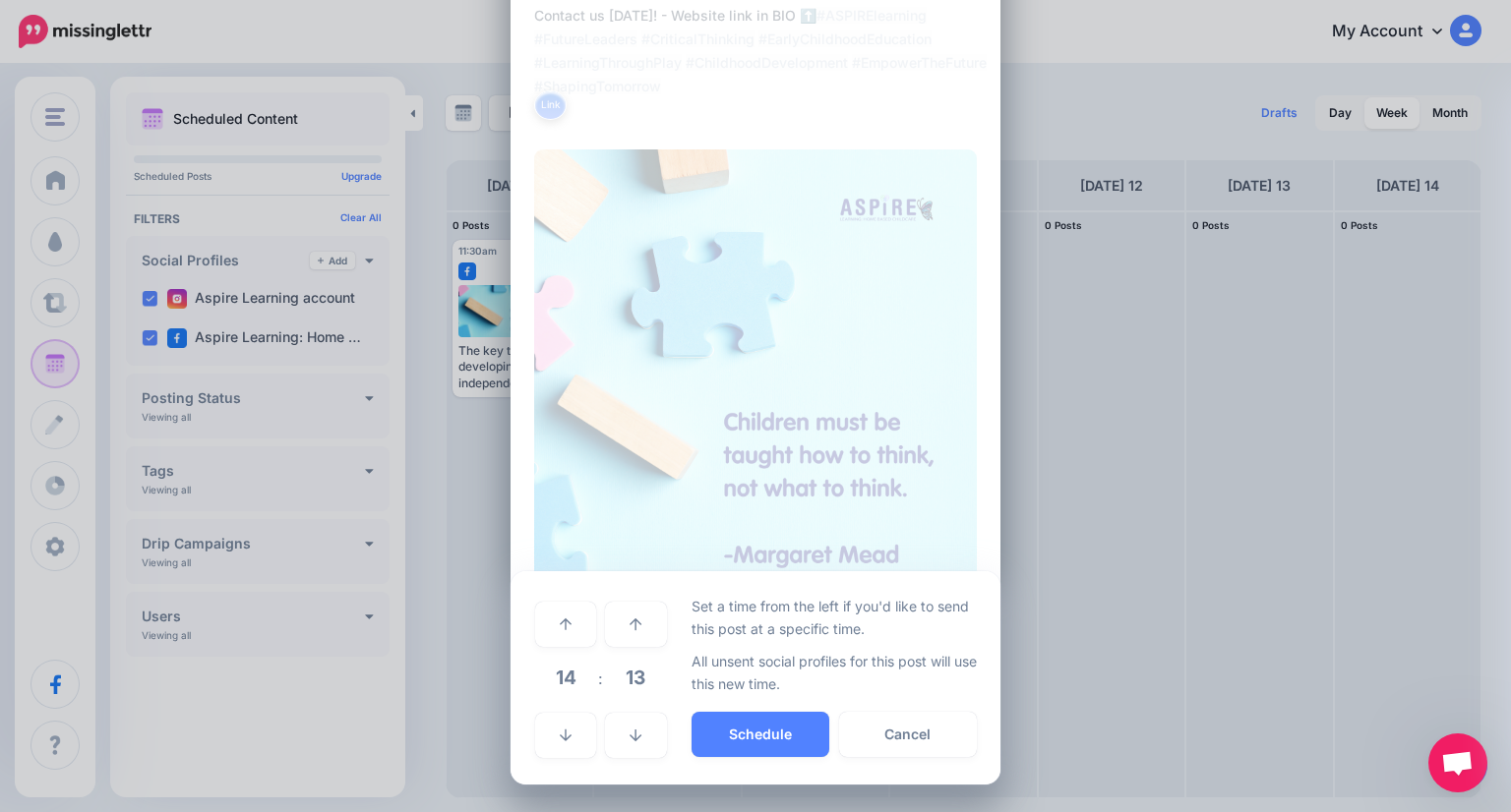
scroll to position [462, 0]
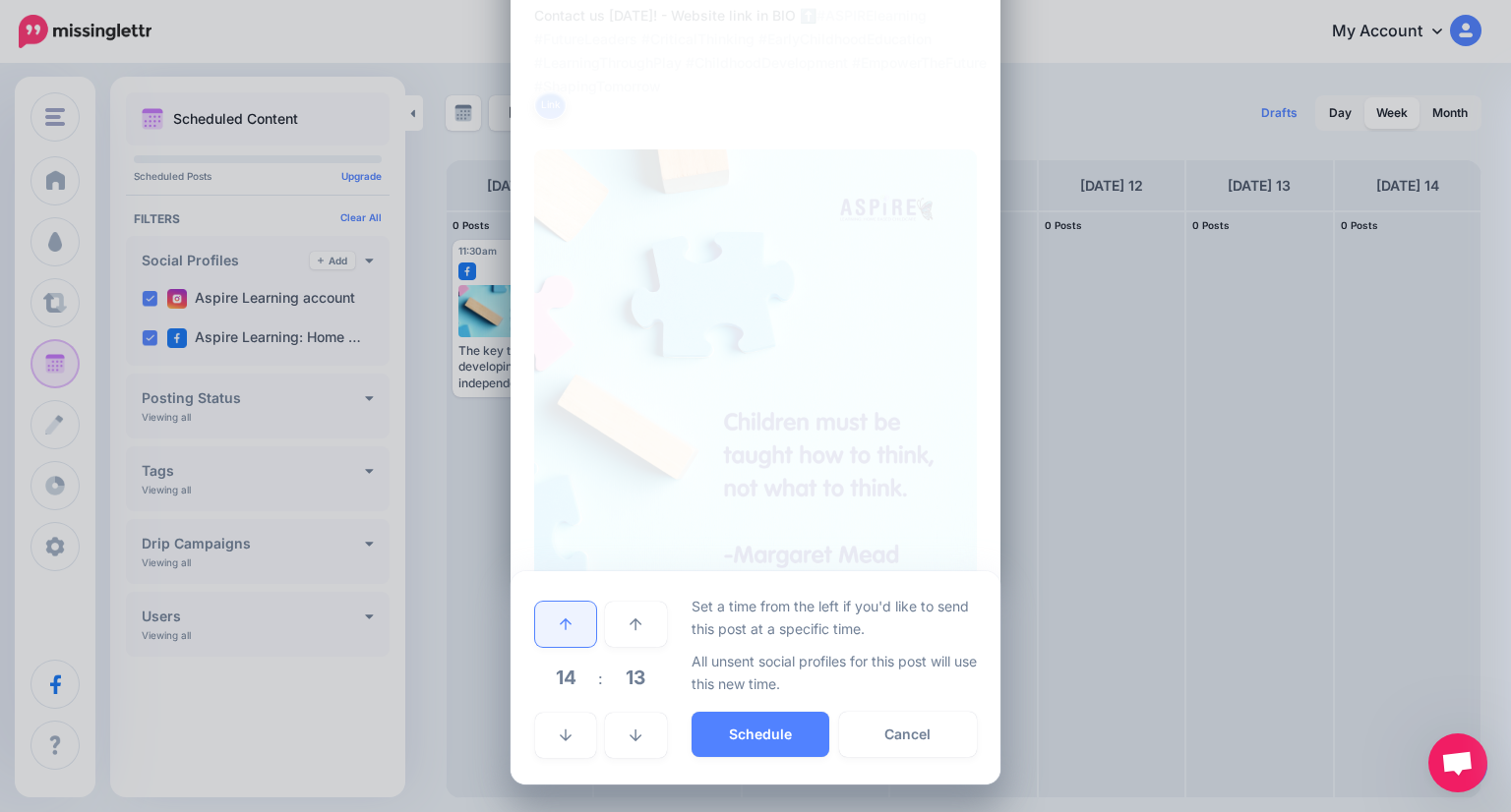
click at [547, 615] on link at bounding box center [565, 623] width 61 height 45
click at [557, 659] on span "15" at bounding box center [565, 676] width 53 height 53
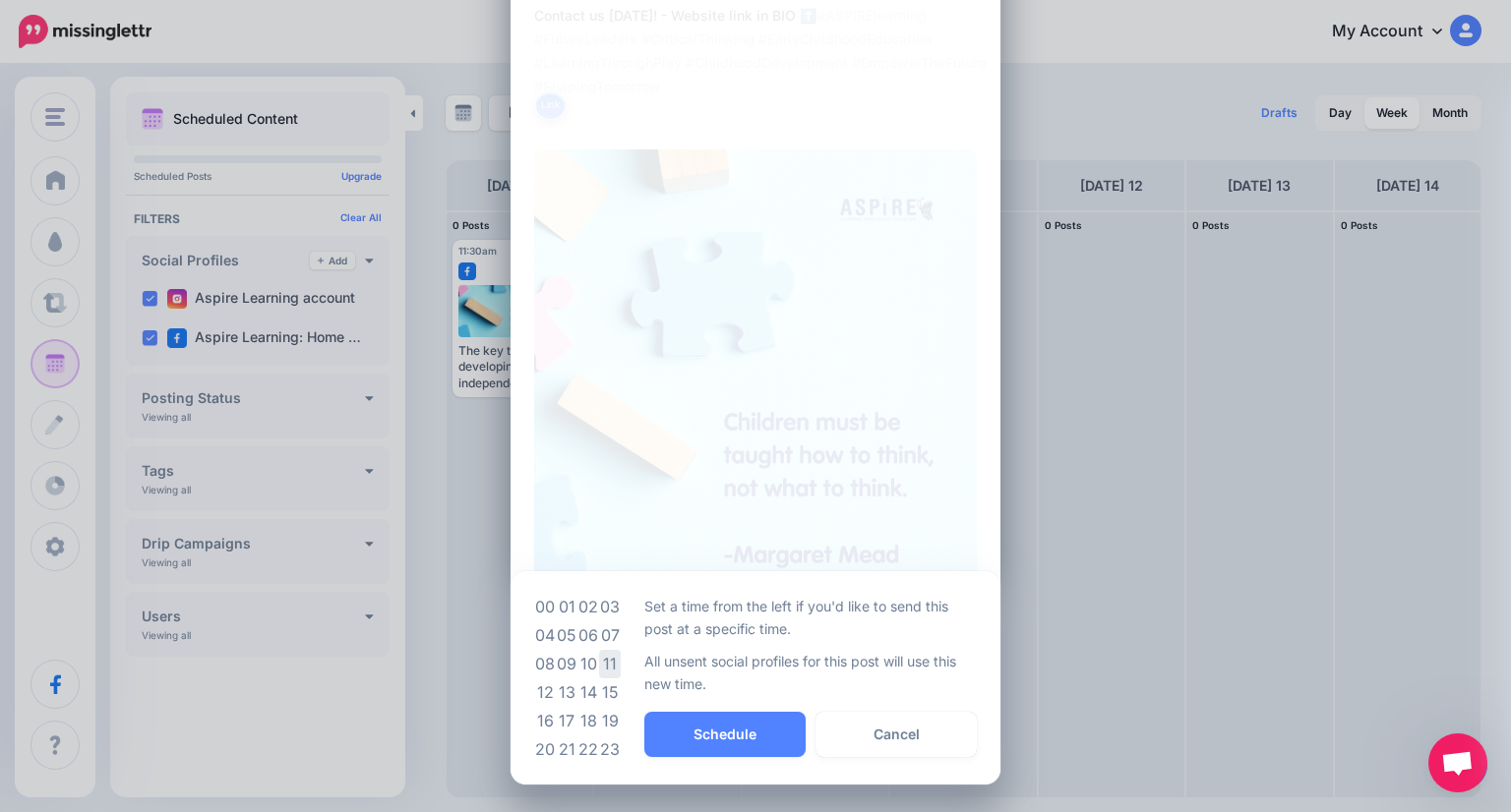
click at [599, 660] on td "11" at bounding box center [610, 663] width 22 height 29
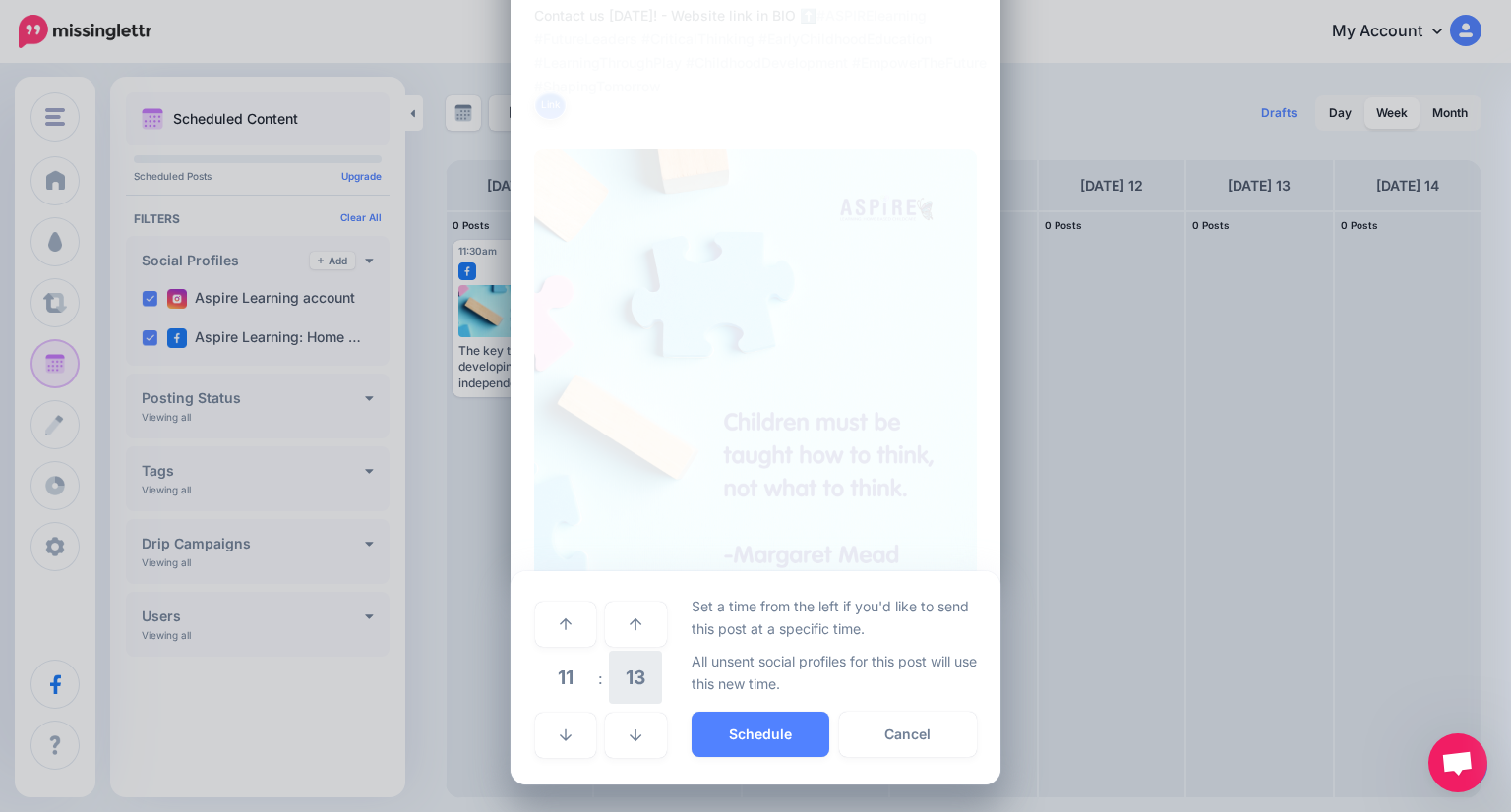
click at [628, 680] on span "13" at bounding box center [635, 676] width 53 height 53
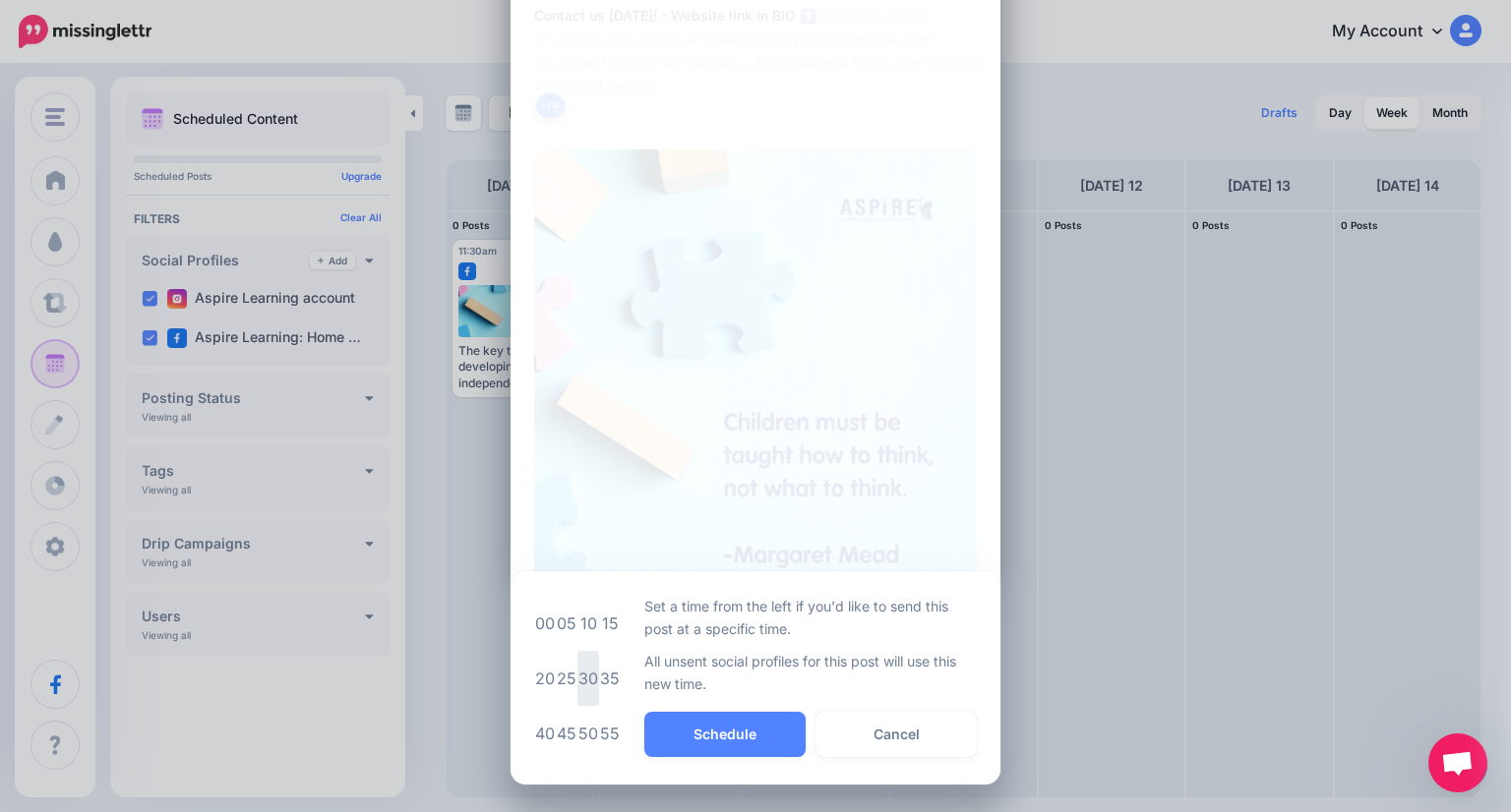
click at [582, 674] on td "30" at bounding box center [588, 677] width 22 height 55
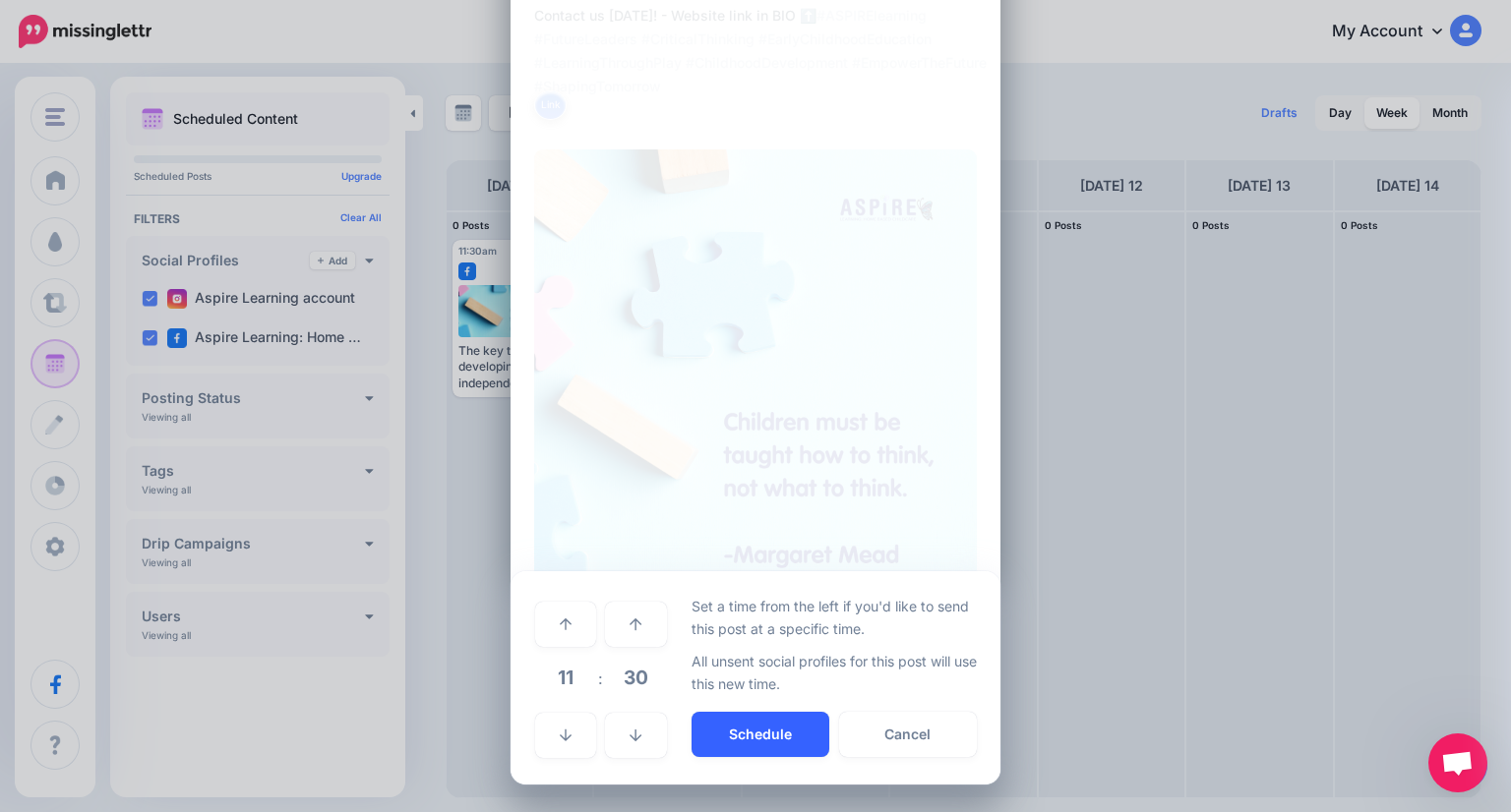
click at [761, 732] on button "Schedule" at bounding box center [760, 733] width 138 height 45
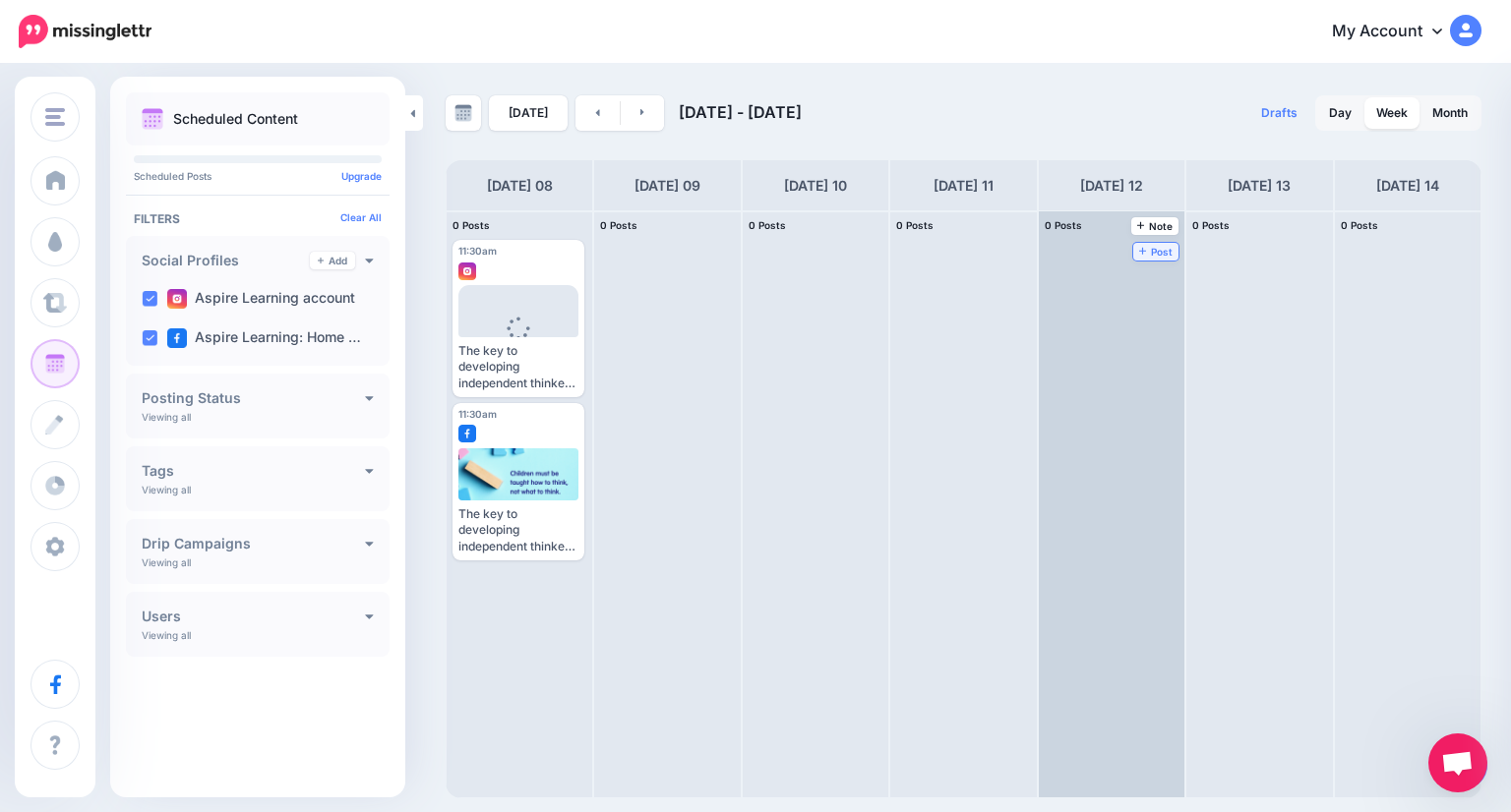
click at [1139, 246] on span "Post" at bounding box center [1156, 251] width 34 height 10
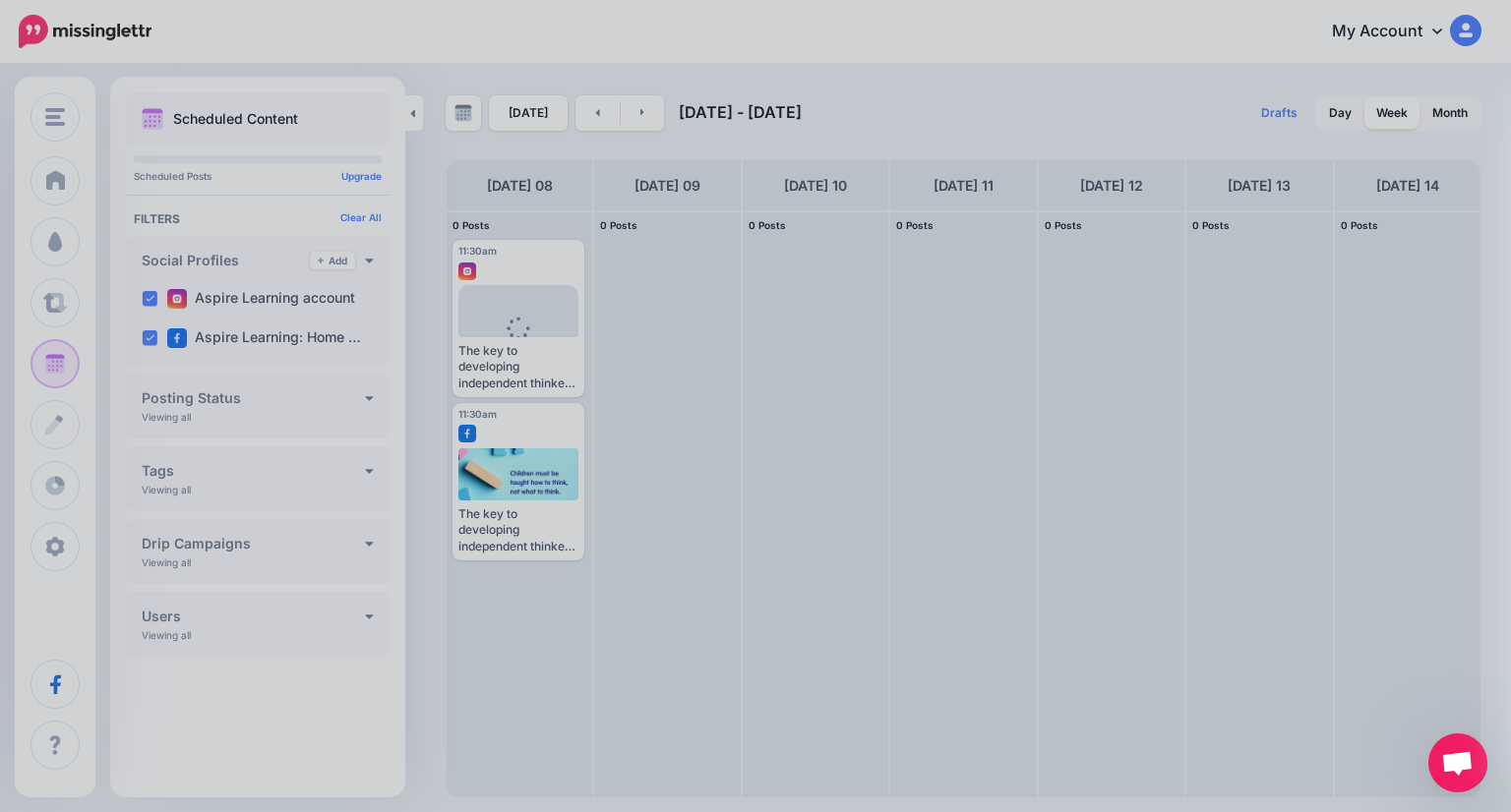
scroll to position [0, 0]
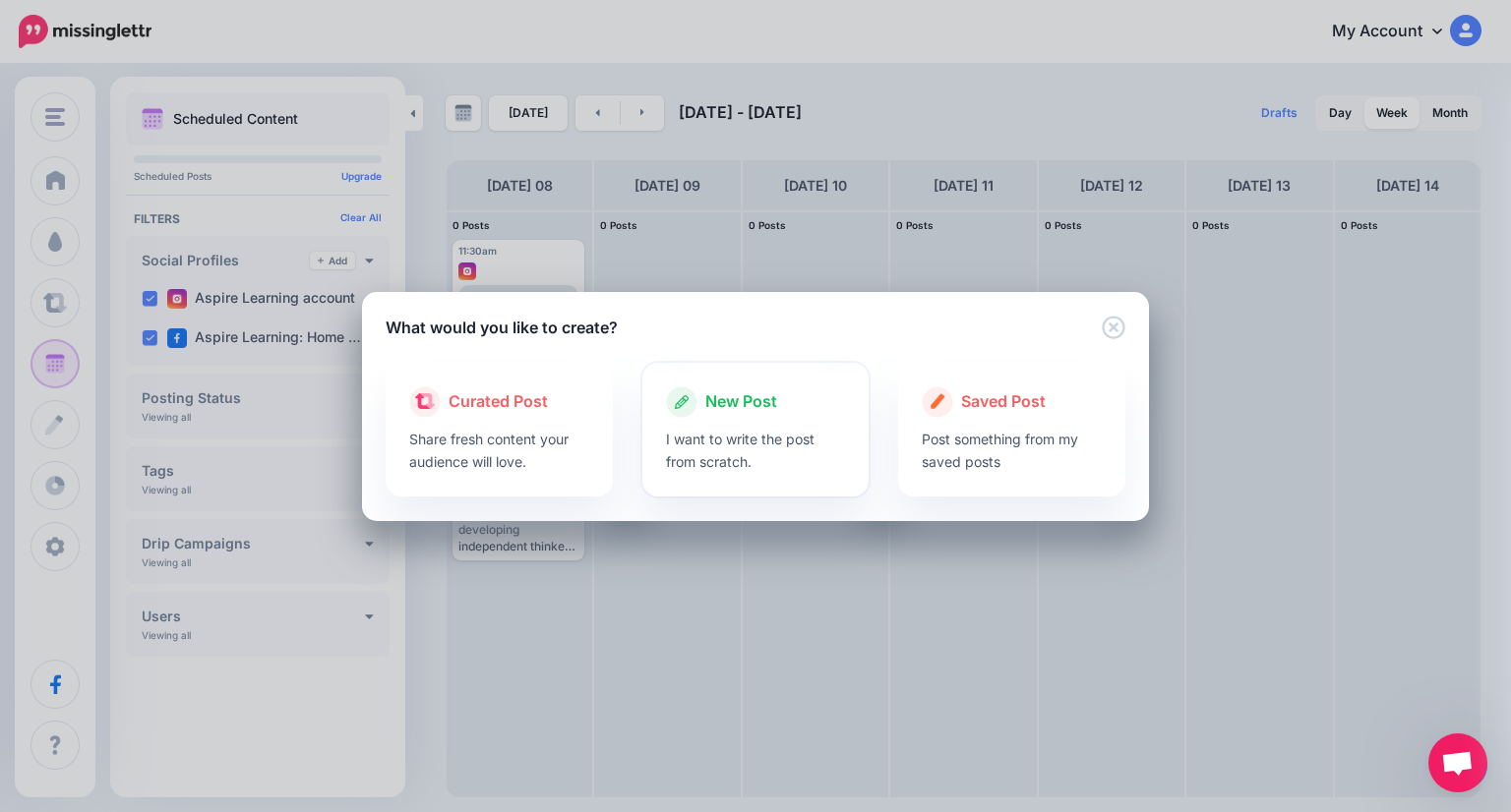
click at [708, 415] on div "New Post" at bounding box center [756, 402] width 180 height 32
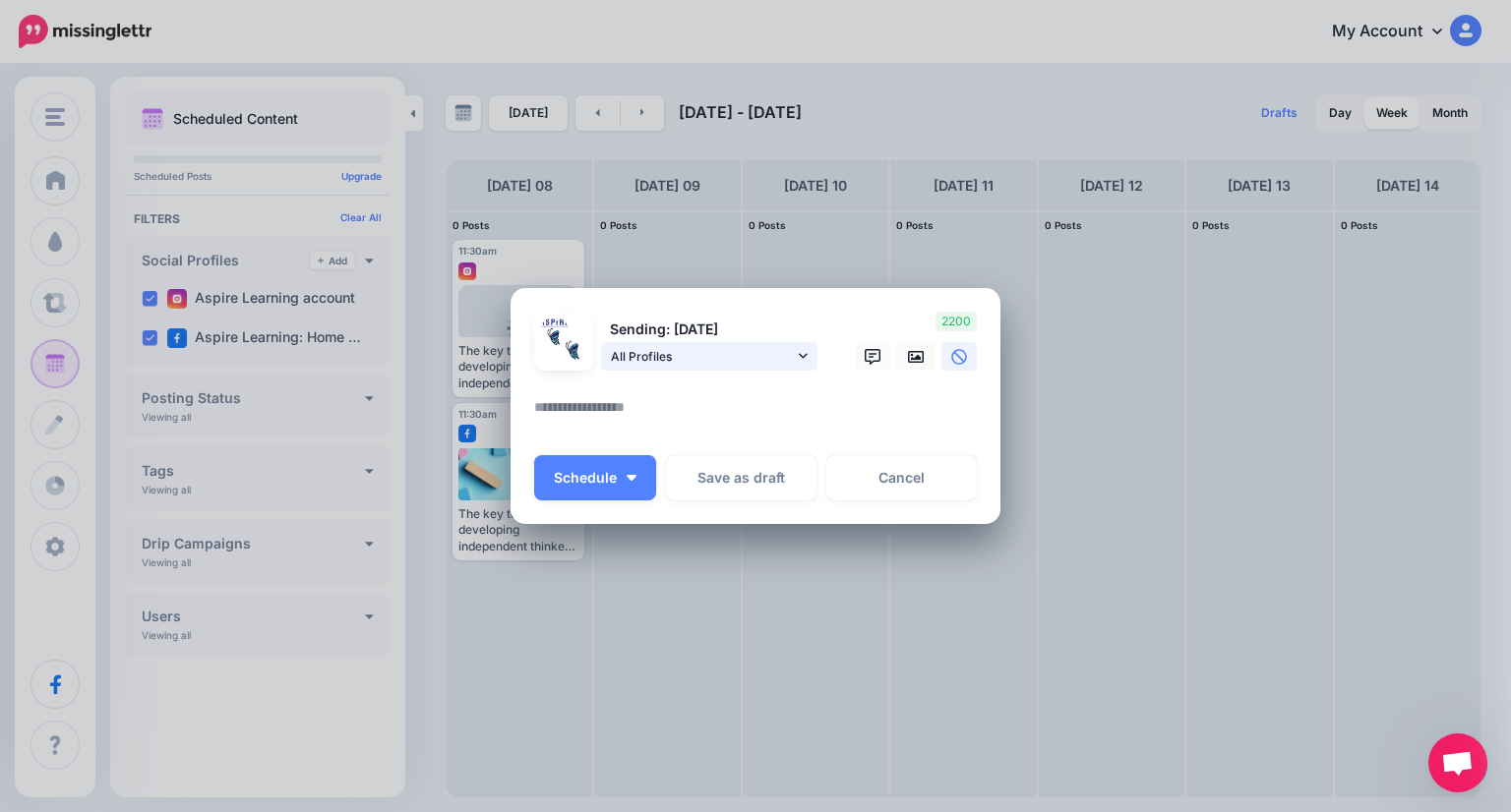
click at [728, 364] on span "All Profiles" at bounding box center [702, 356] width 183 height 21
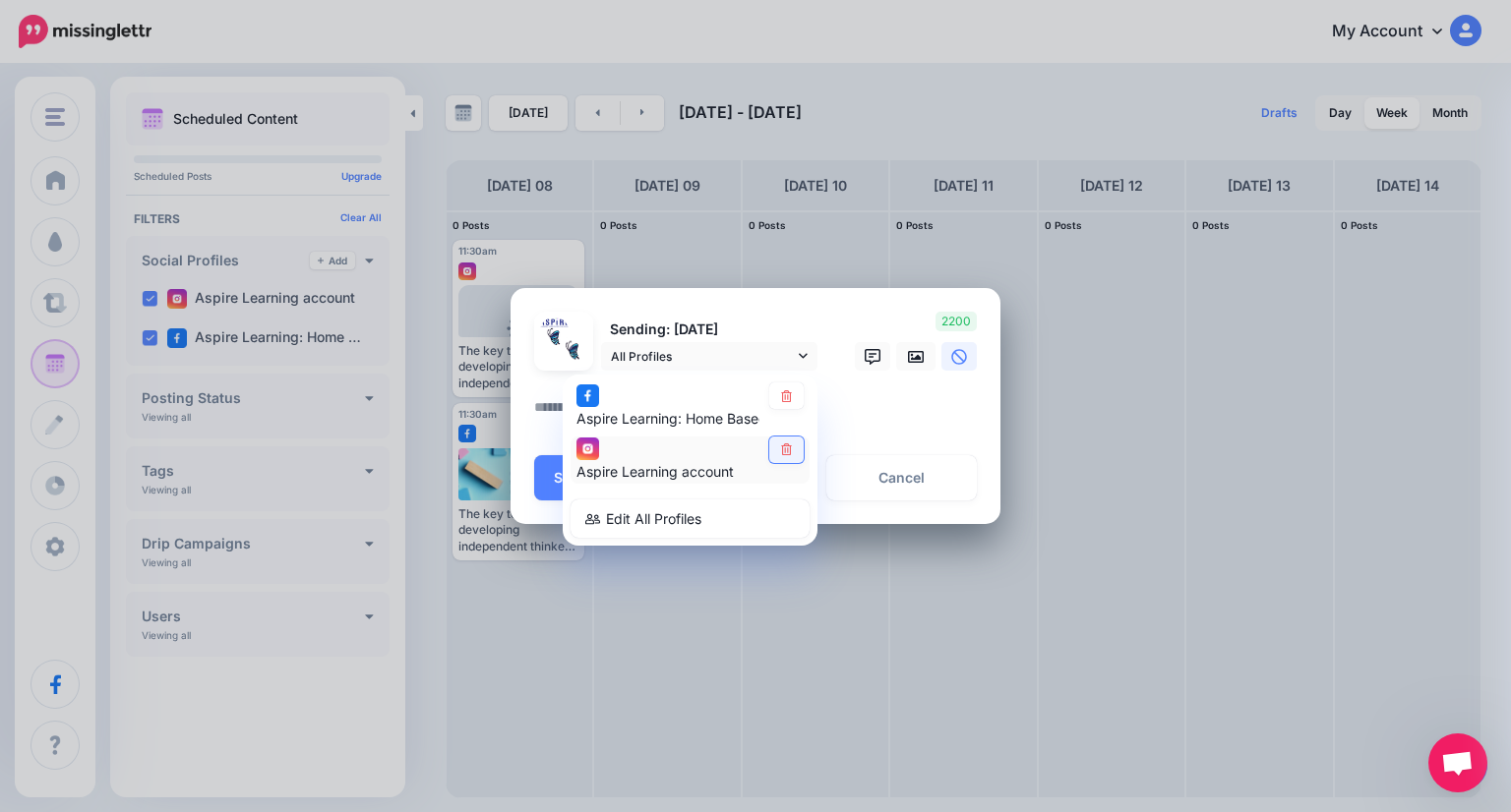
click at [782, 445] on icon at bounding box center [785, 450] width 11 height 12
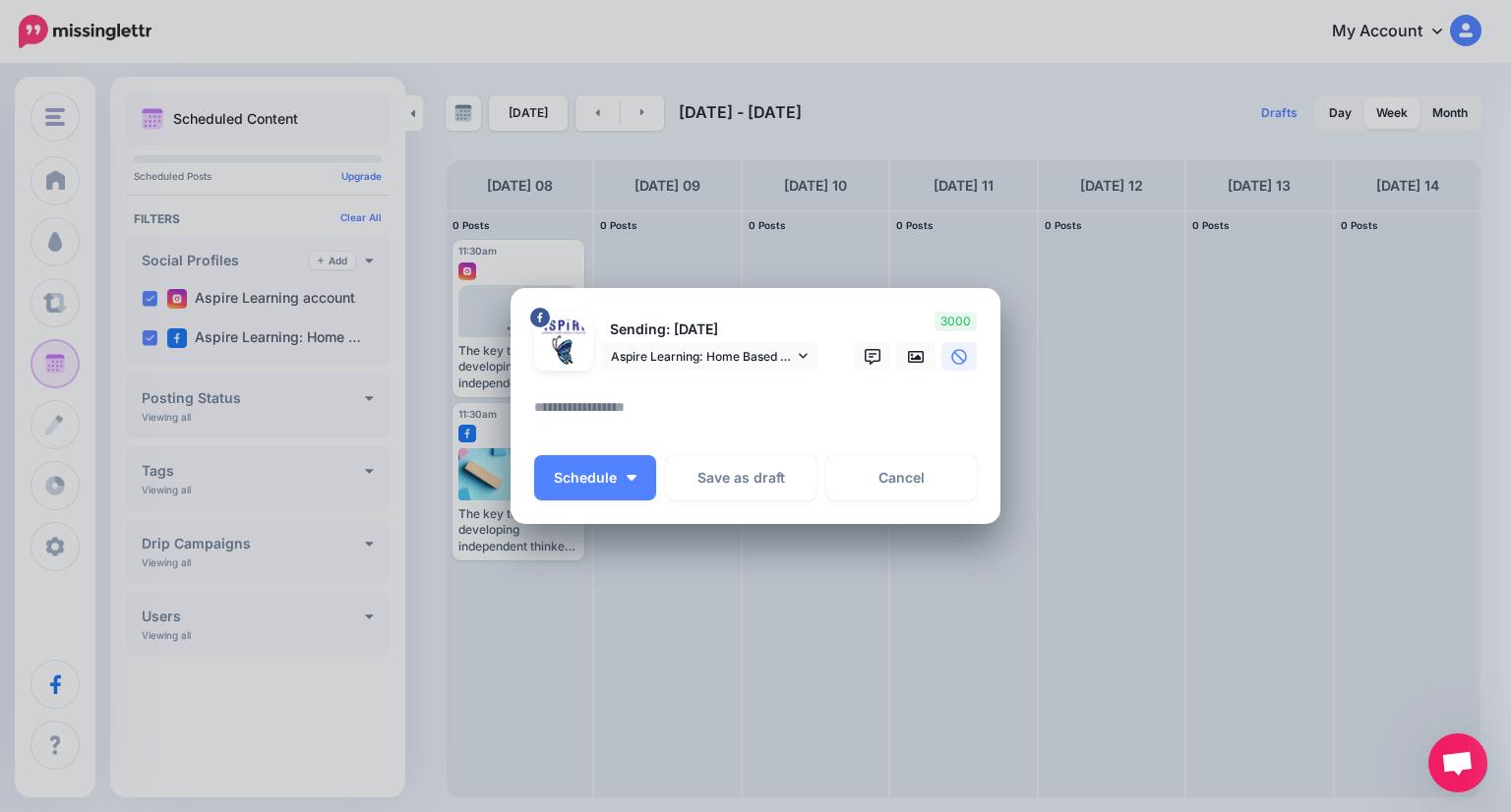
click at [735, 410] on textarea at bounding box center [759, 414] width 452 height 38
paste textarea "**********"
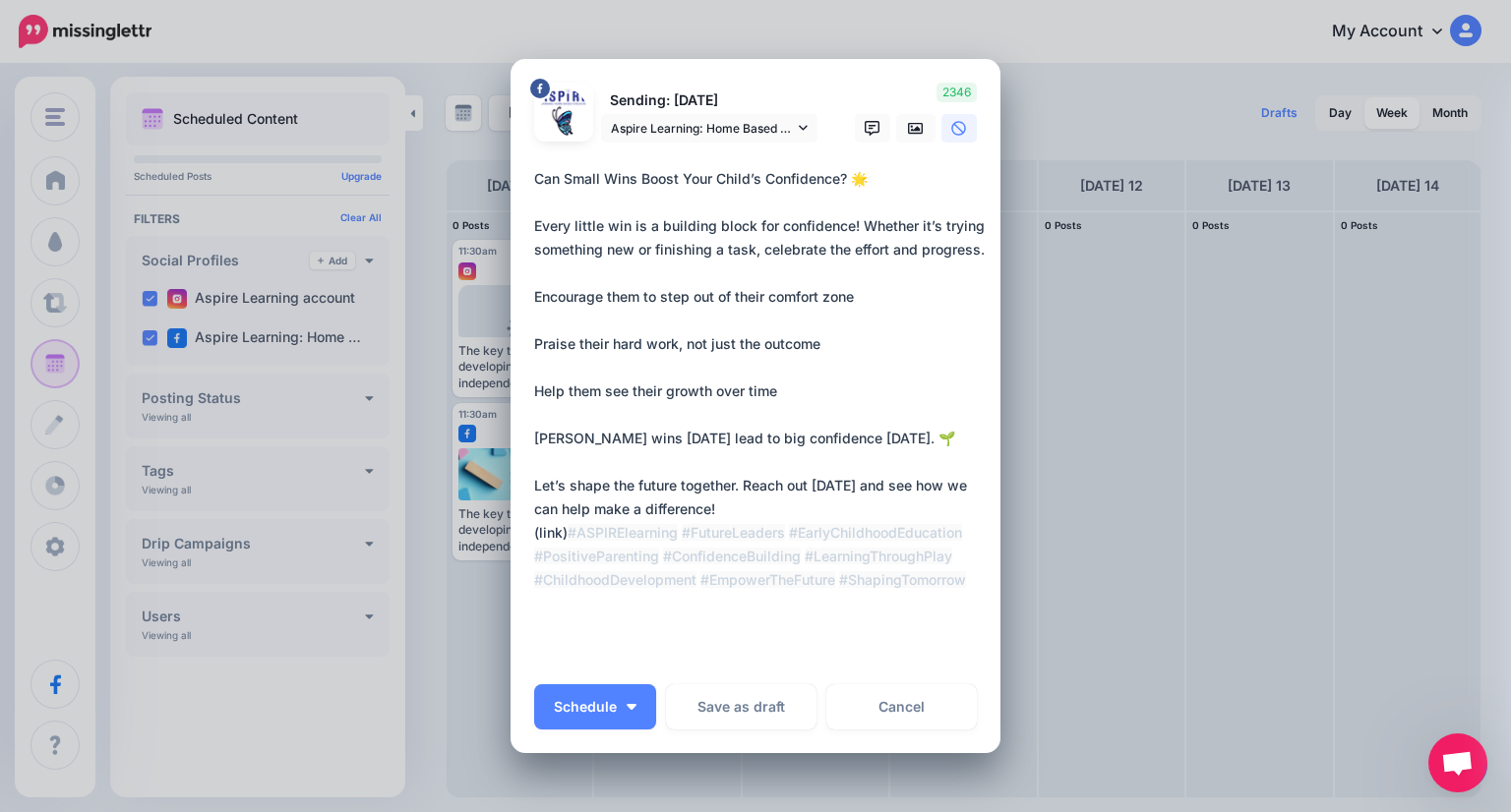
click at [525, 341] on div "Loading Sending: [DATE] Aspire Learning: Home Based Childcare page" at bounding box center [755, 406] width 490 height 694
click at [534, 345] on textarea "**********" at bounding box center [759, 415] width 452 height 496
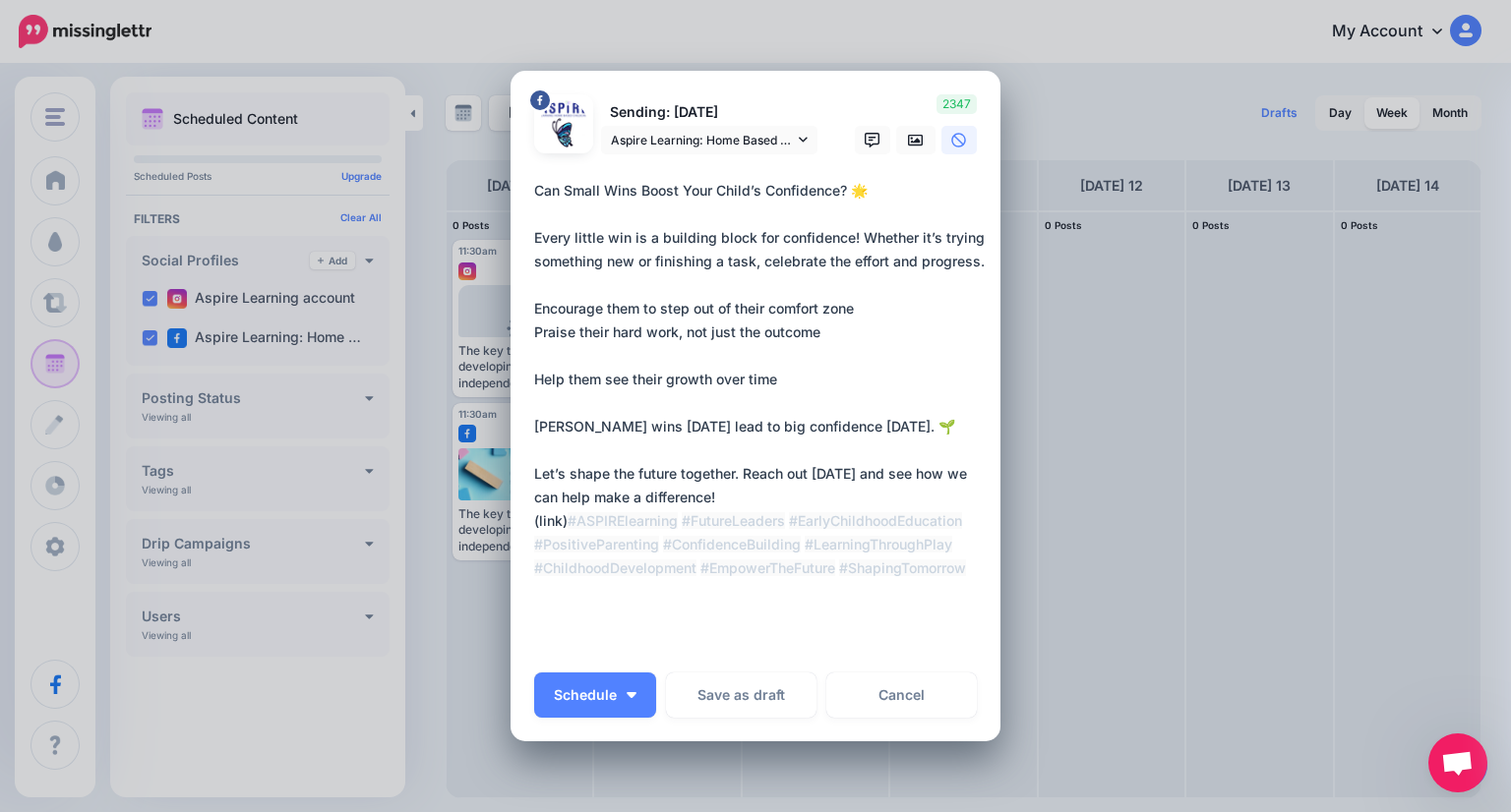
click at [525, 378] on div "Loading Sending: [DATE] Aspire Learning: Home Based Childcare page" at bounding box center [755, 406] width 490 height 670
click at [534, 379] on textarea "**********" at bounding box center [759, 414] width 452 height 472
click at [534, 378] on textarea "**********" at bounding box center [759, 414] width 452 height 472
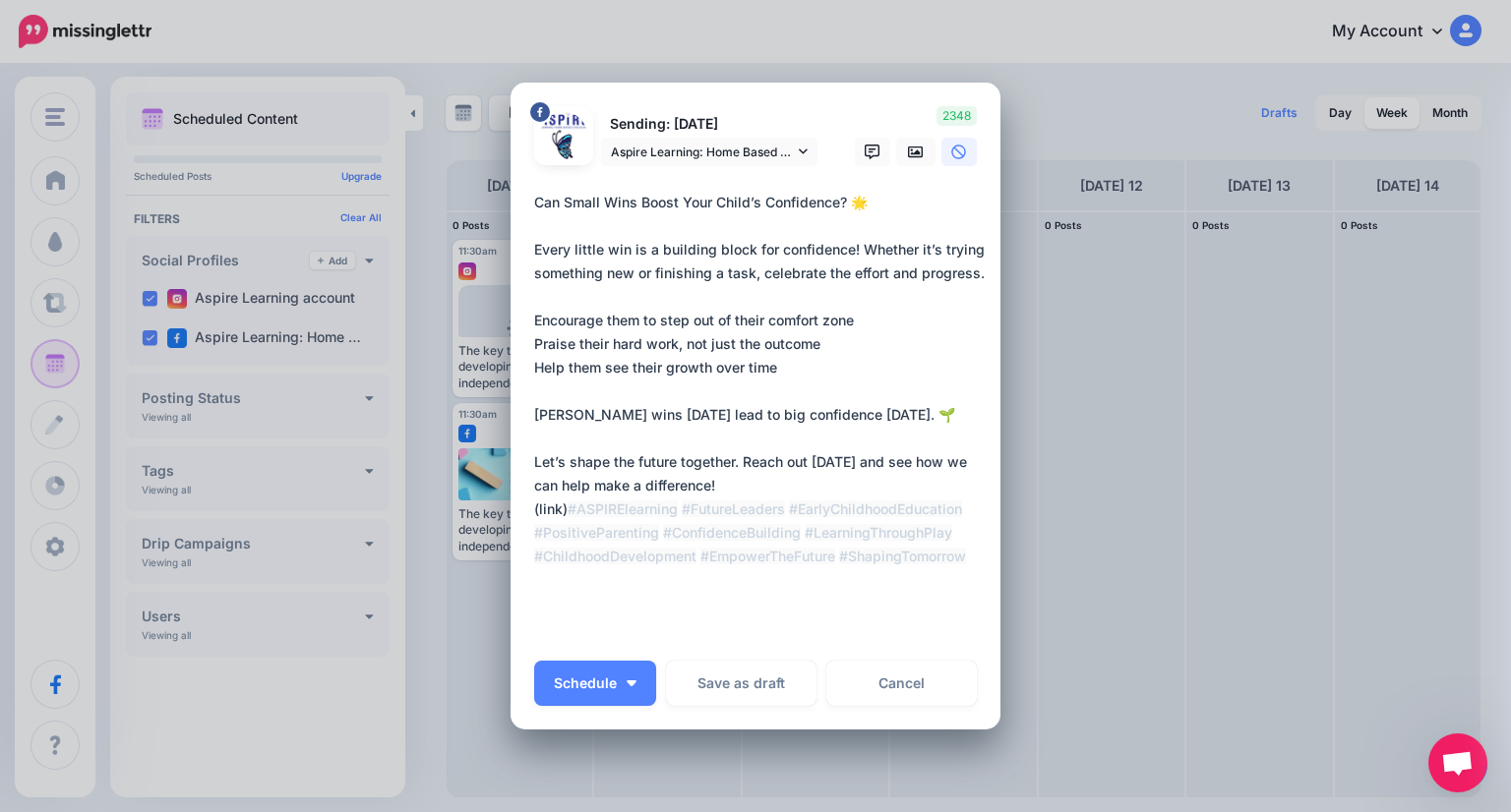
click at [534, 314] on textarea "**********" at bounding box center [759, 414] width 452 height 448
drag, startPoint x: 567, startPoint y: 517, endPoint x: 520, endPoint y: 516, distance: 47.0
click at [520, 516] on div "Loading Sending: [DATE] Aspire Learning: Home Based Childcare page" at bounding box center [755, 406] width 490 height 646
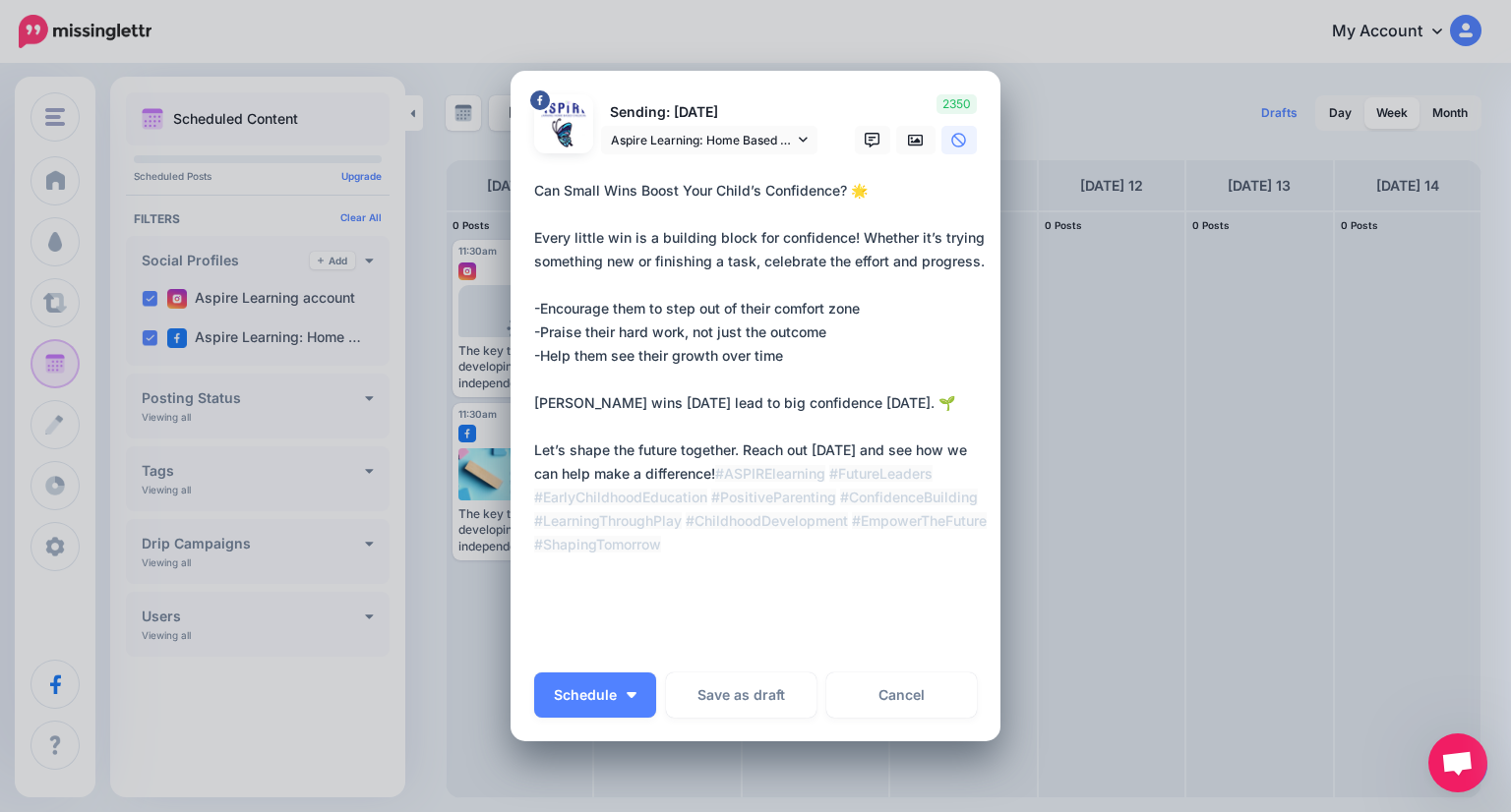
paste textarea "**********"
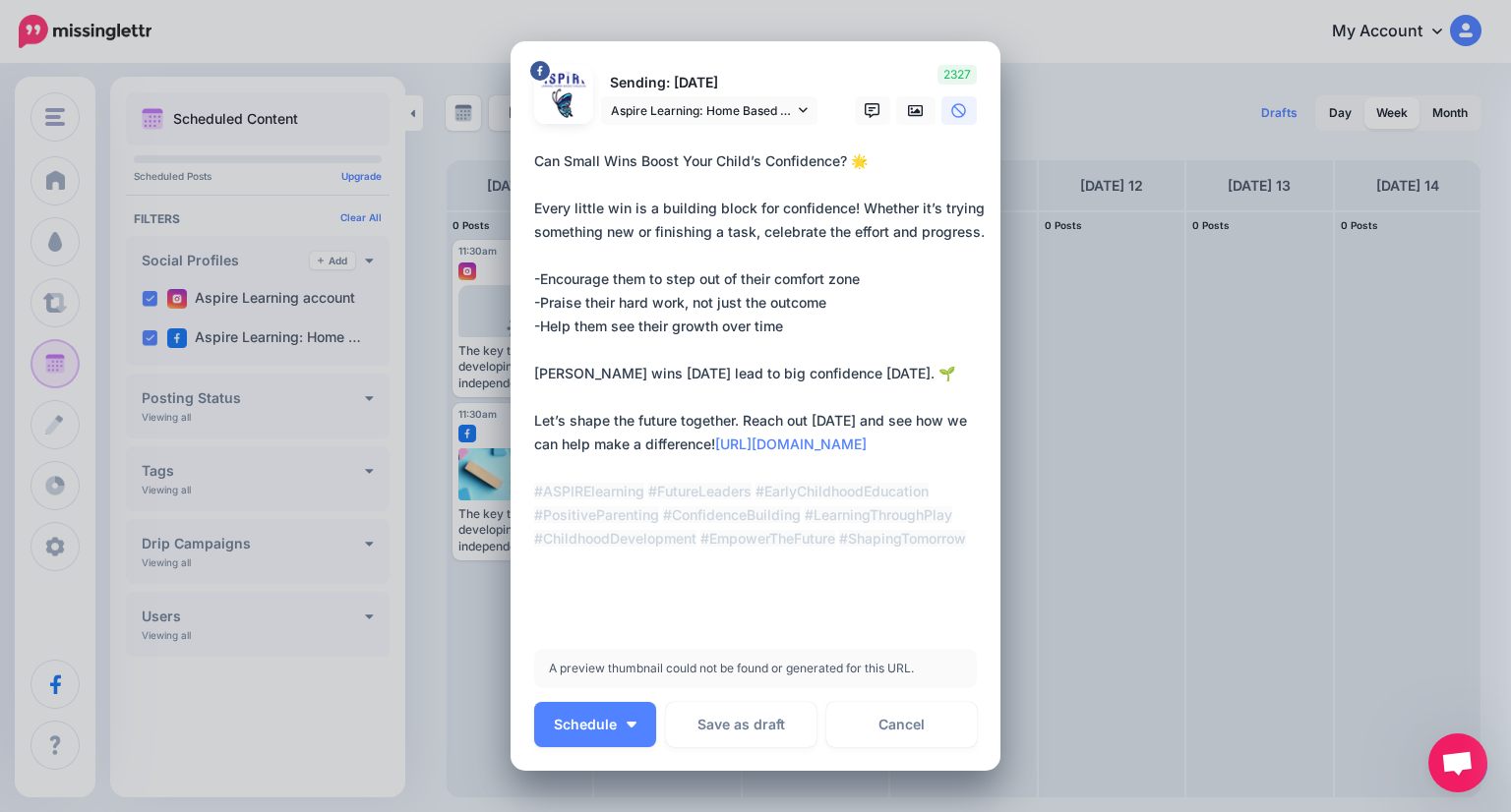
type textarea "**********"
click at [913, 115] on icon at bounding box center [916, 110] width 16 height 12
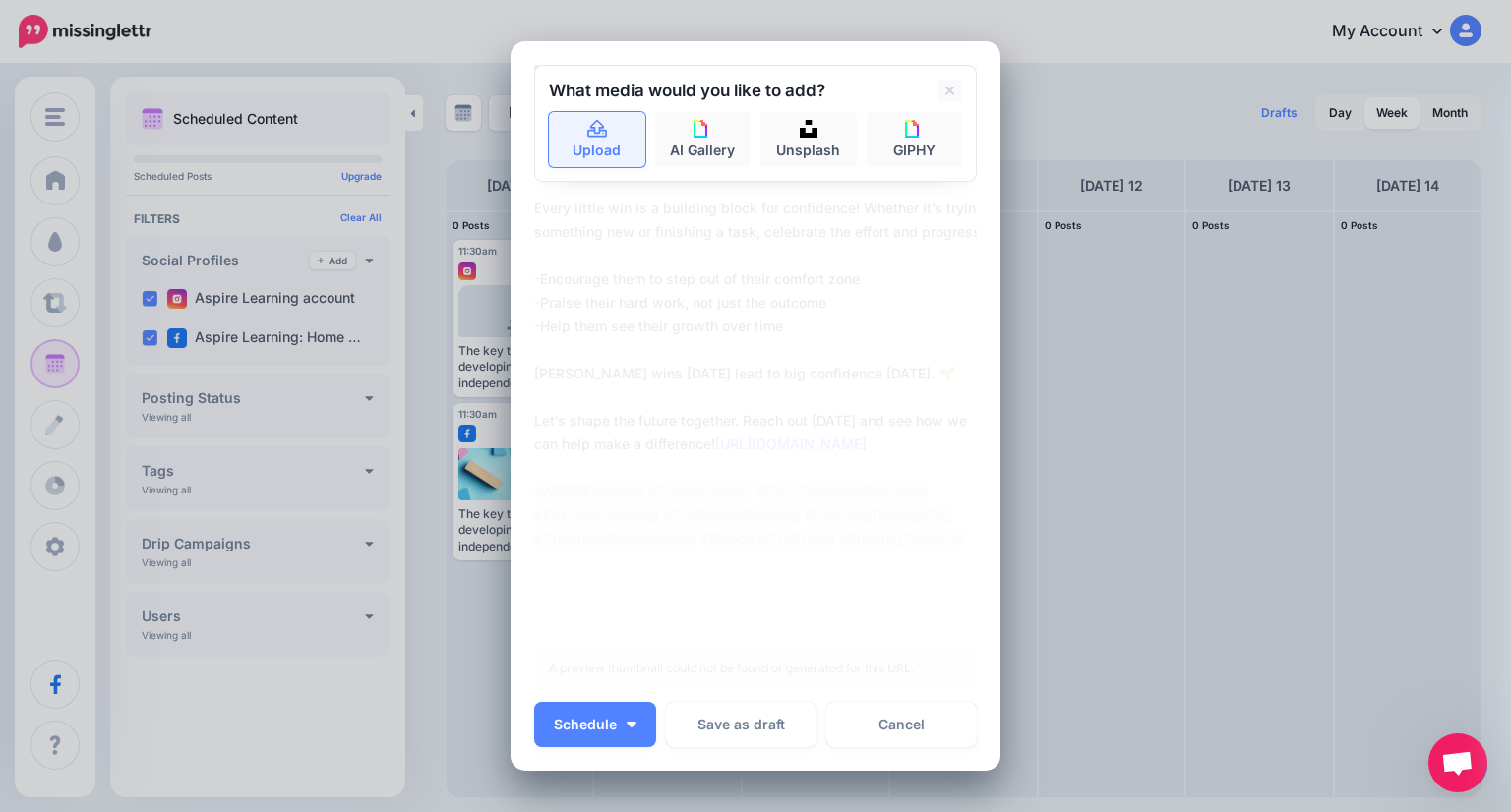
click at [582, 147] on link "Upload" at bounding box center [597, 139] width 97 height 55
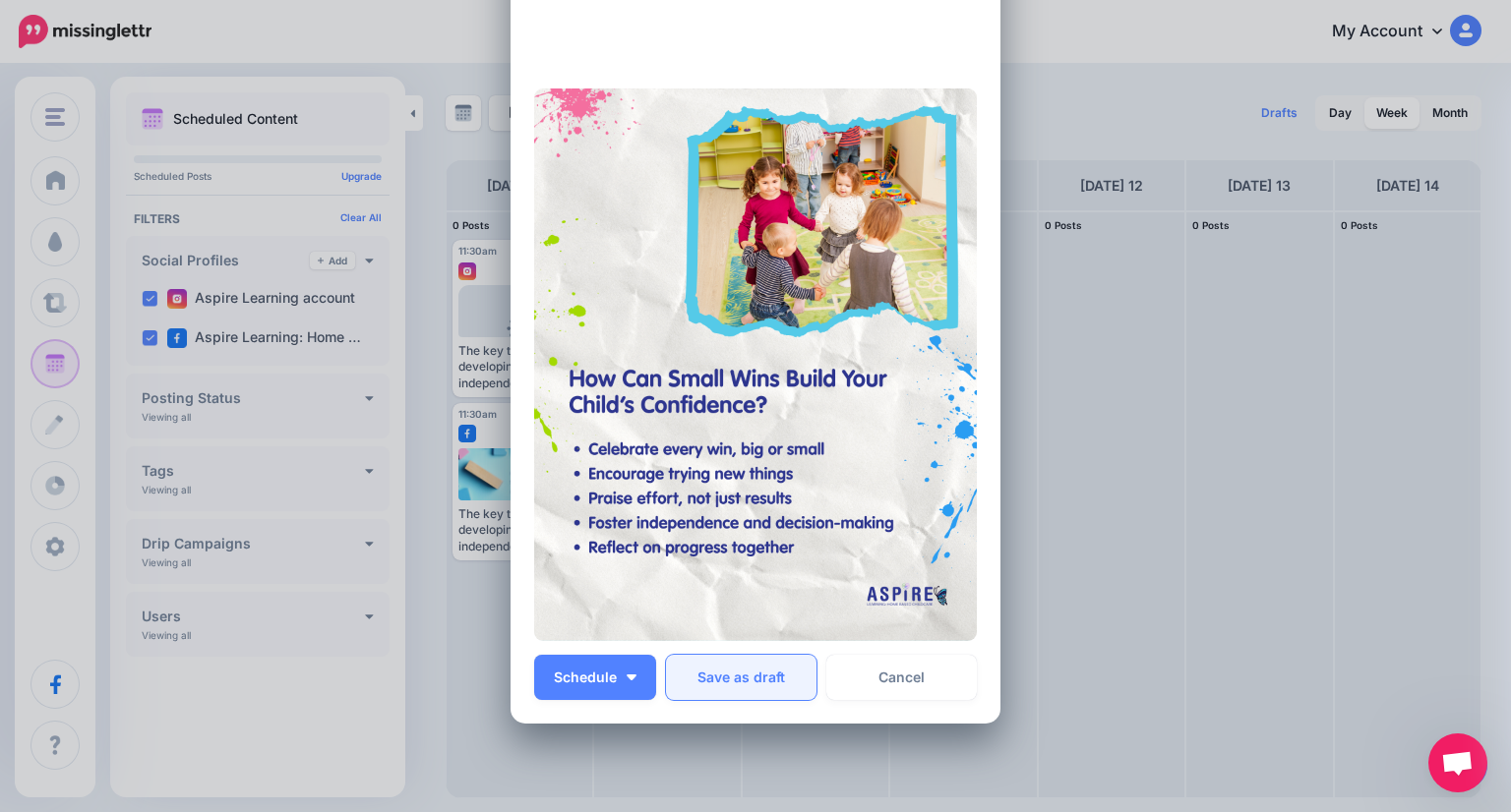
scroll to position [671, 0]
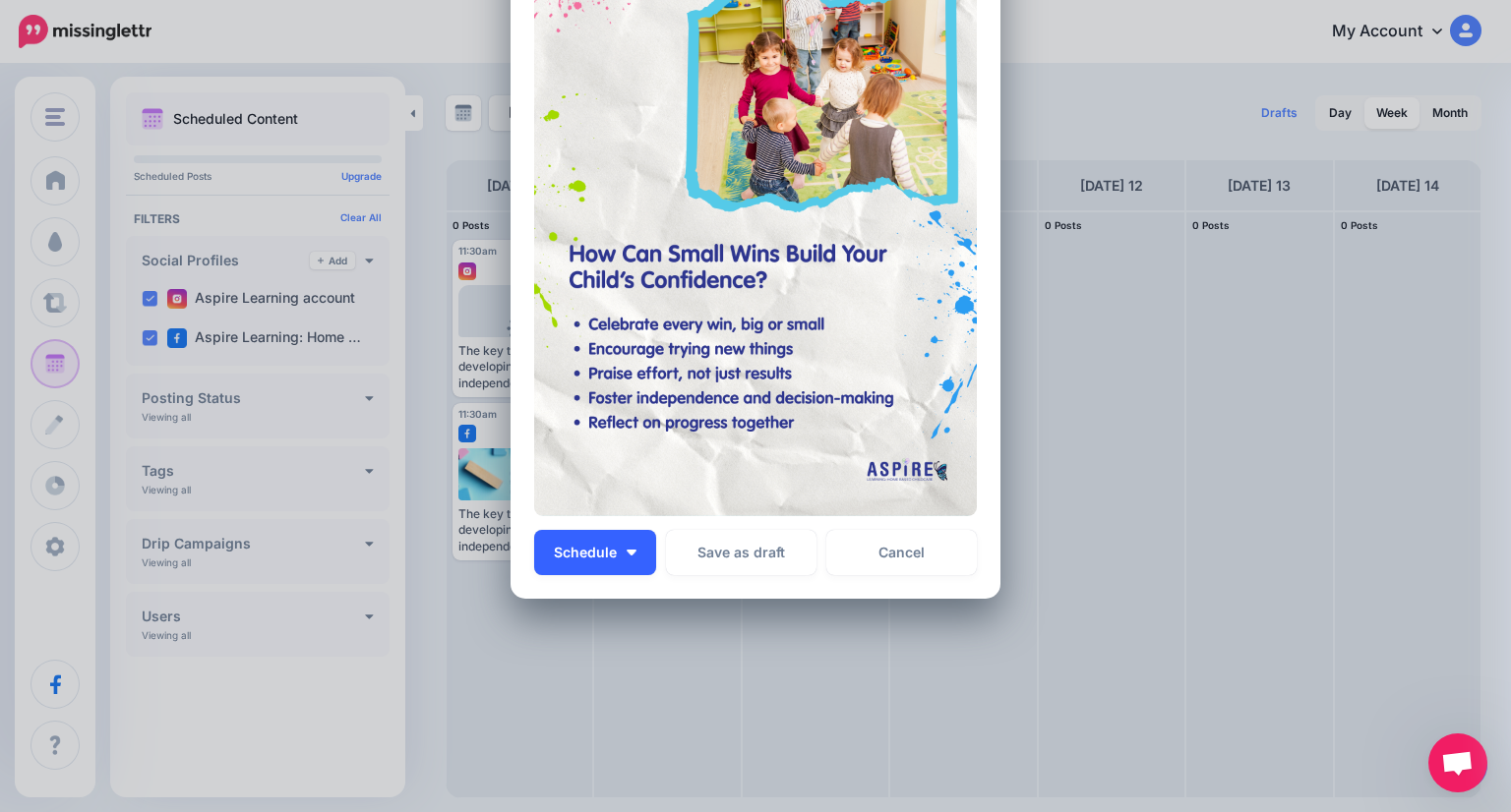
click at [626, 564] on button "Schedule" at bounding box center [595, 552] width 122 height 45
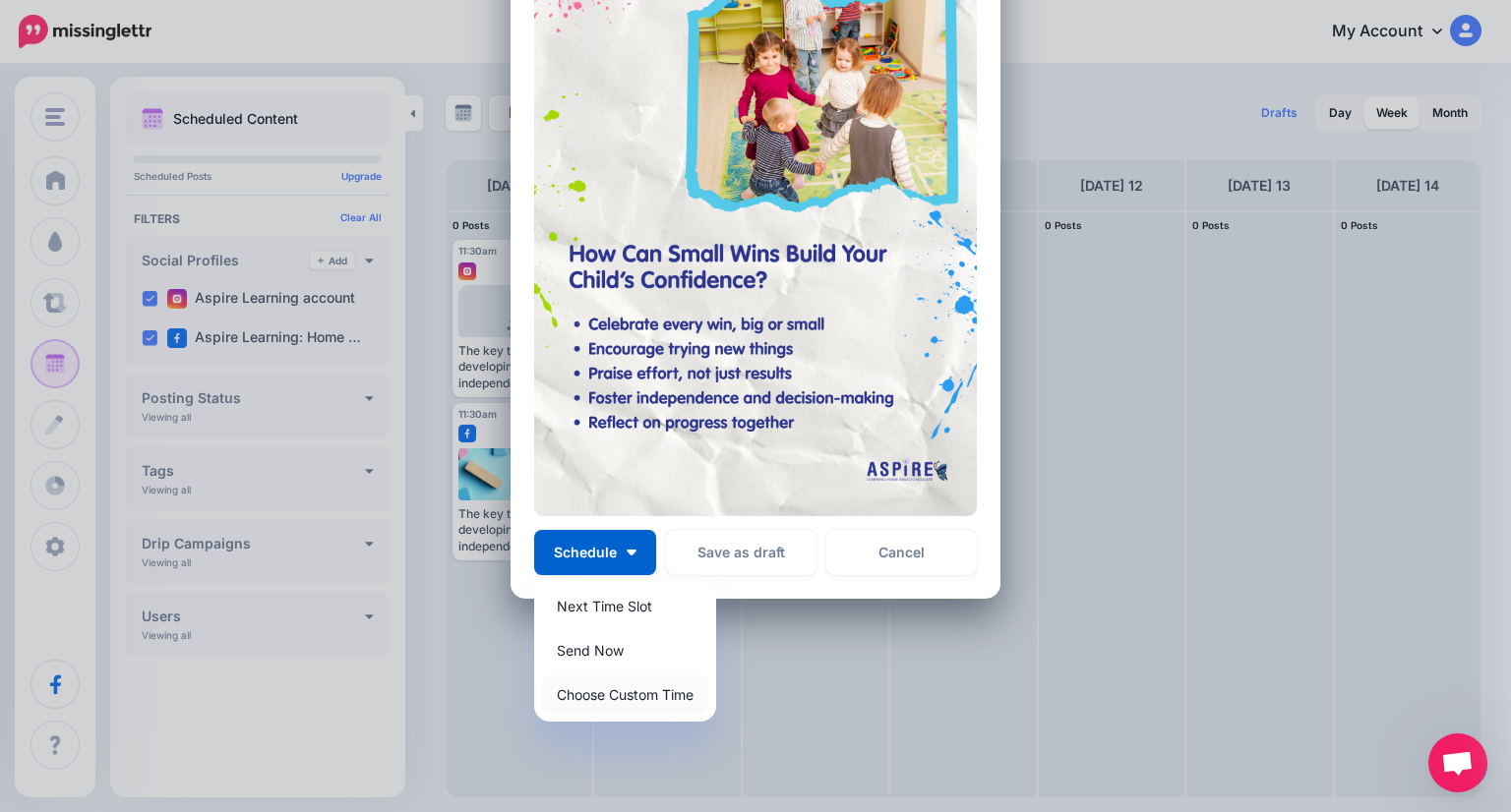
click at [643, 691] on link "Choose Custom Time" at bounding box center [625, 694] width 167 height 38
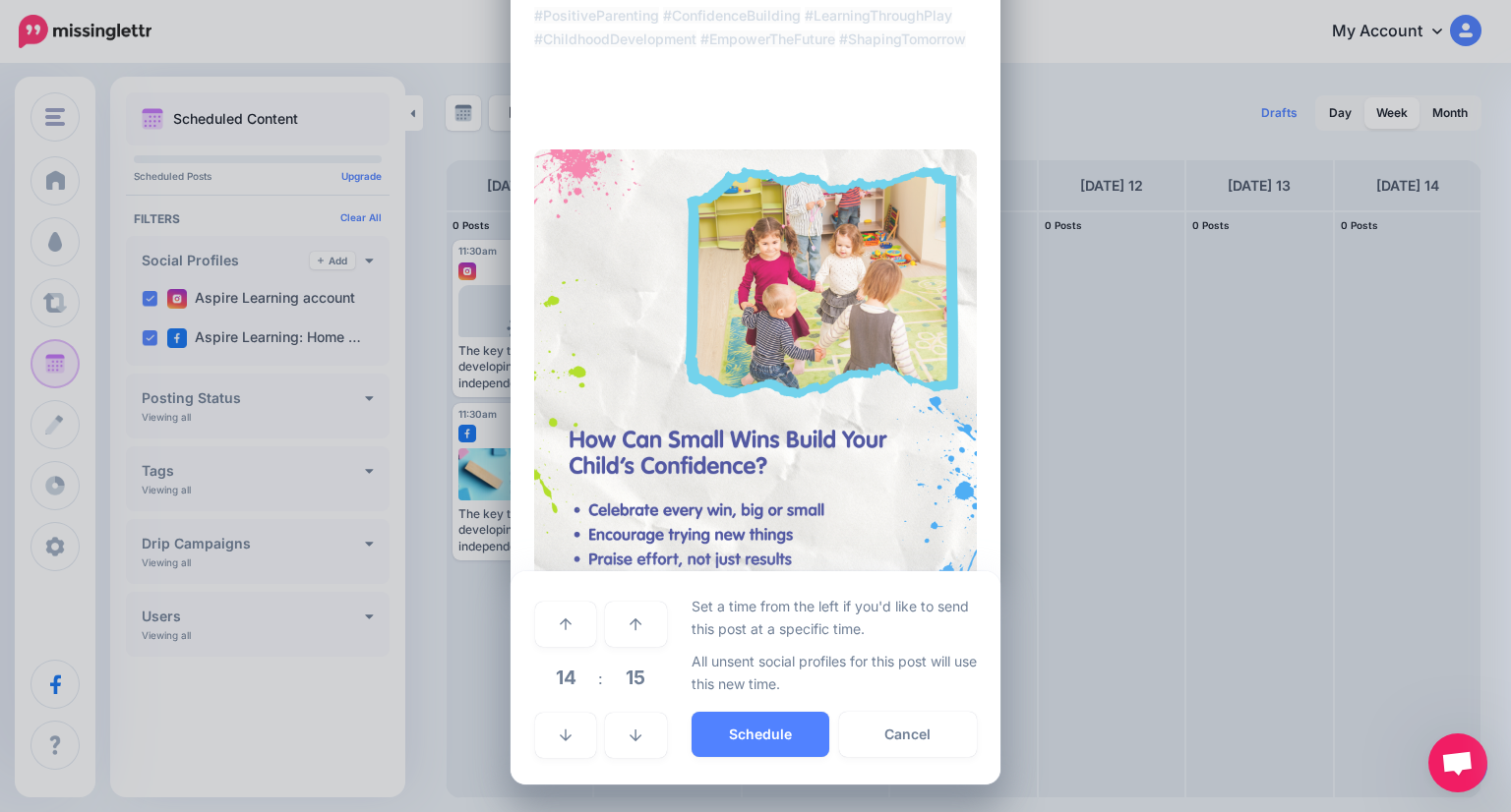
scroll to position [486, 0]
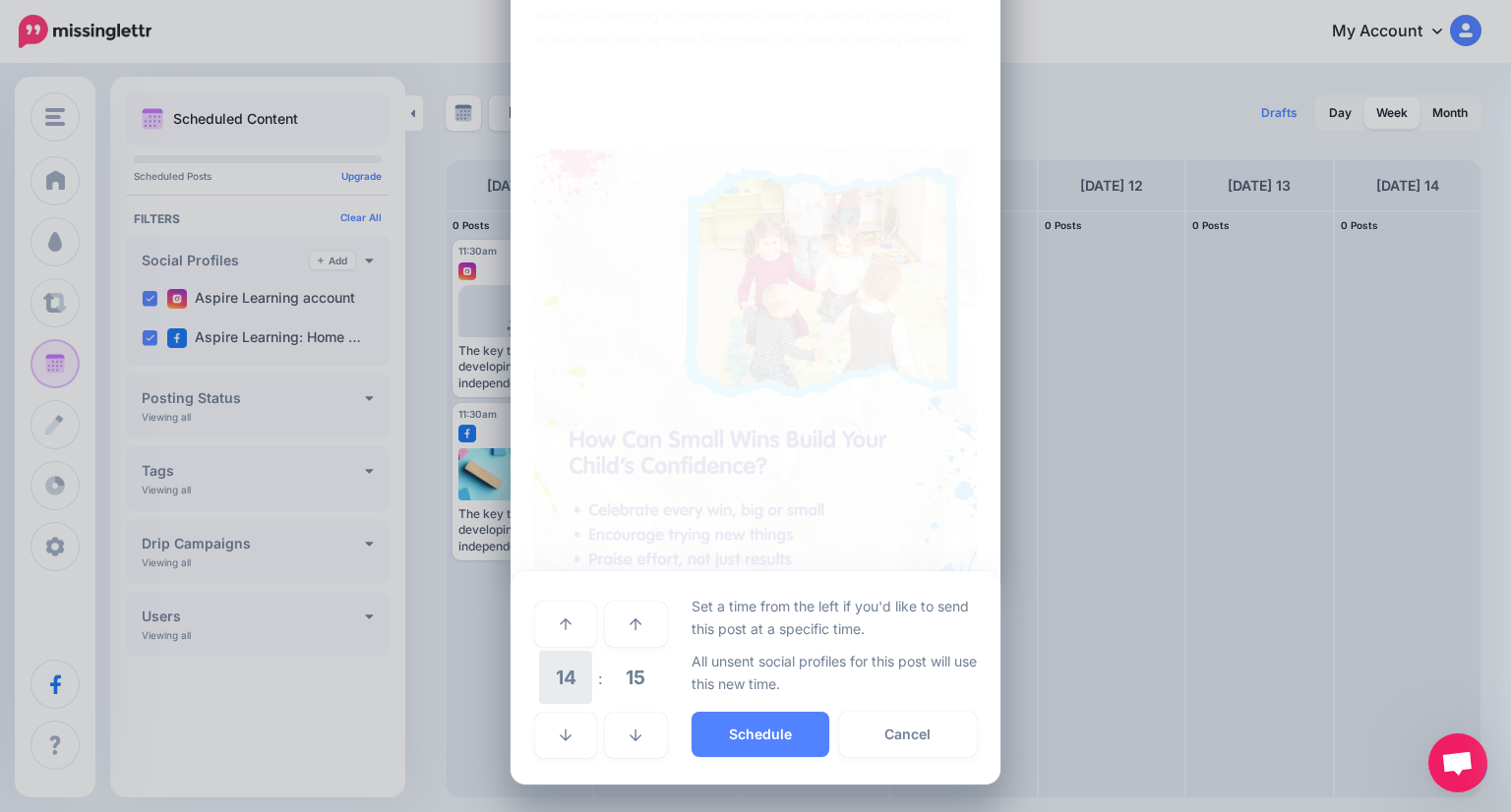
click at [551, 678] on span "14" at bounding box center [565, 676] width 53 height 53
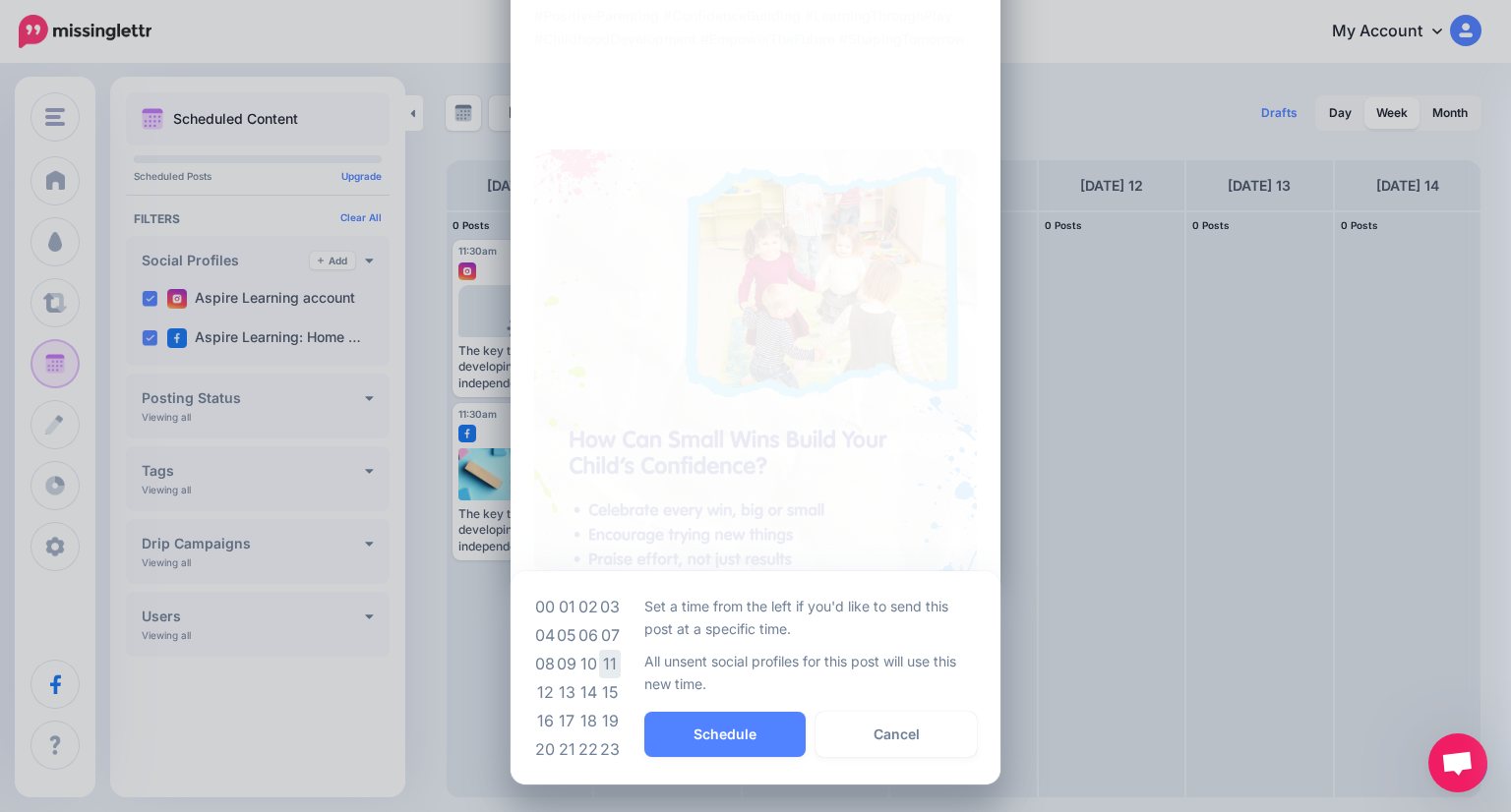
click at [610, 664] on td "11" at bounding box center [610, 663] width 22 height 29
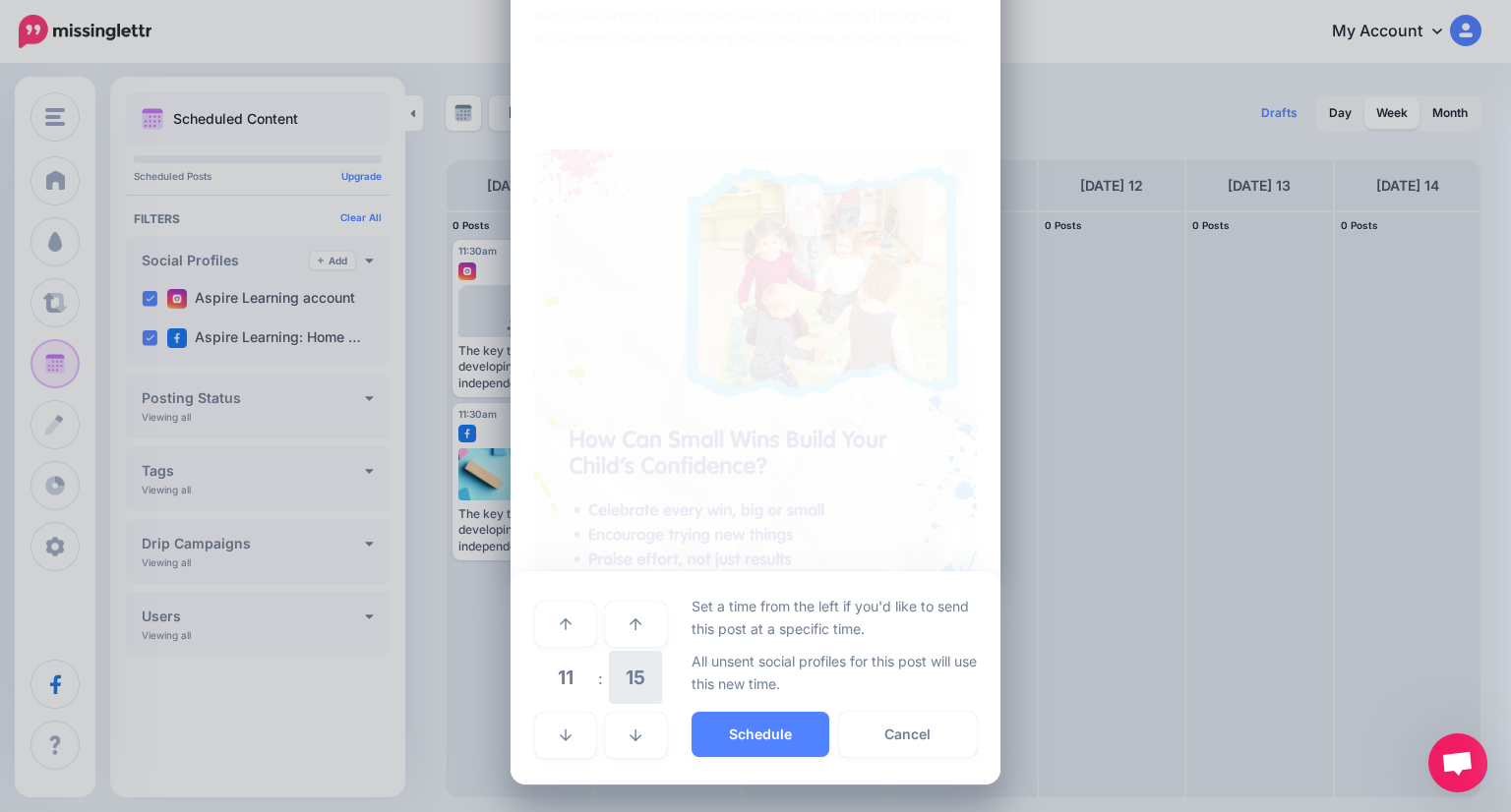
click at [623, 672] on span "15" at bounding box center [635, 676] width 53 height 53
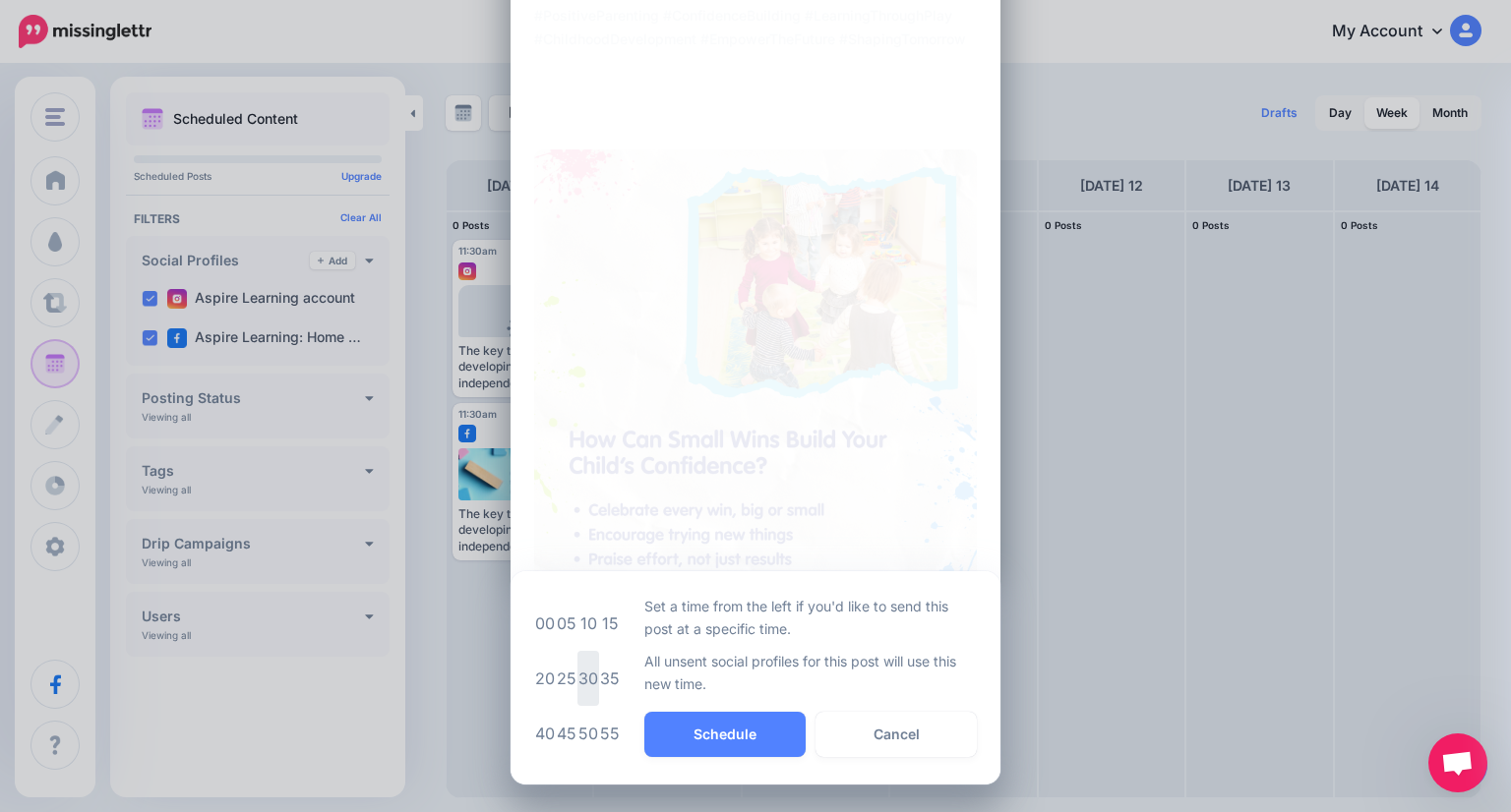
click at [580, 674] on td "30" at bounding box center [588, 677] width 22 height 55
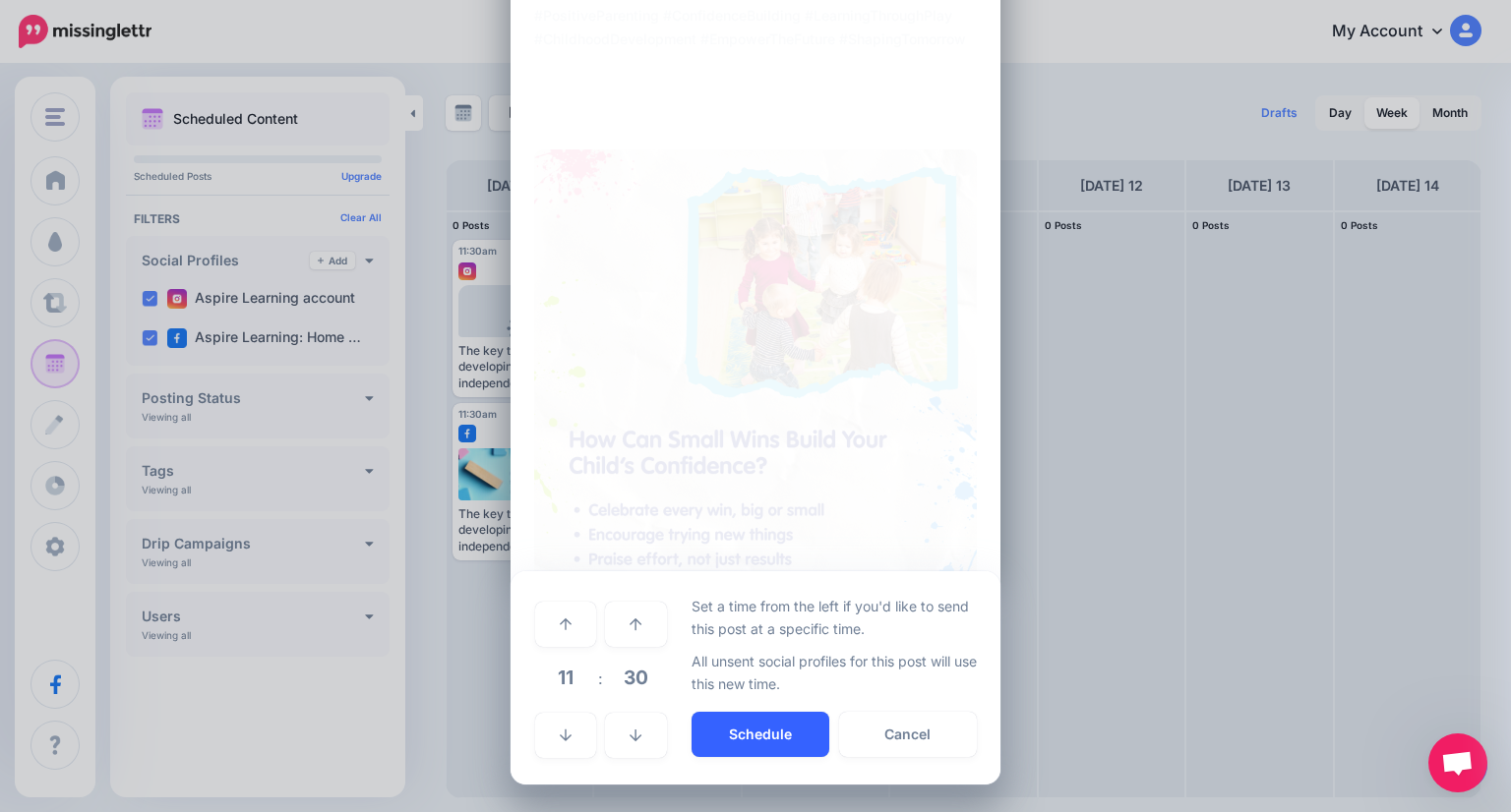
click at [771, 735] on button "Schedule" at bounding box center [760, 733] width 138 height 45
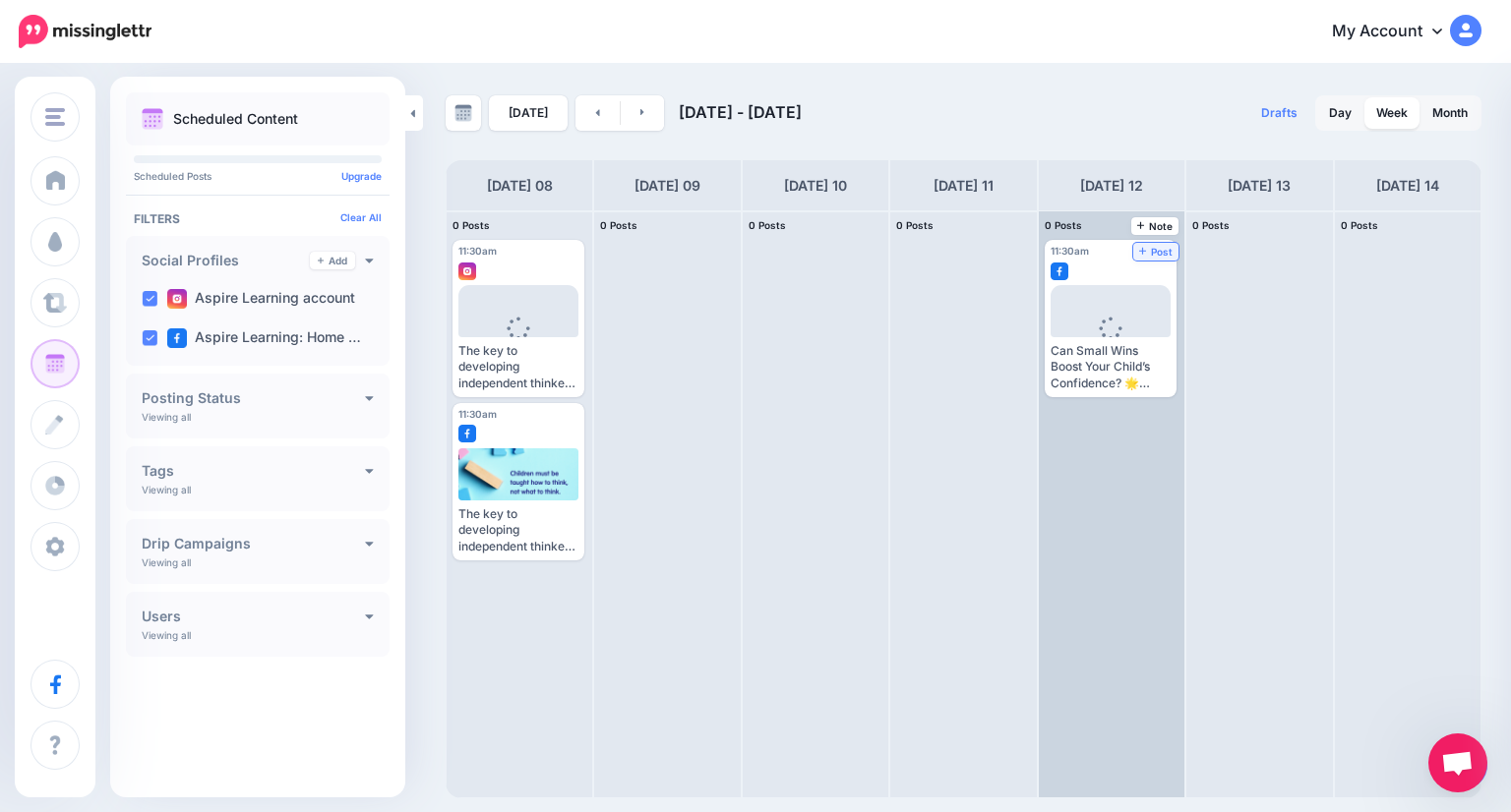
click at [1139, 246] on span "Post" at bounding box center [1156, 251] width 34 height 10
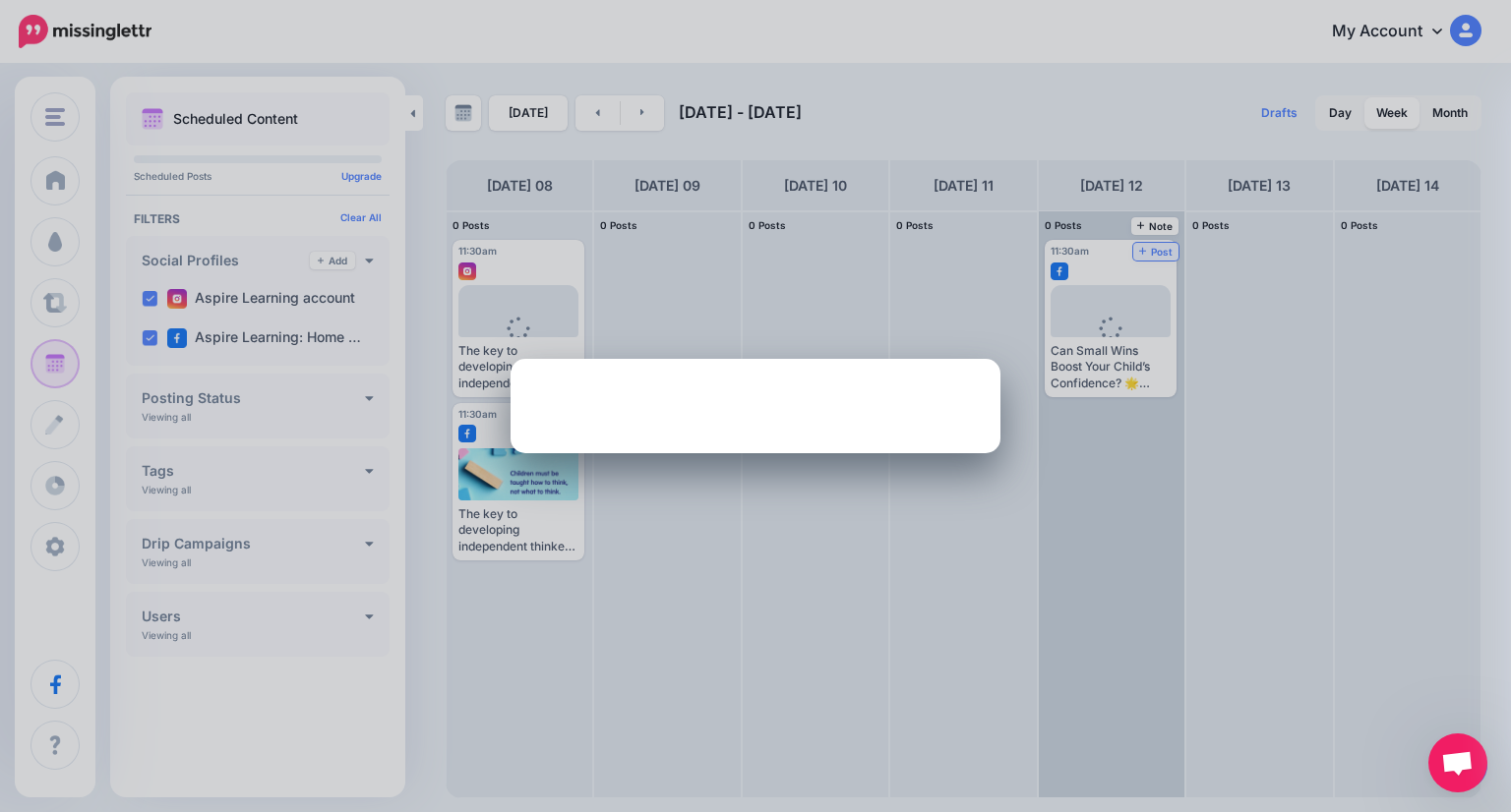
scroll to position [0, 0]
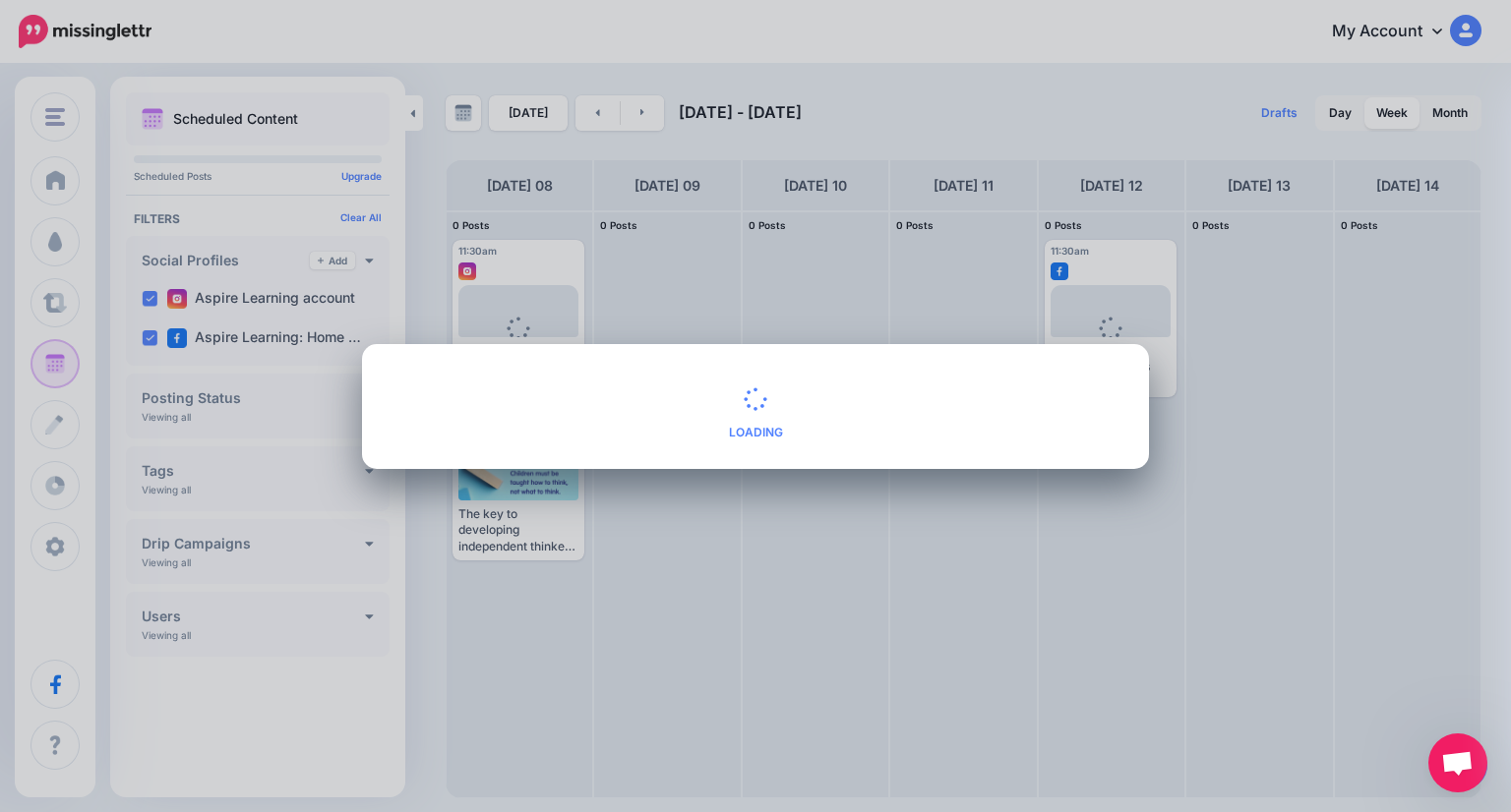
click at [1031, 542] on span "Loading" at bounding box center [755, 503] width 740 height 91
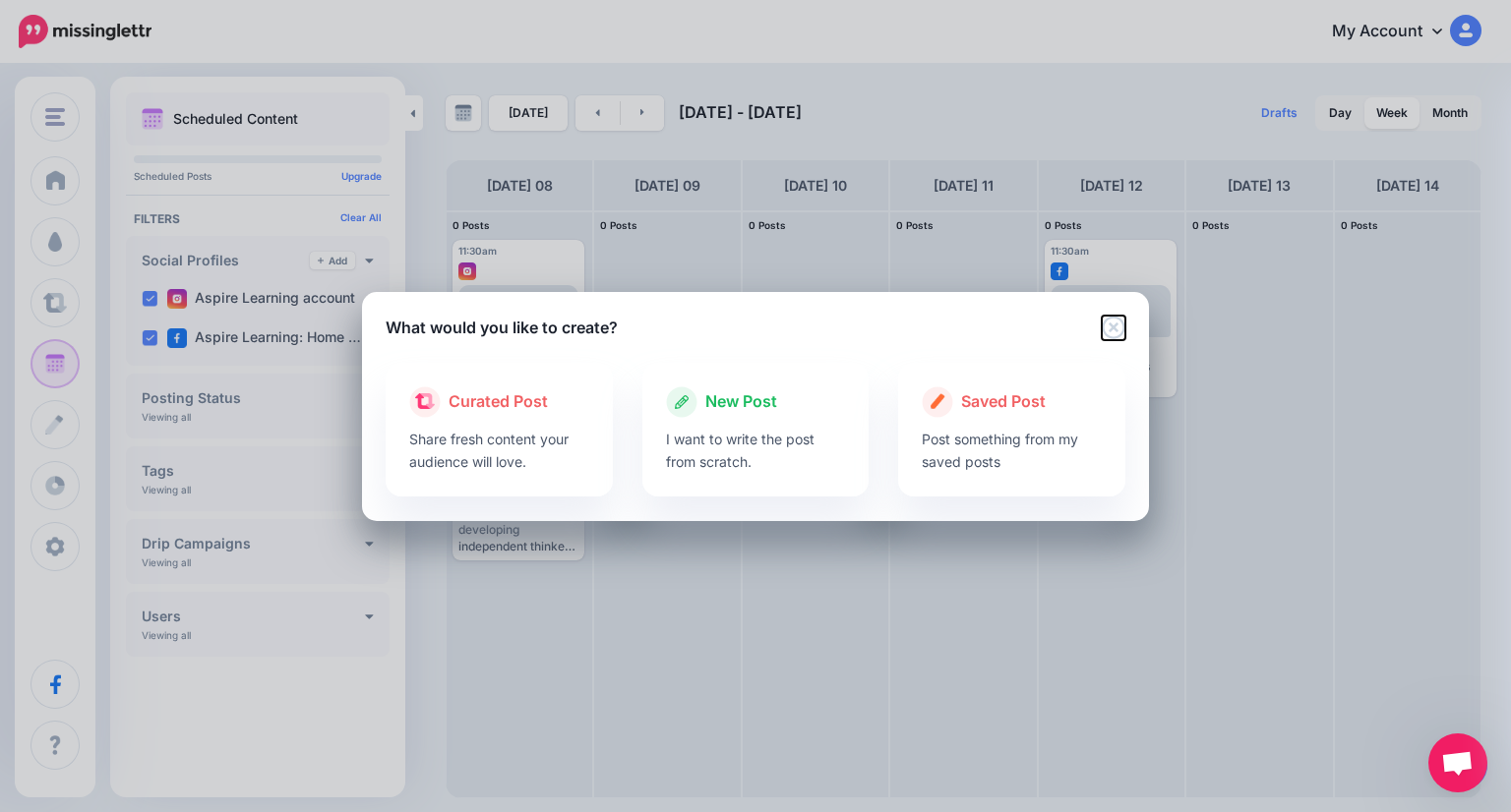
click at [1112, 322] on icon "Close" at bounding box center [1114, 327] width 24 height 24
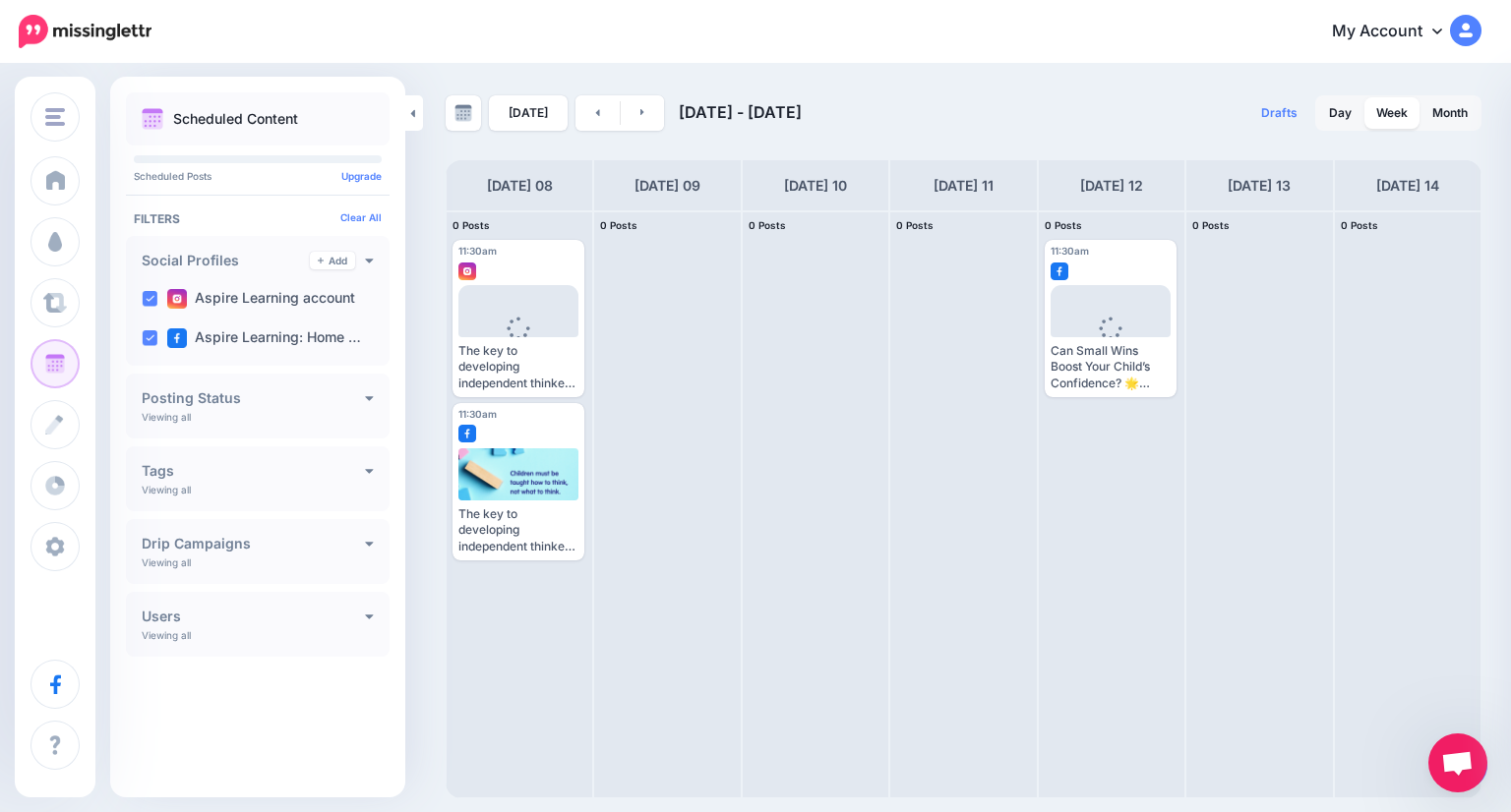
click at [1112, 322] on icon at bounding box center [1110, 327] width 27 height 27
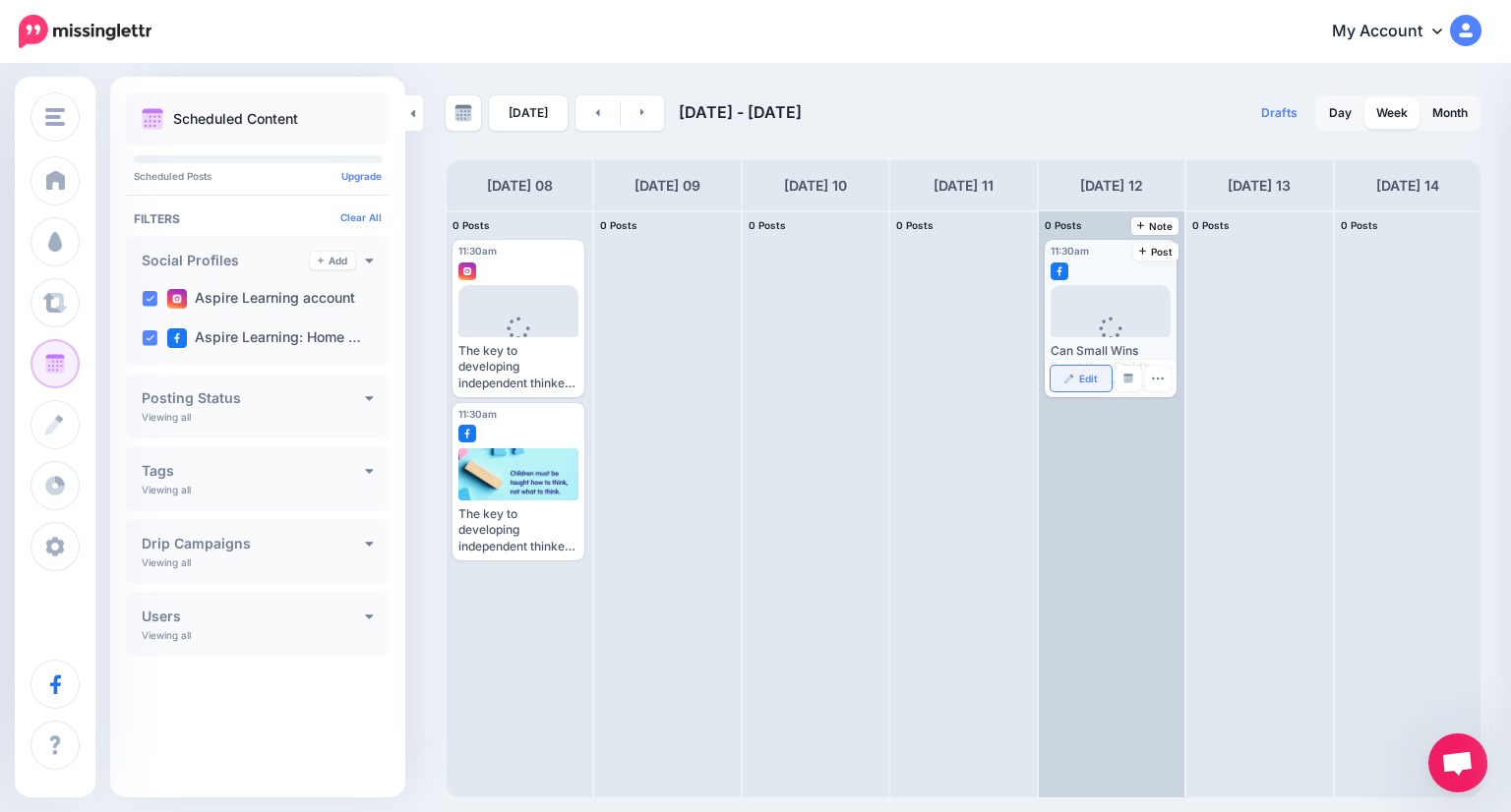
click at [1087, 374] on span "Edit" at bounding box center [1088, 378] width 19 height 10
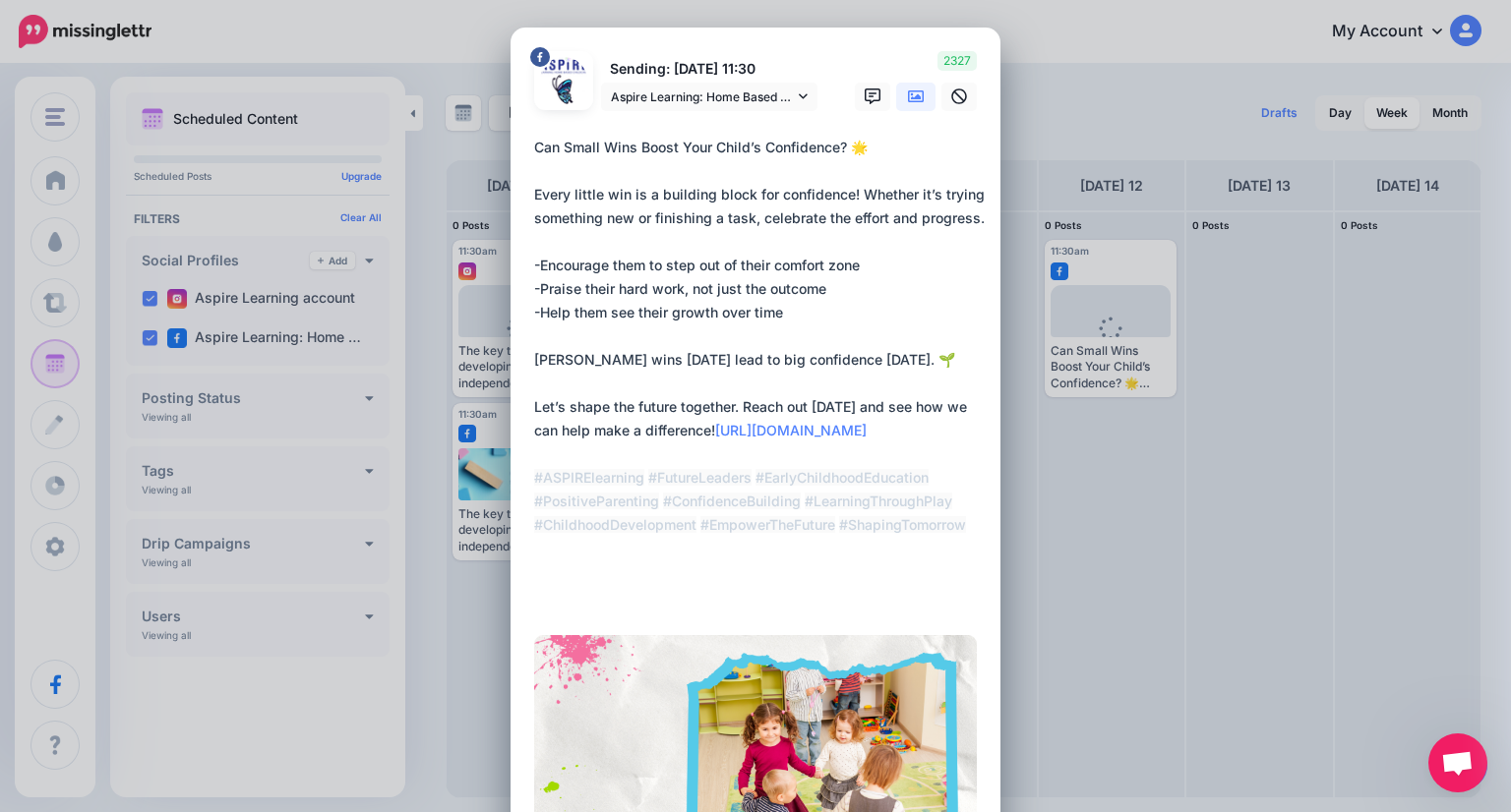
click at [803, 402] on textarea "**********" at bounding box center [759, 371] width 452 height 472
click at [1070, 439] on div "Edit Post Loading Sending: [DATE] 11:30 Aspire Learning: Home Based Childcare p…" at bounding box center [756, 406] width 1511 height 812
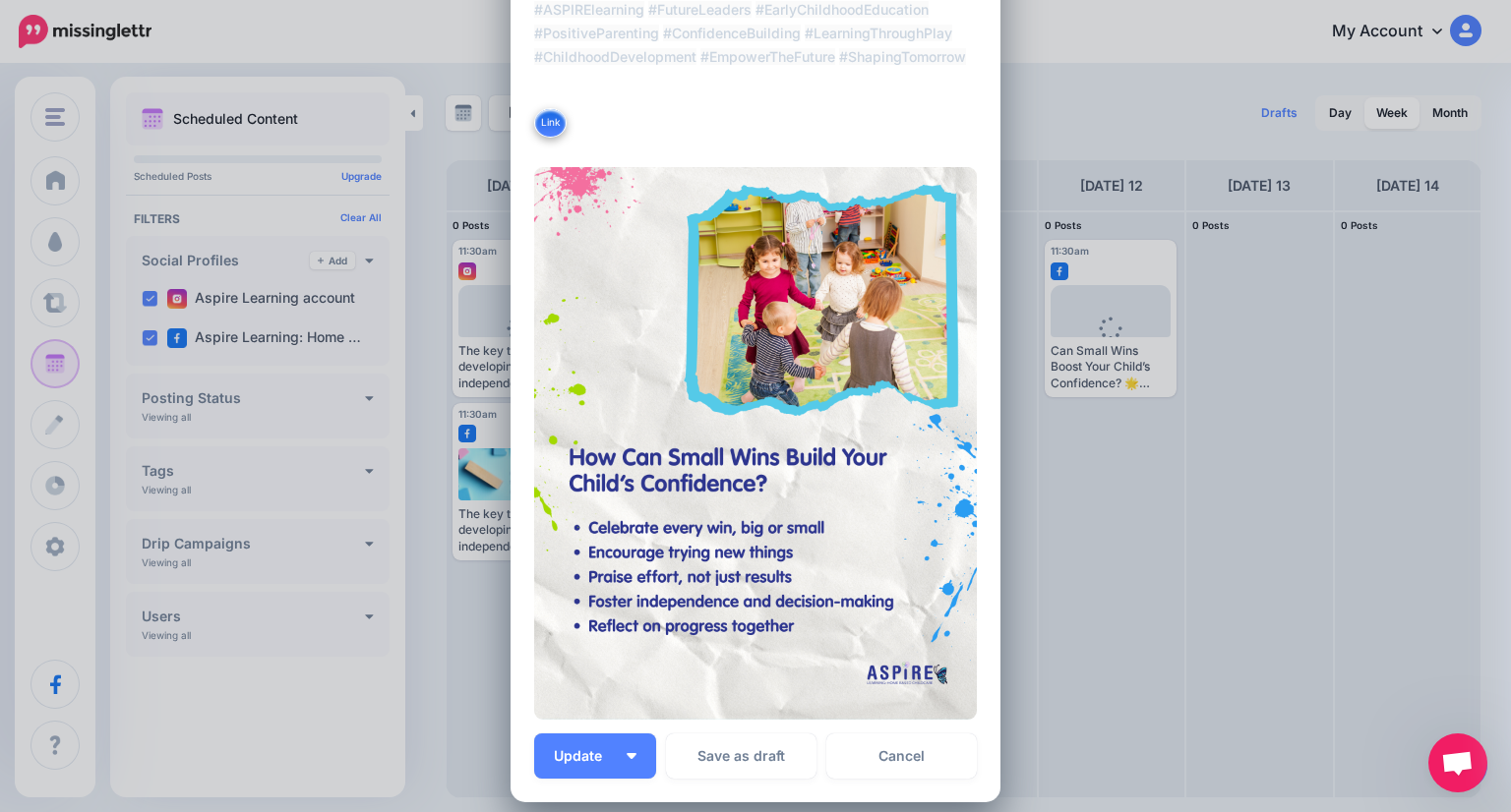
scroll to position [590, 0]
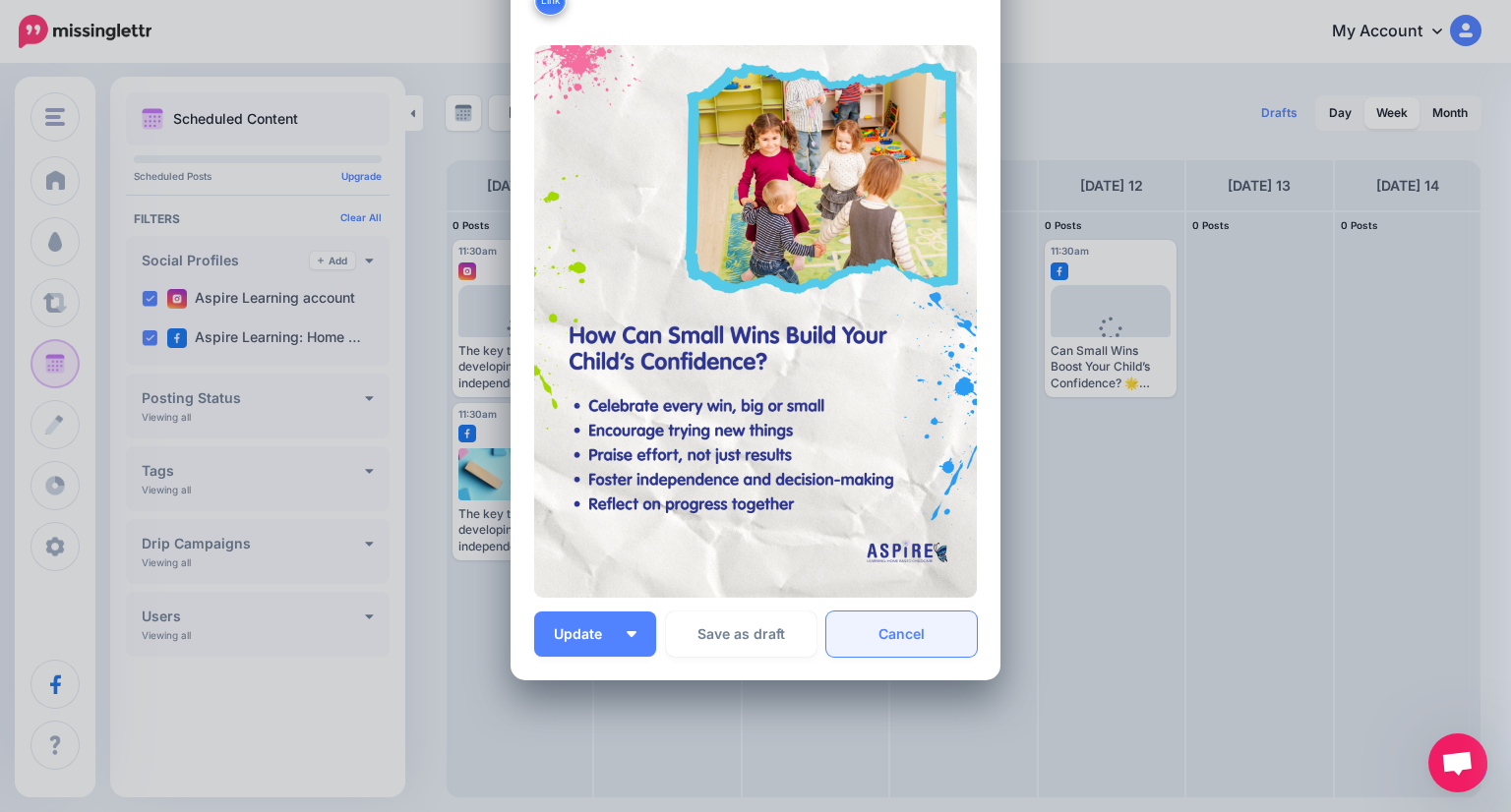
click at [885, 643] on link "Cancel" at bounding box center [901, 633] width 151 height 45
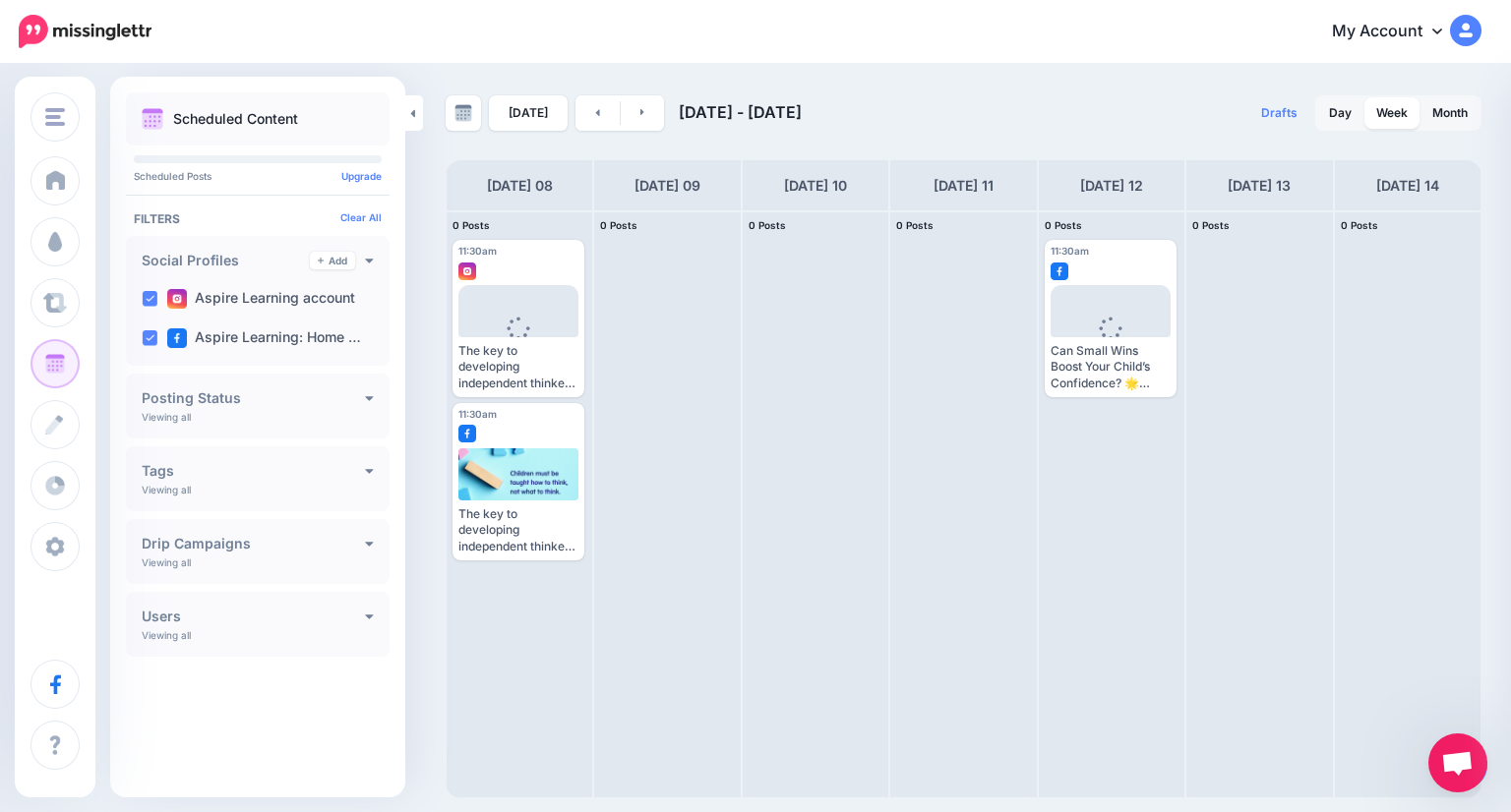
scroll to position [0, 0]
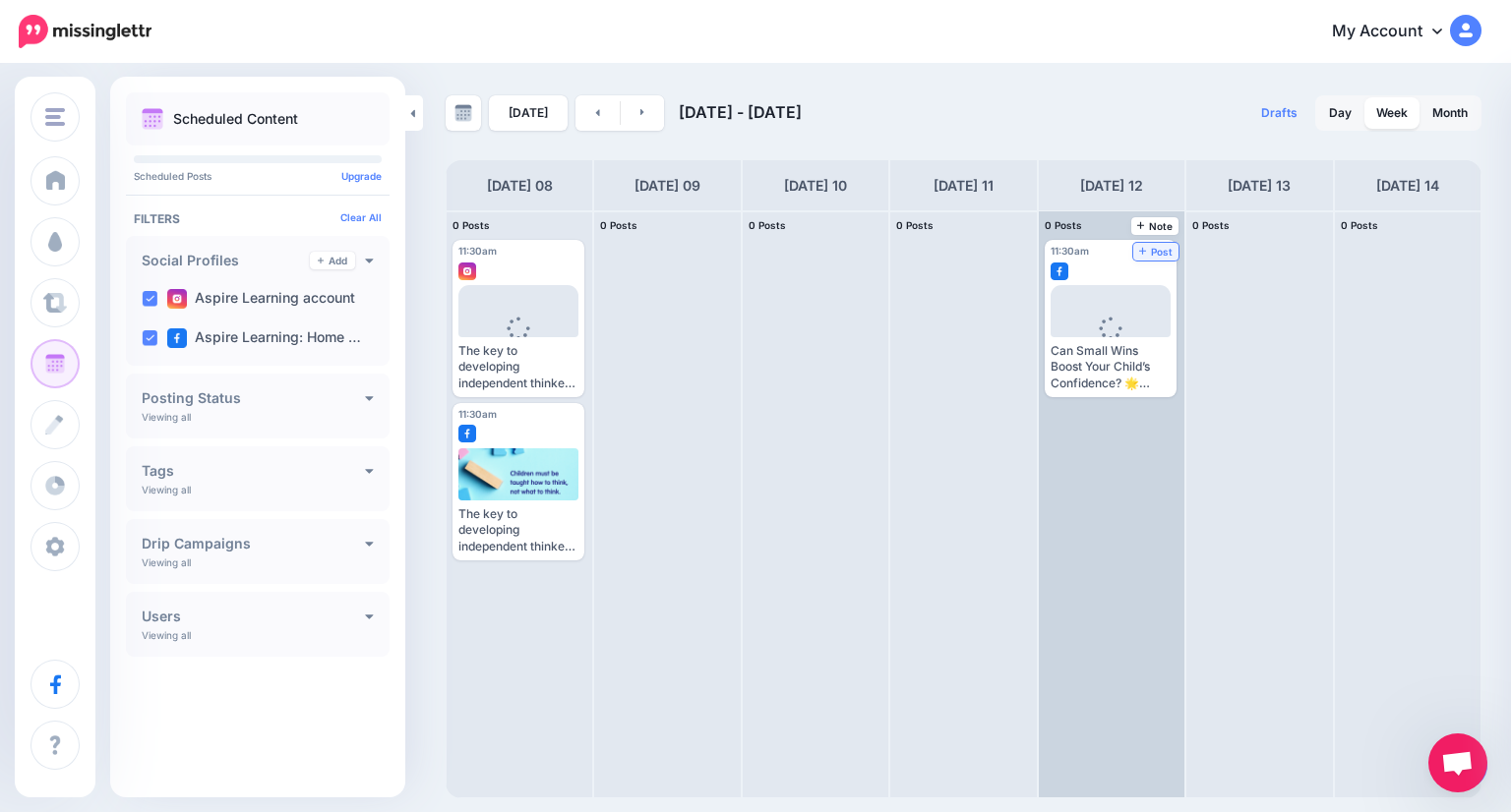
click at [1139, 246] on span "Post" at bounding box center [1156, 251] width 34 height 10
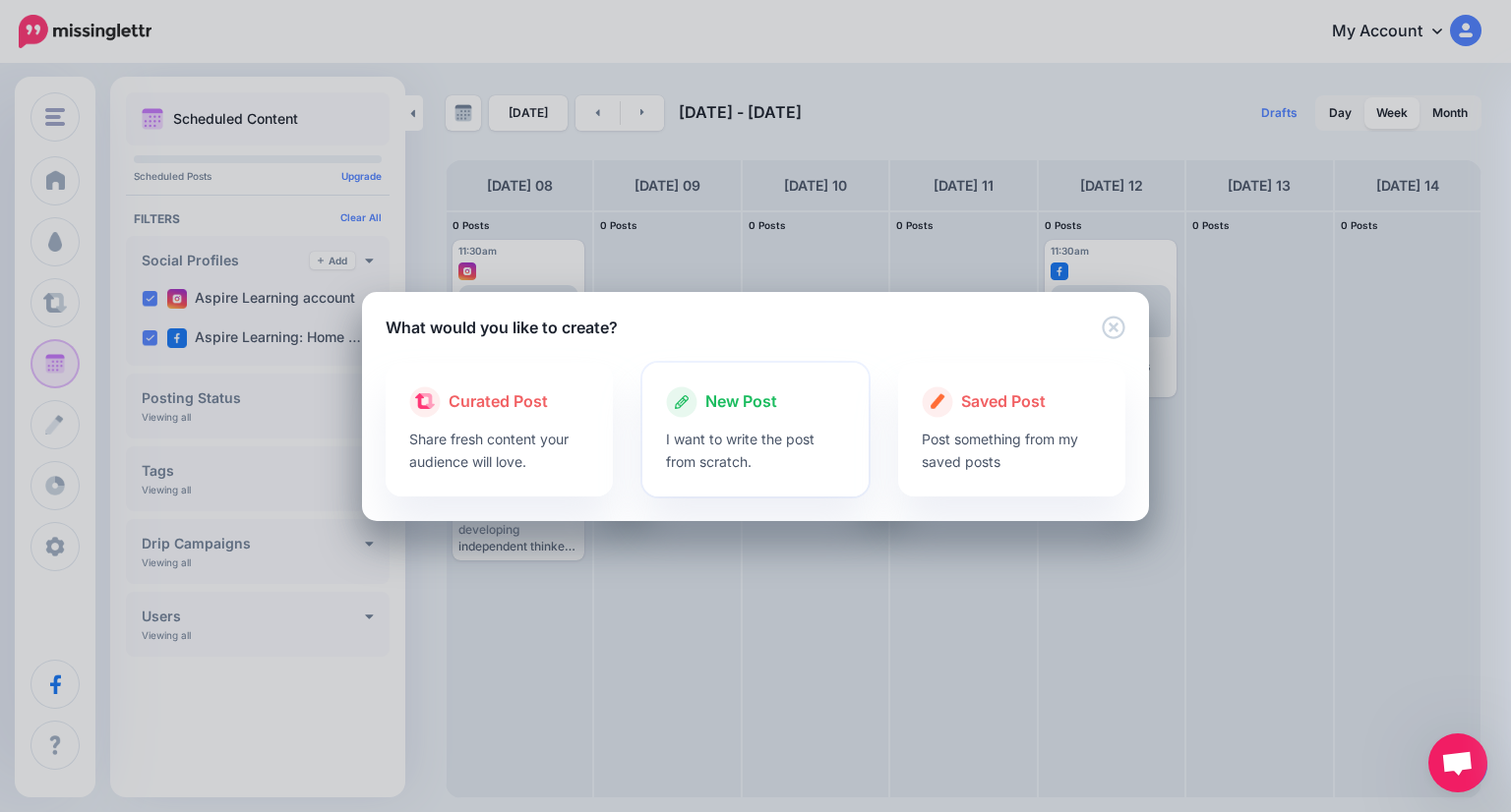
click at [755, 423] on div at bounding box center [756, 423] width 180 height 10
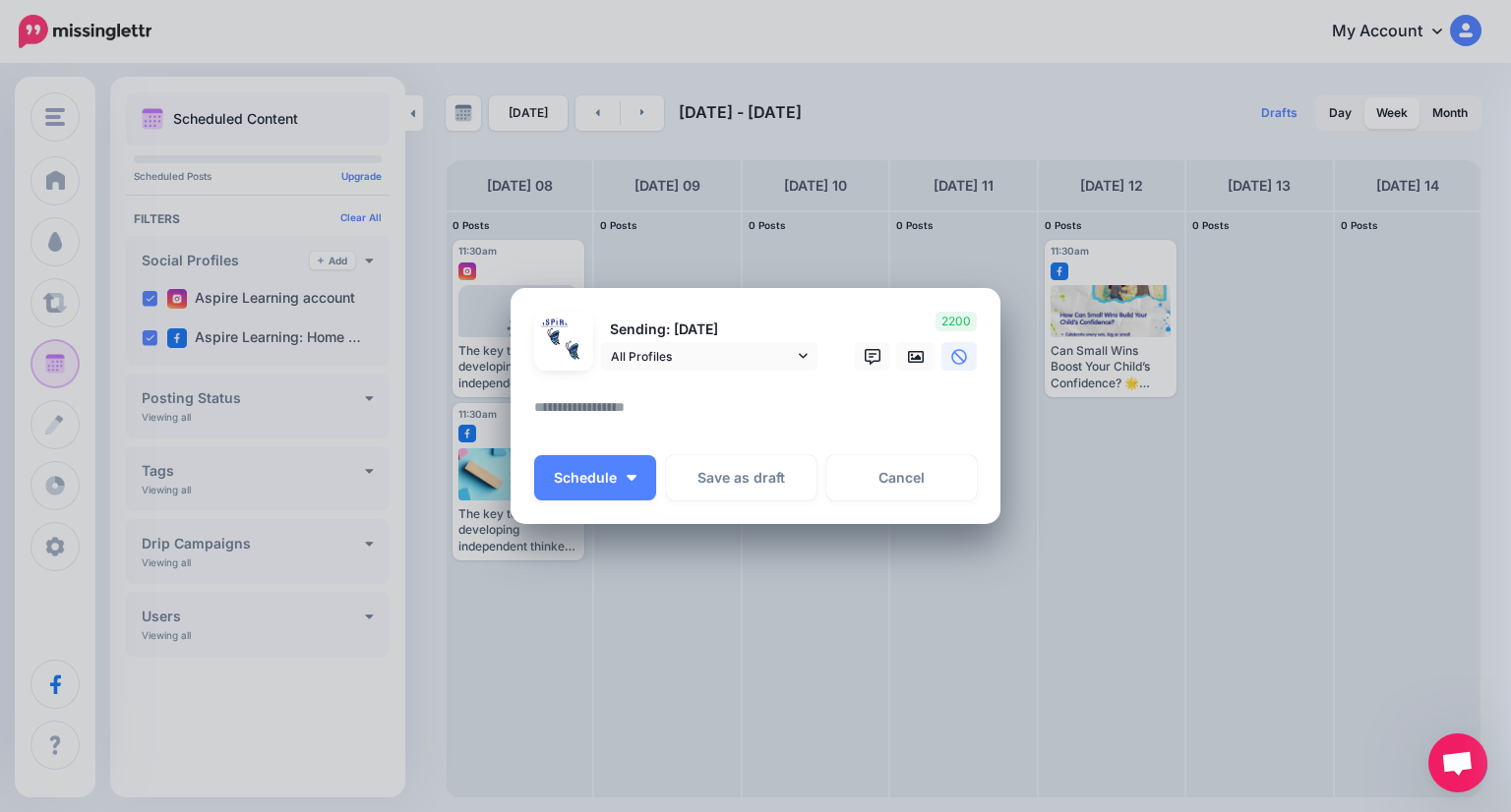
click at [699, 399] on textarea at bounding box center [759, 414] width 452 height 38
click at [732, 363] on span "All Profiles" at bounding box center [702, 356] width 183 height 21
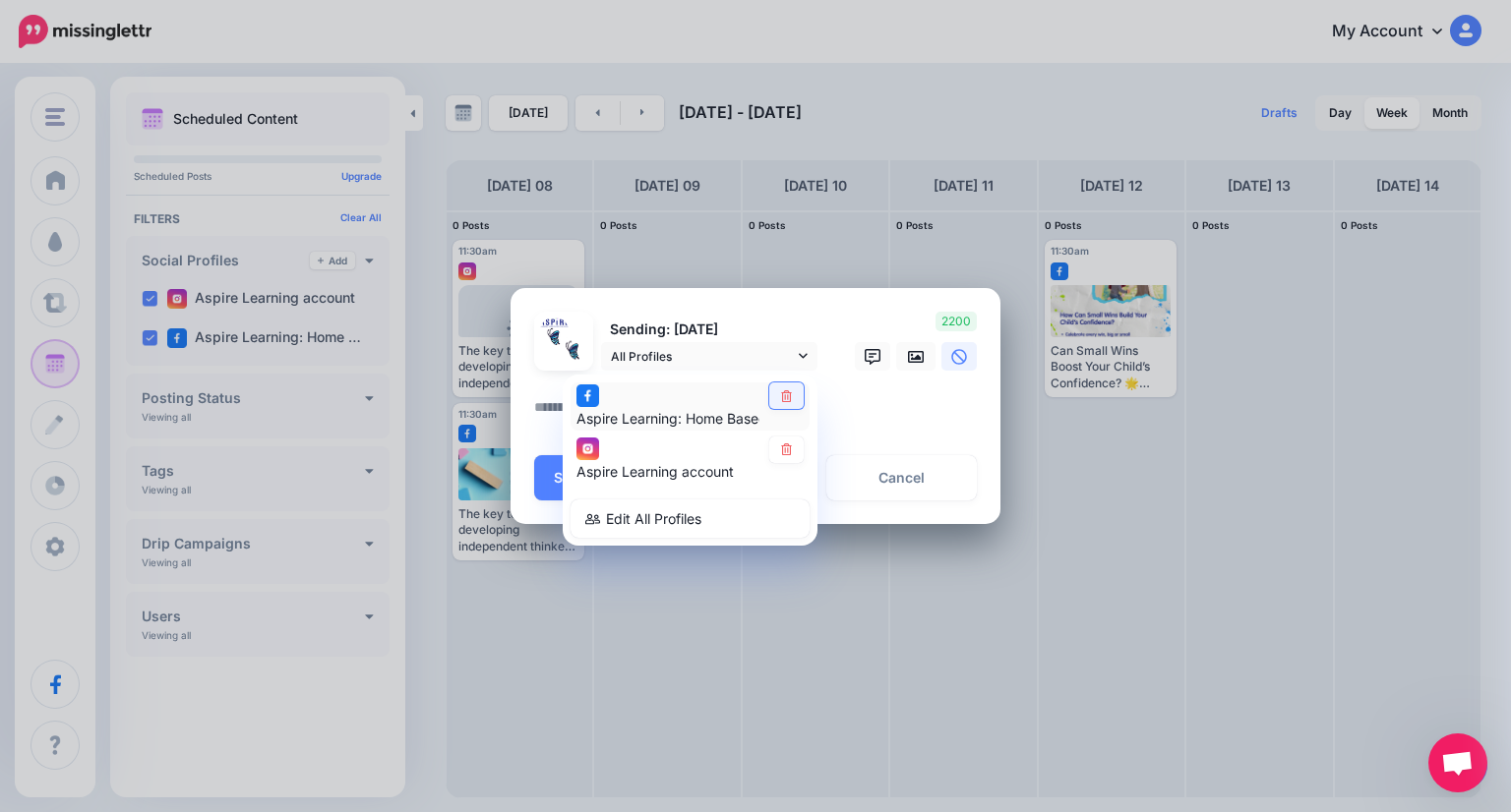
click at [783, 397] on icon at bounding box center [785, 396] width 15 height 12
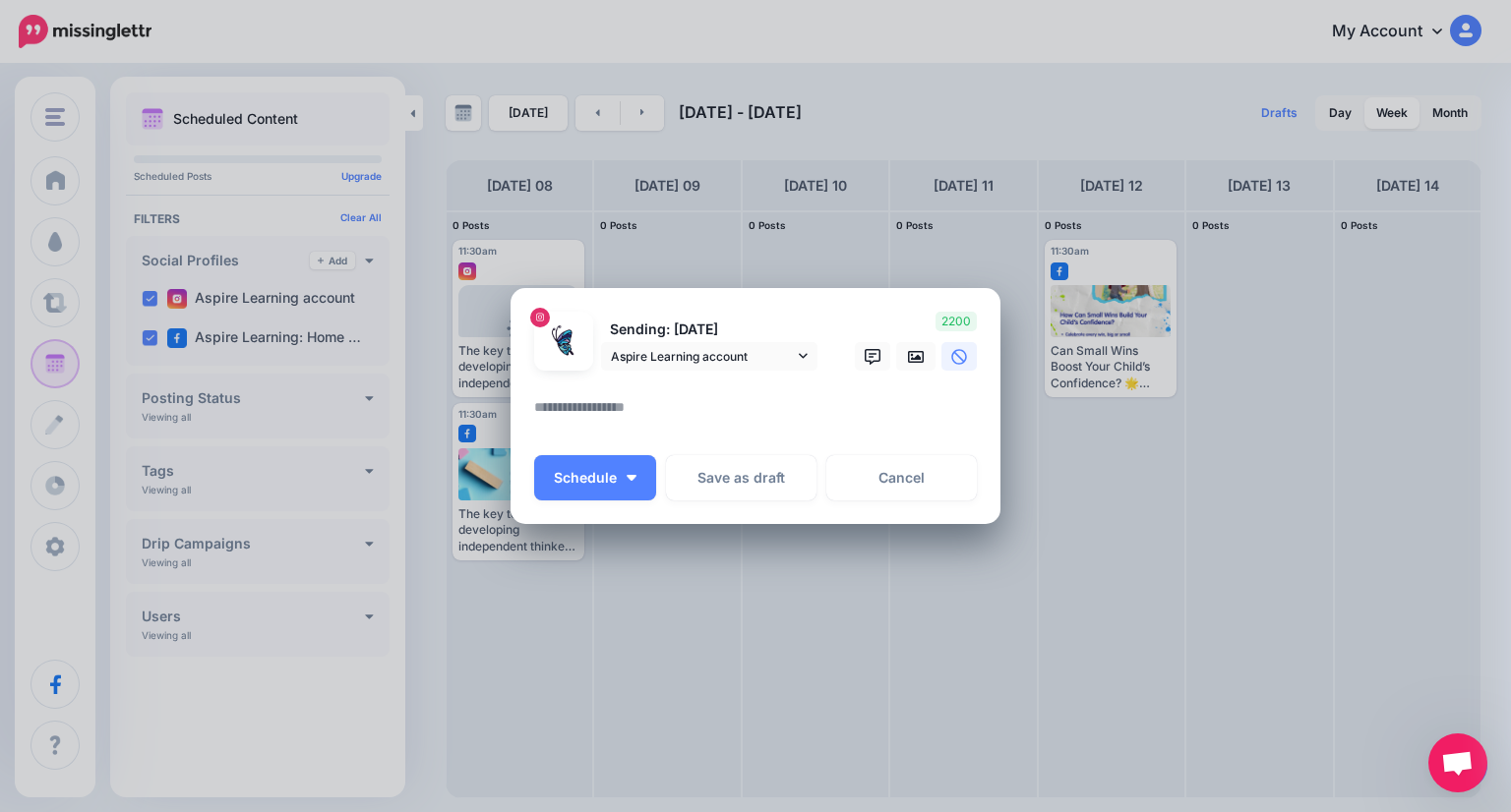
click at [777, 401] on textarea at bounding box center [759, 414] width 452 height 38
paste textarea "**********"
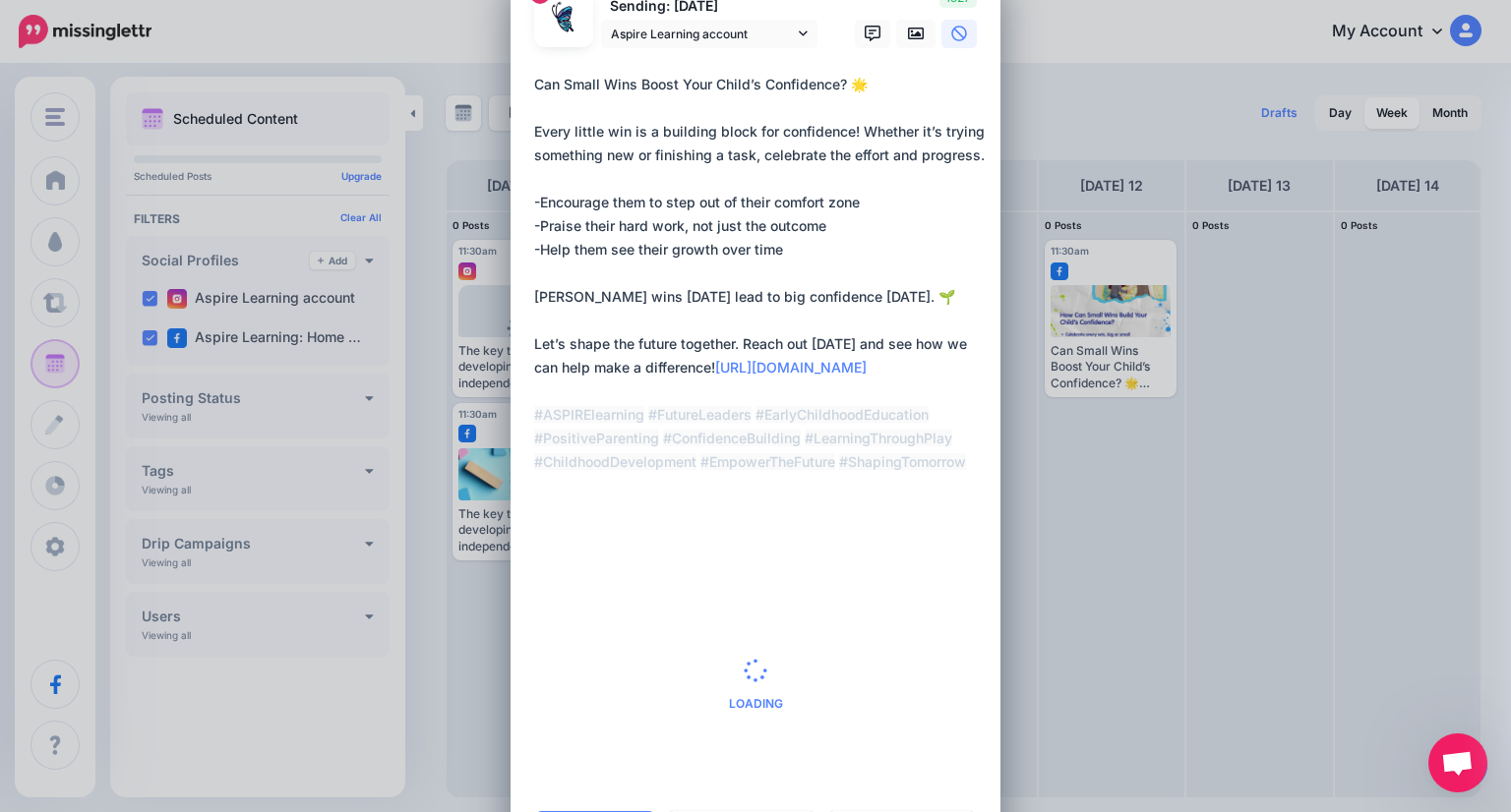
scroll to position [111, 0]
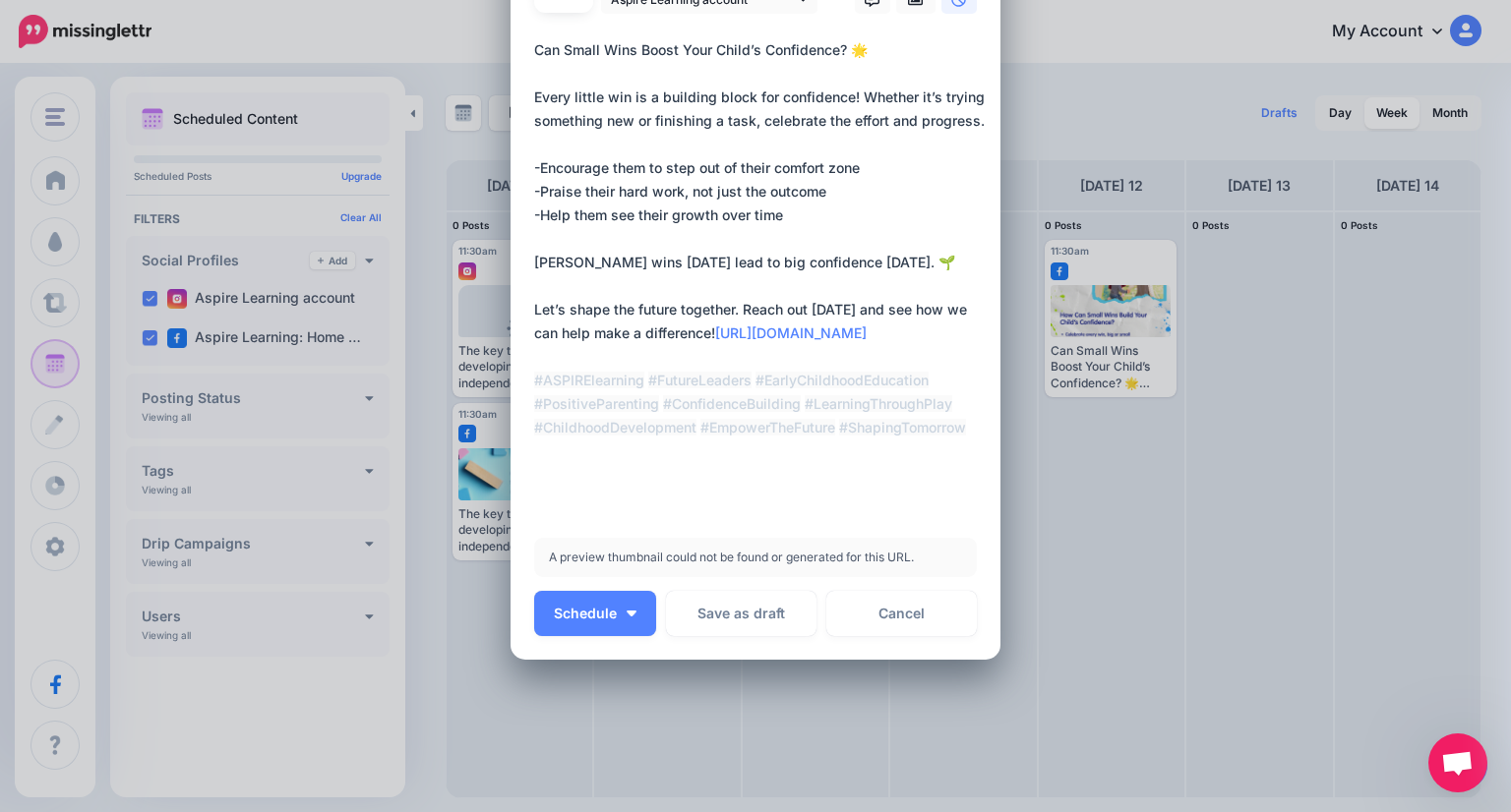
drag, startPoint x: 767, startPoint y: 382, endPoint x: 484, endPoint y: 372, distance: 283.2
click at [484, 372] on div "Create Post Loading Sending: [DATE] Aspire Learning account" at bounding box center [756, 406] width 1511 height 812
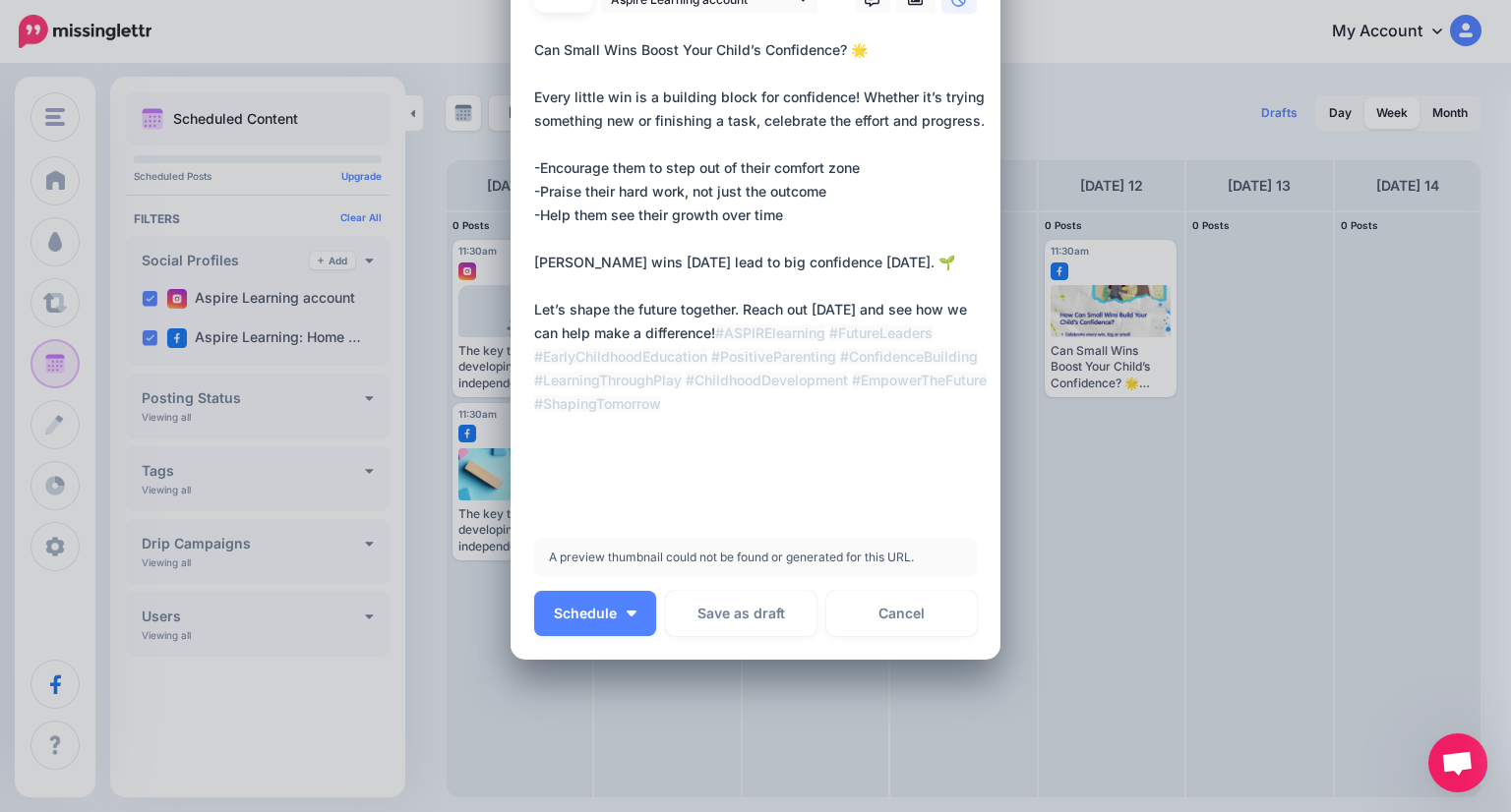
paste textarea "**********"
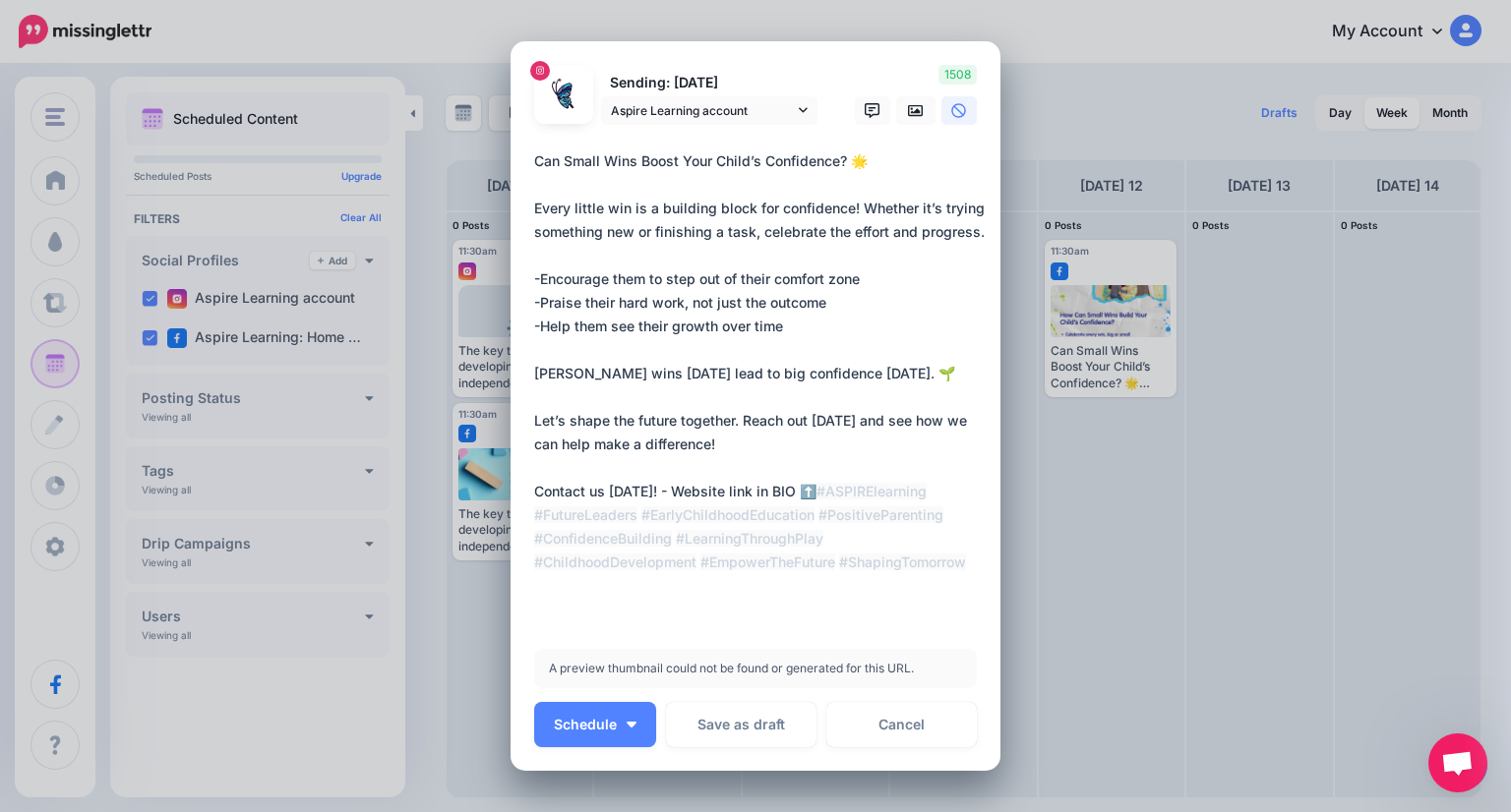
scroll to position [0, 0]
type textarea "**********"
click at [911, 118] on icon at bounding box center [916, 111] width 16 height 16
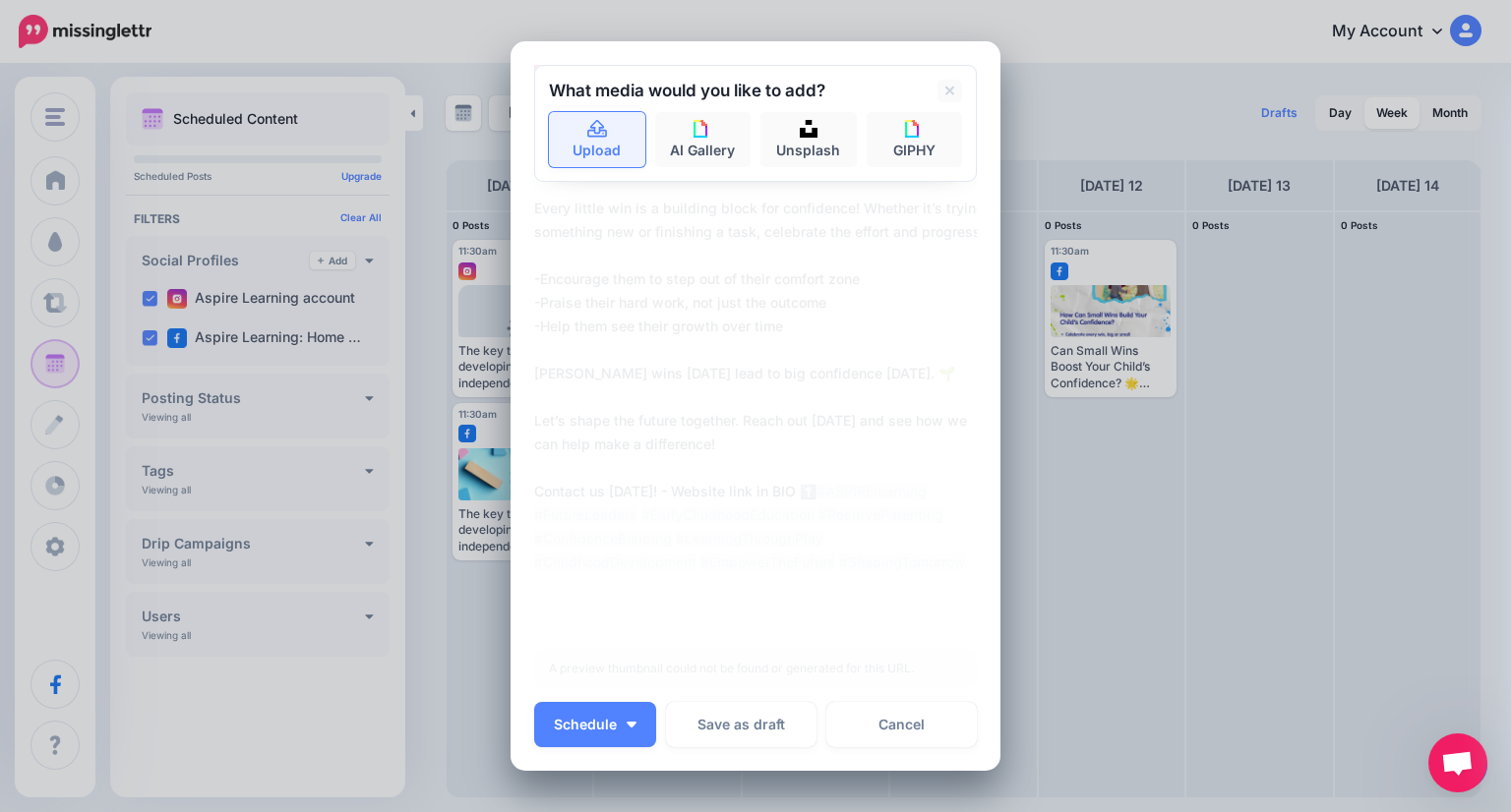
click at [601, 138] on link "Upload" at bounding box center [597, 139] width 97 height 55
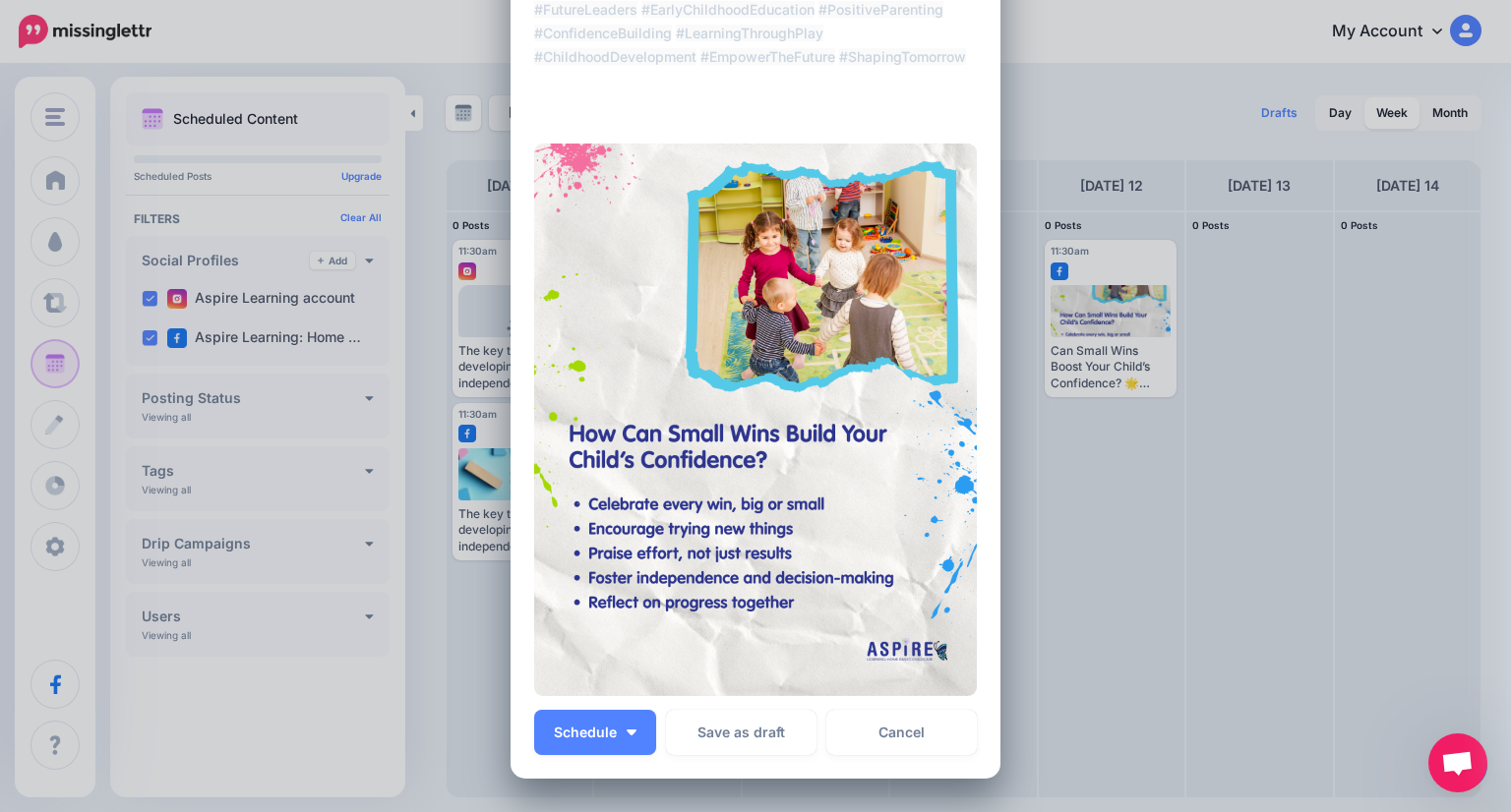
scroll to position [671, 0]
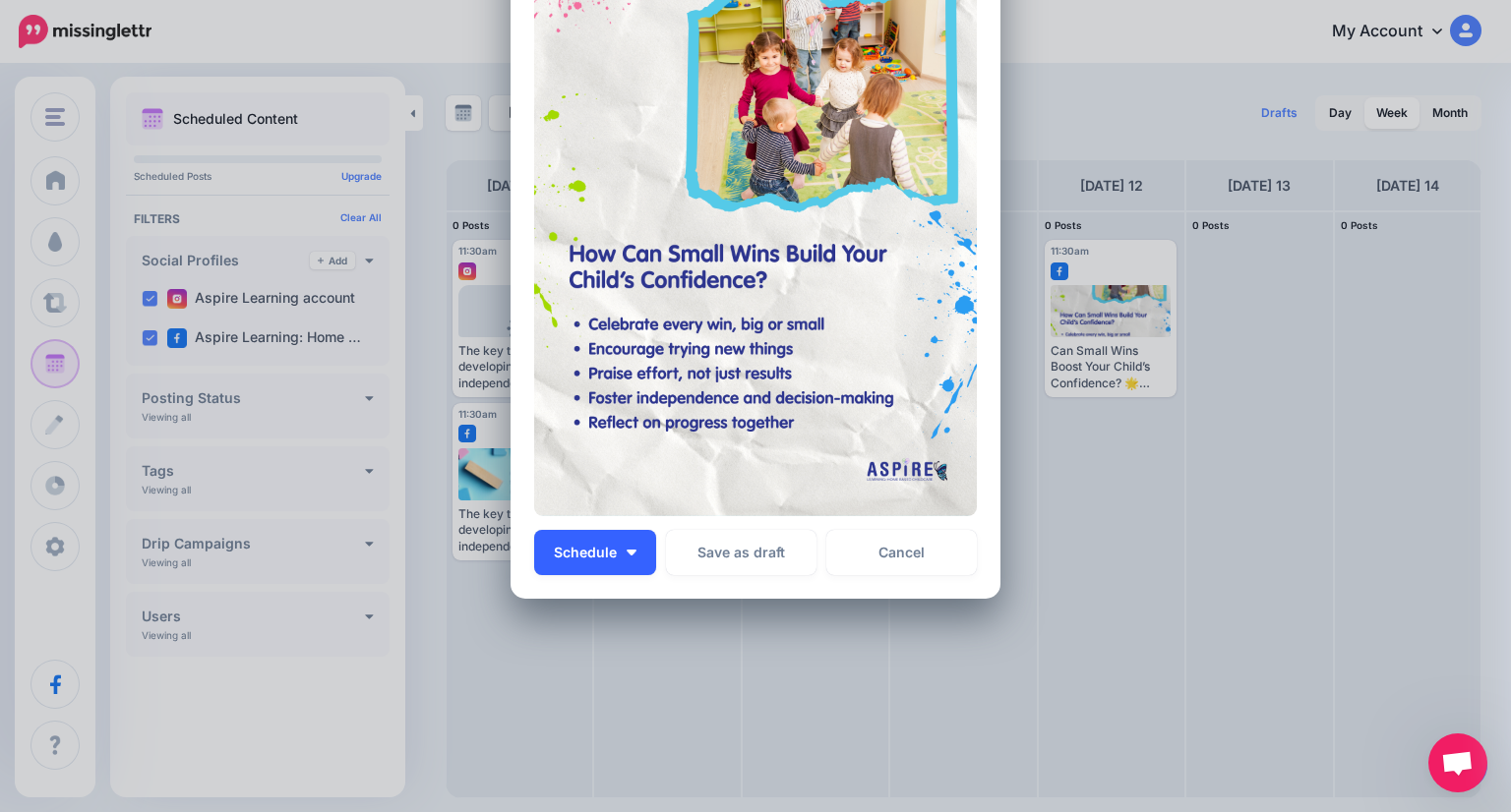
click at [632, 557] on button "Schedule" at bounding box center [595, 552] width 122 height 45
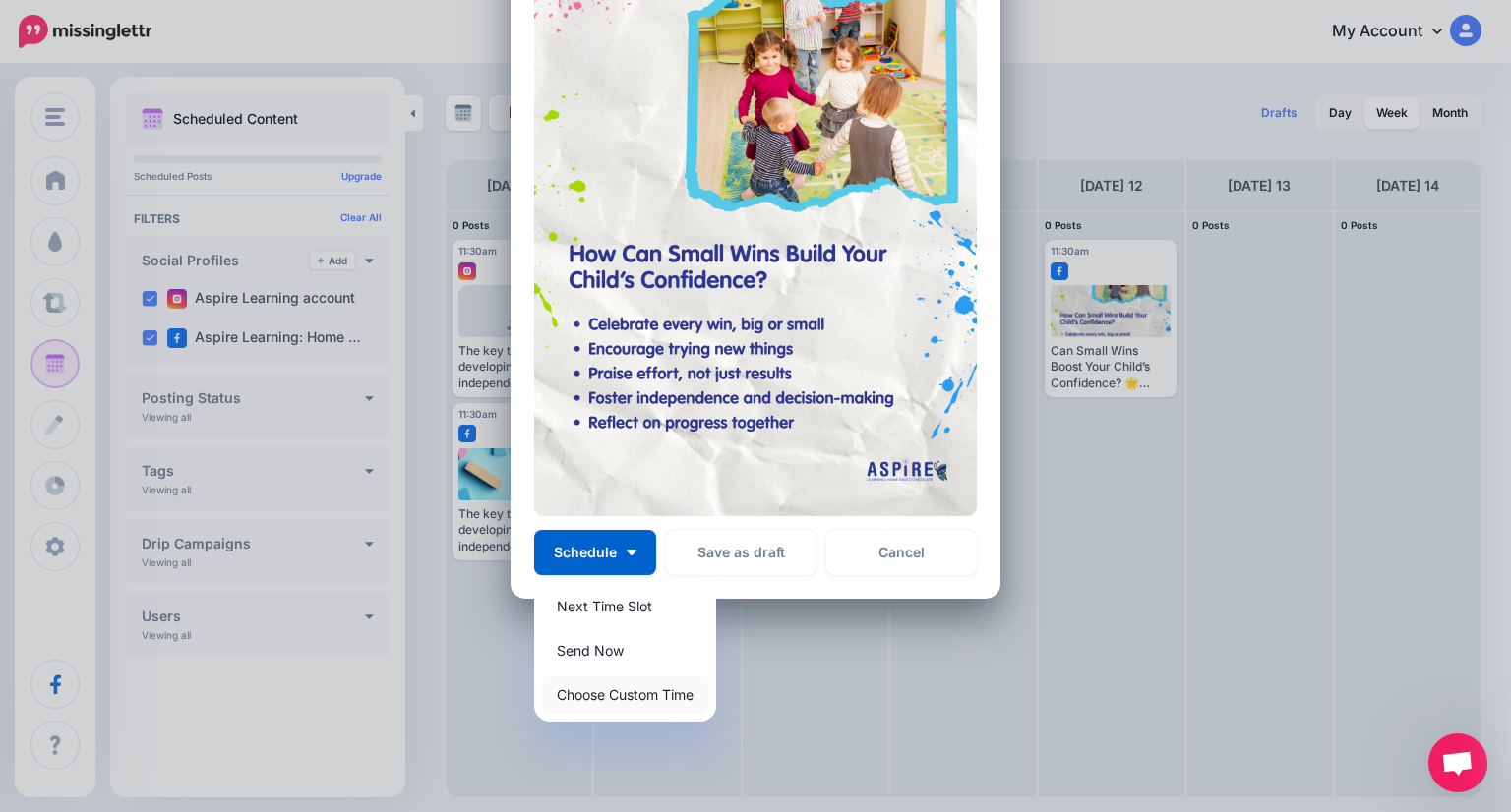
click at [649, 686] on link "Choose Custom Time" at bounding box center [625, 694] width 167 height 38
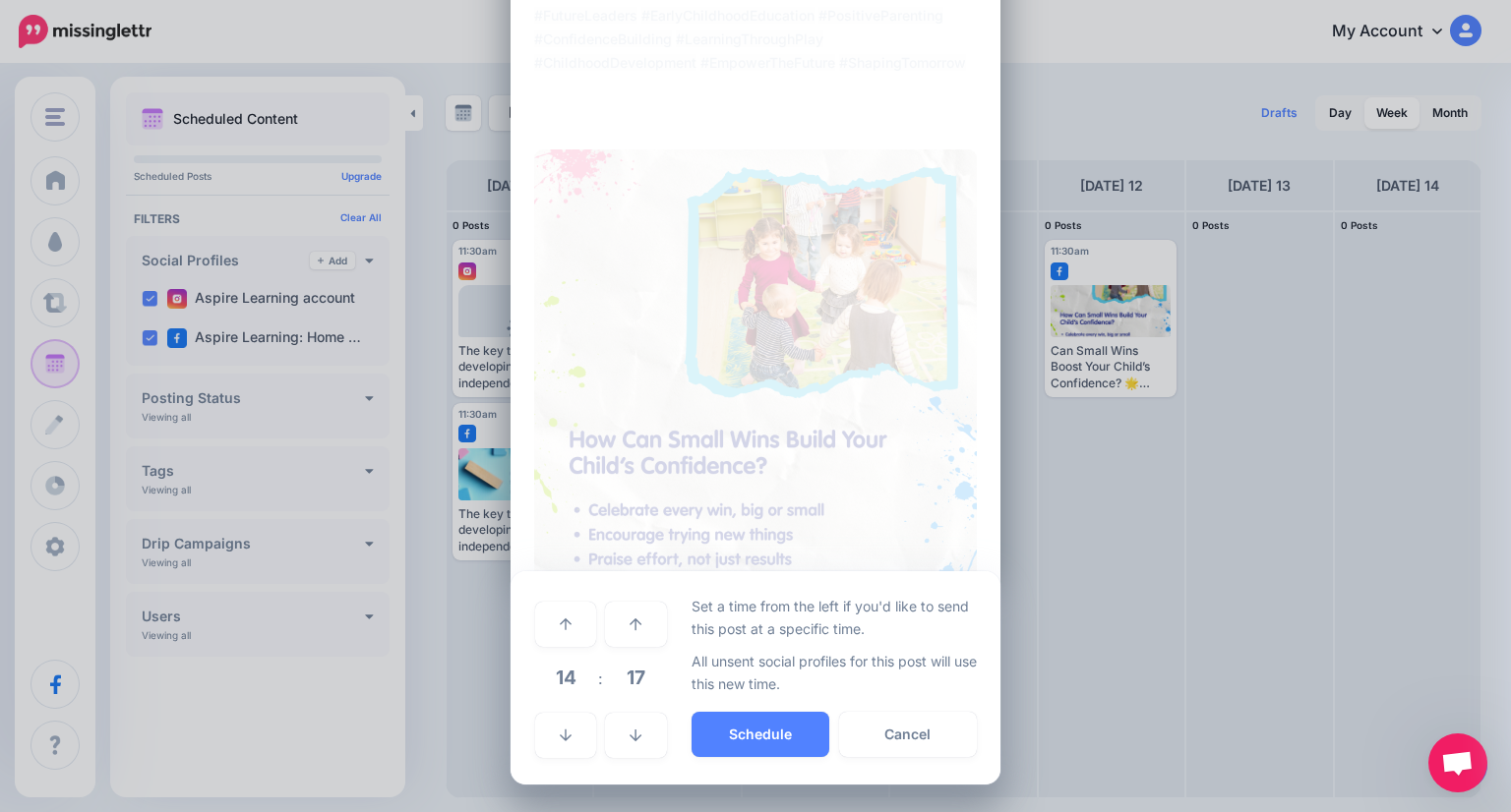
scroll to position [486, 0]
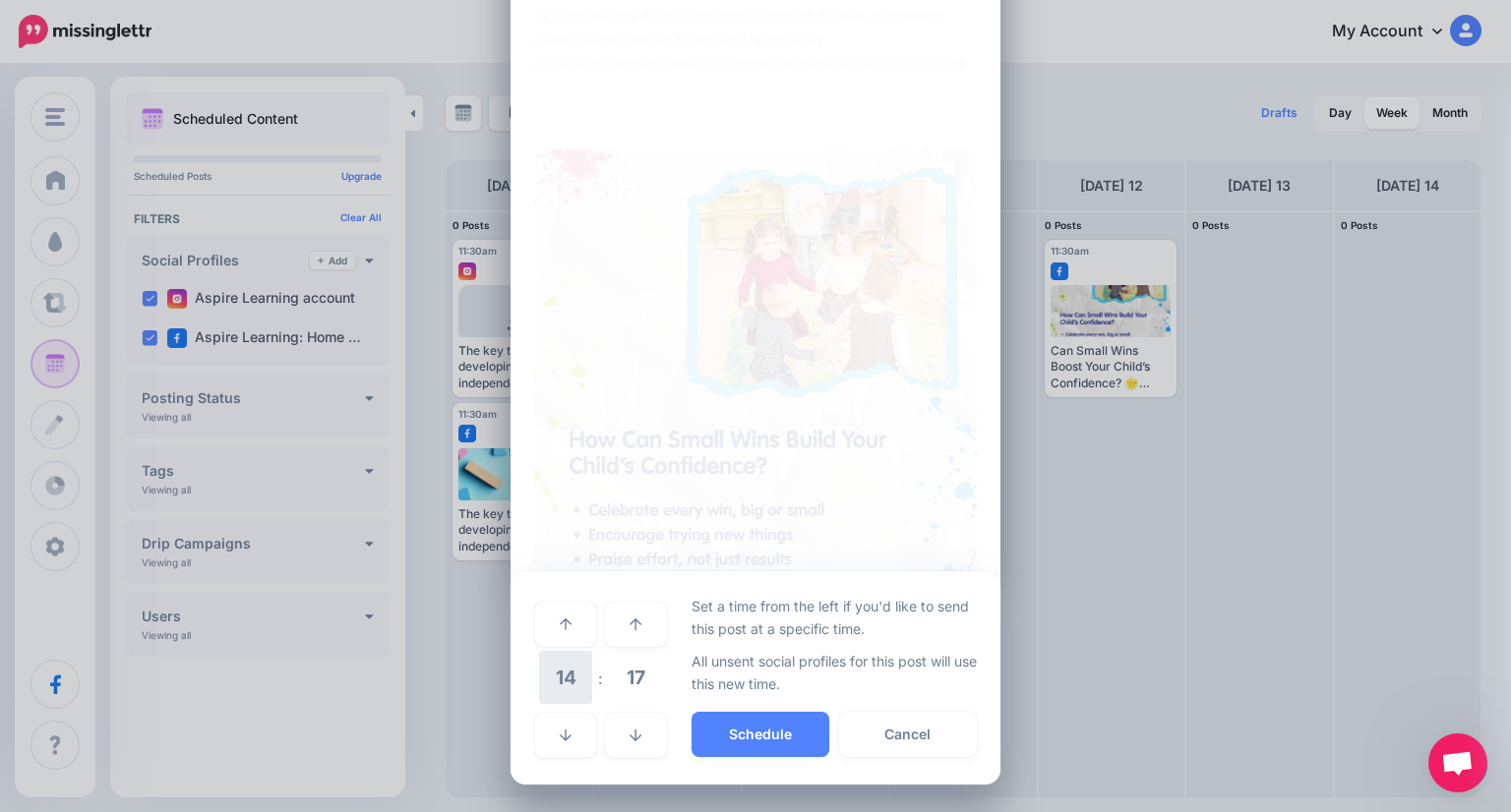
click at [568, 683] on span "14" at bounding box center [565, 676] width 53 height 53
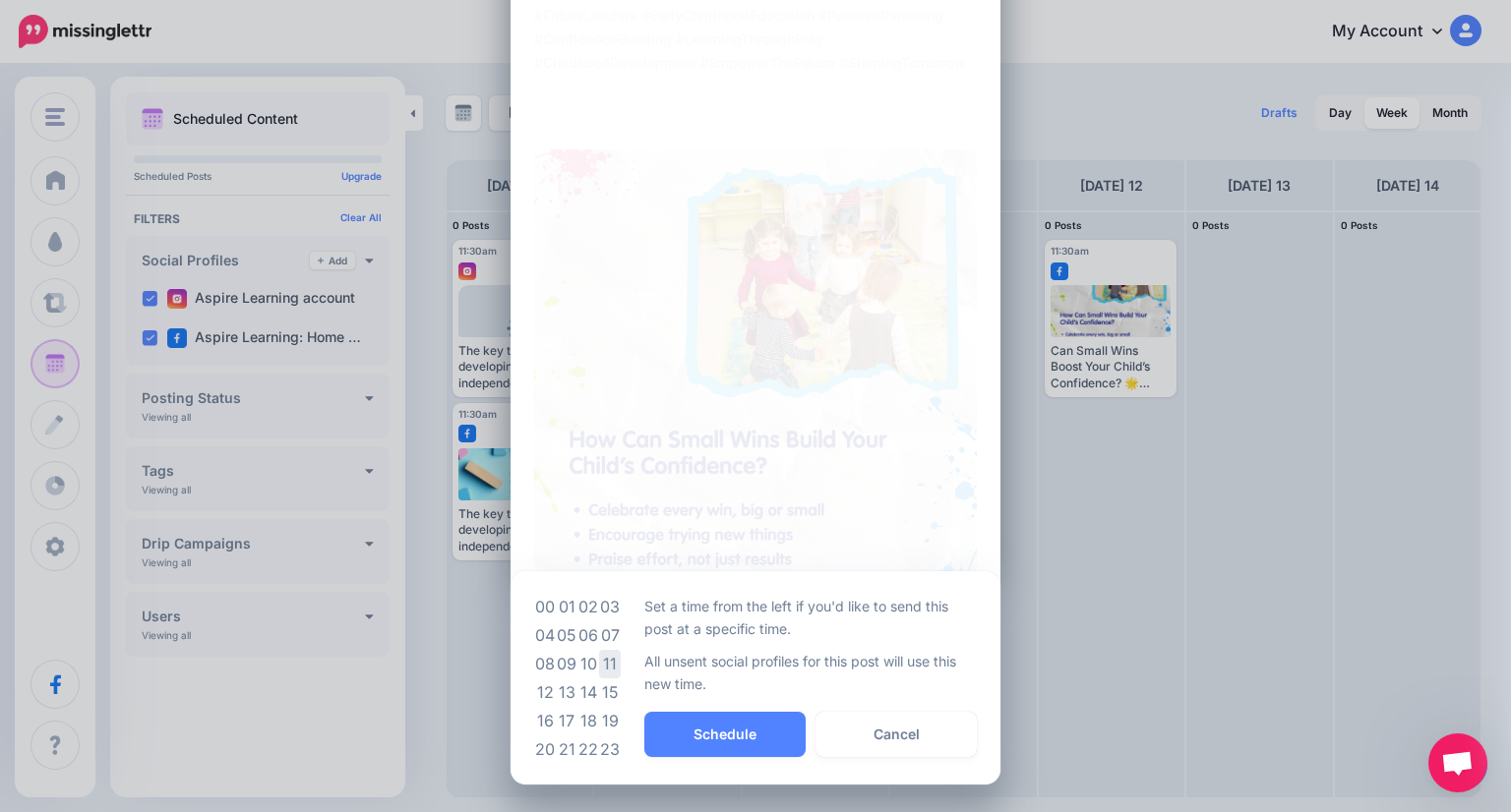
click at [599, 669] on td "11" at bounding box center [610, 663] width 22 height 29
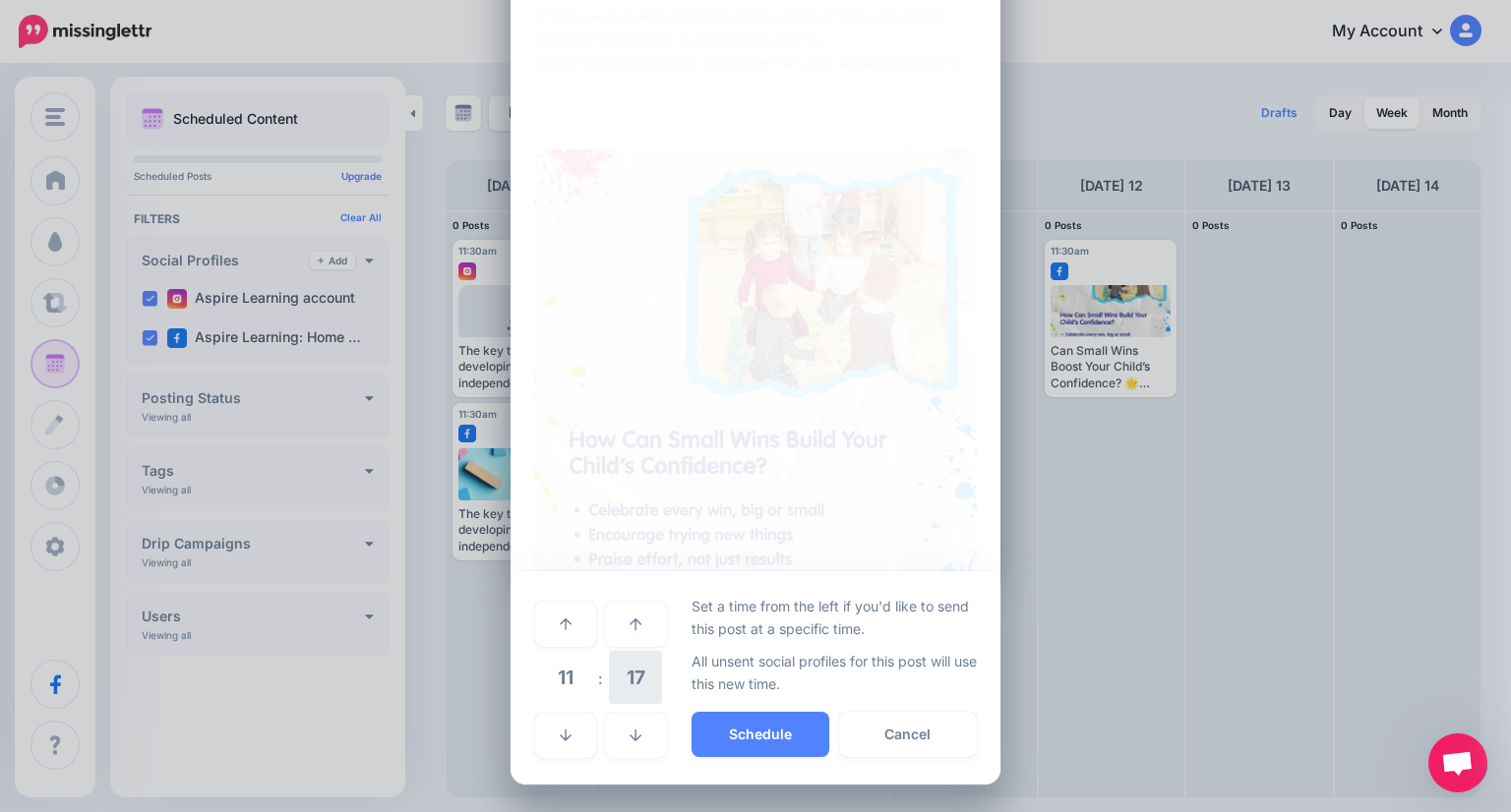
click at [612, 674] on span "17" at bounding box center [635, 676] width 53 height 53
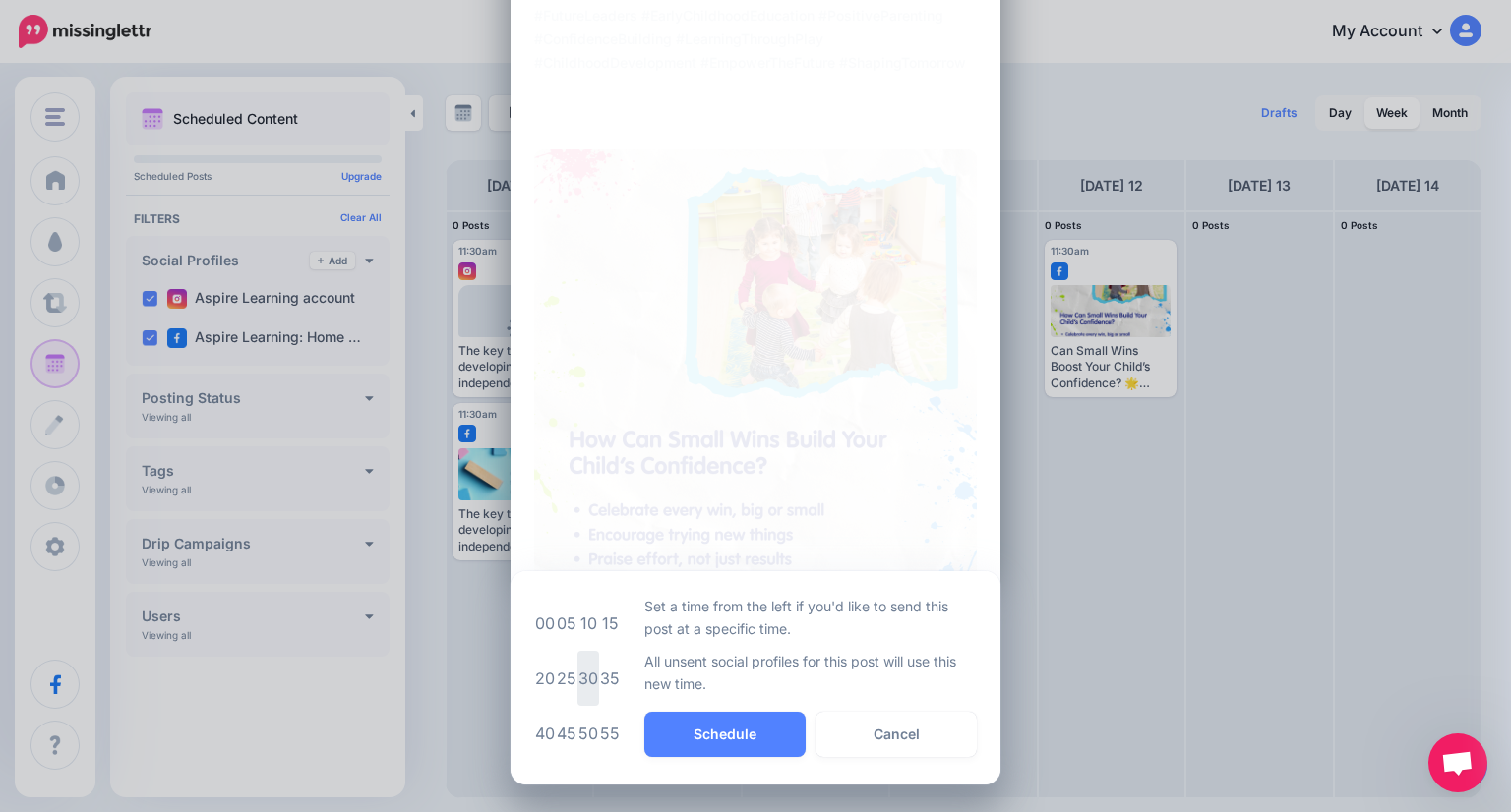
click at [583, 675] on td "30" at bounding box center [588, 677] width 22 height 55
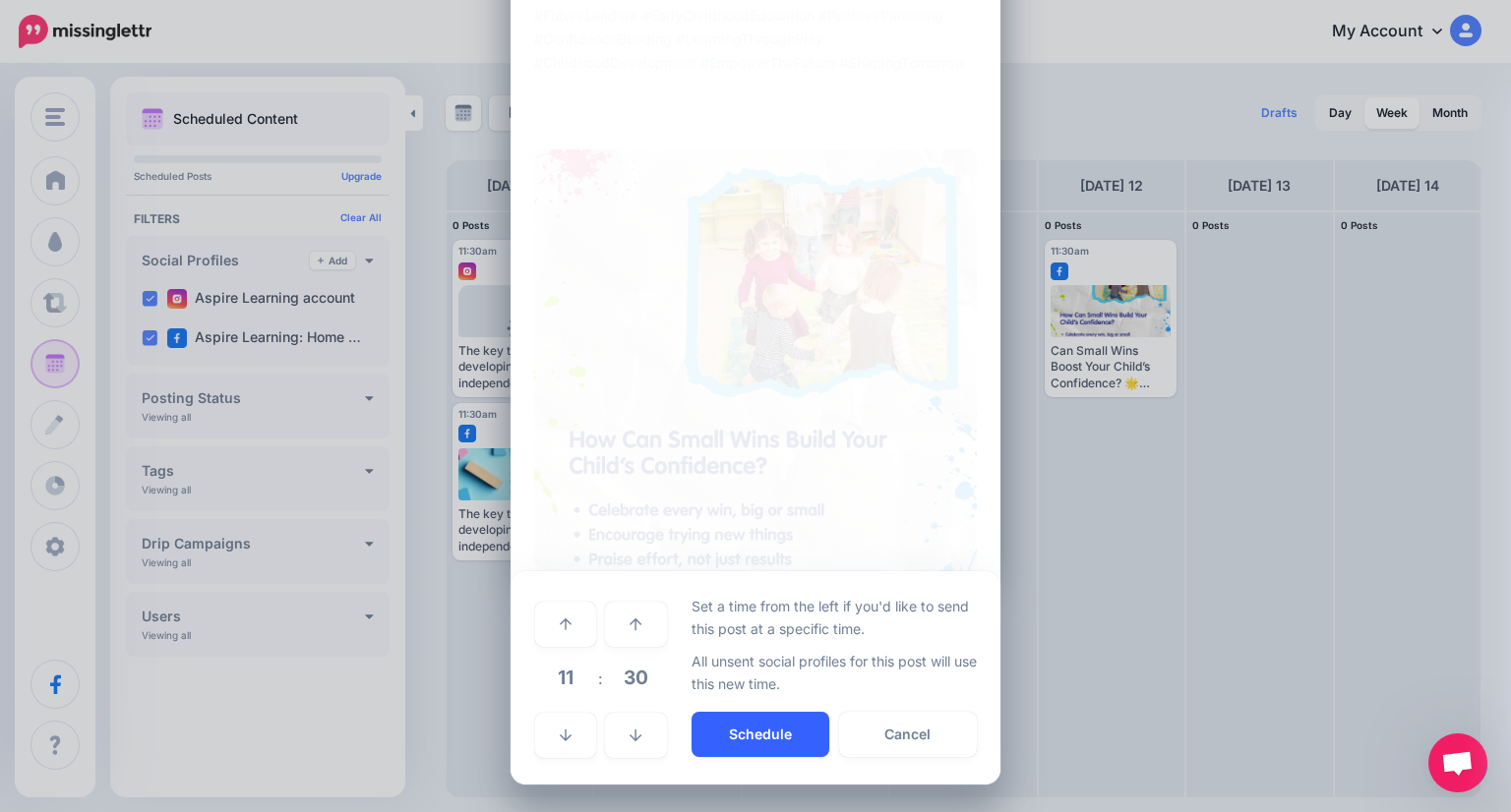
click at [746, 735] on button "Schedule" at bounding box center [760, 733] width 138 height 45
